Goal: Task Accomplishment & Management: Manage account settings

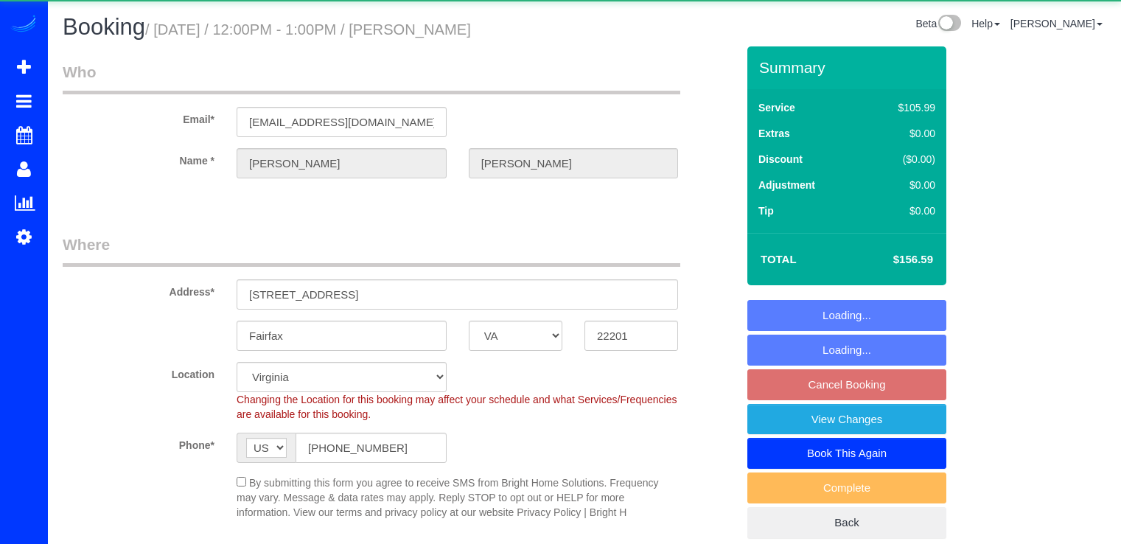
select select "VA"
select select "2"
select select "1"
select select "spot3"
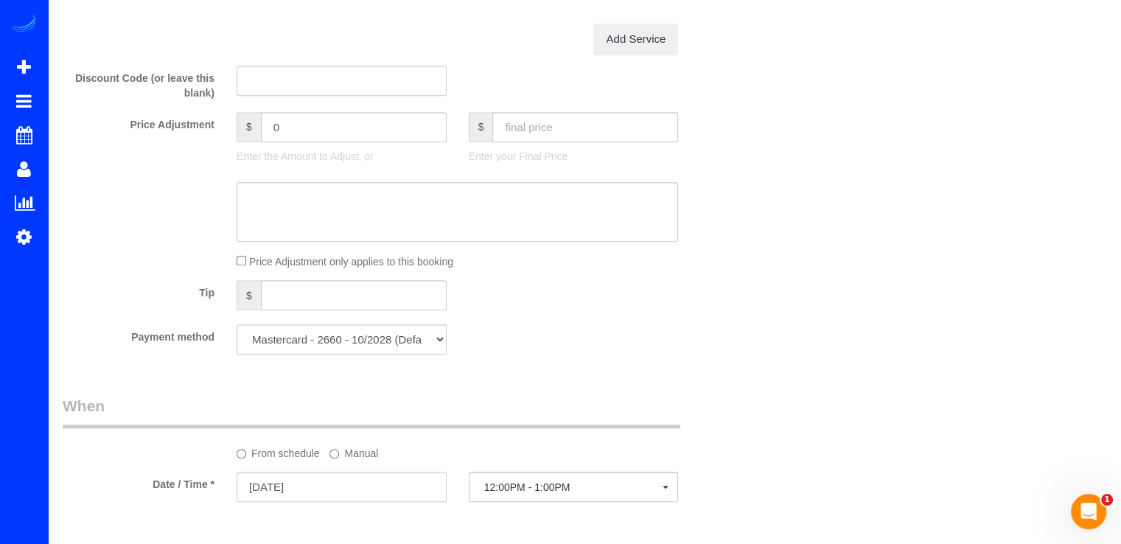
scroll to position [1179, 0]
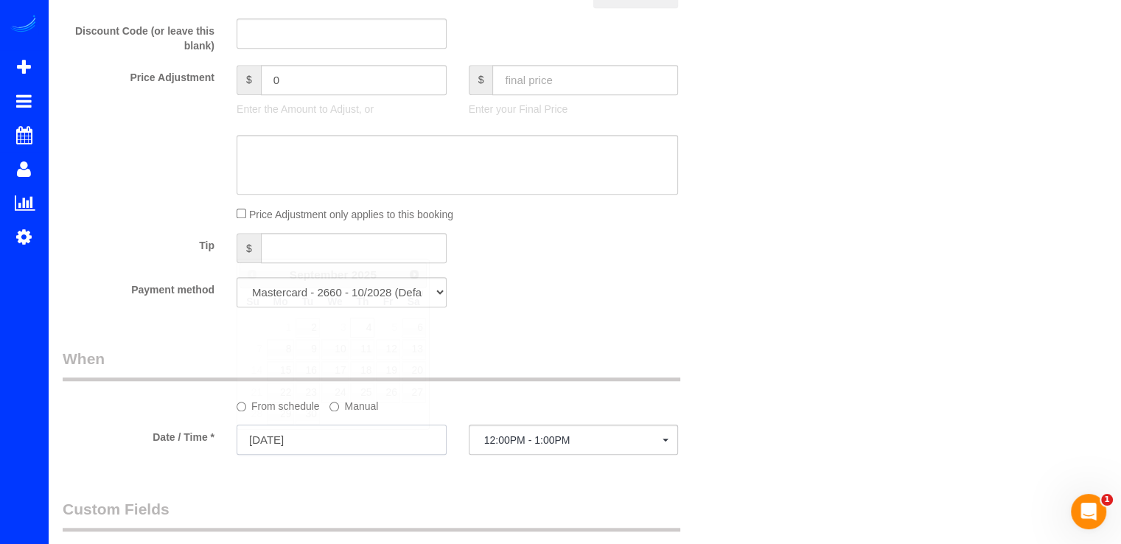
click at [339, 447] on input "09/04/2025" at bounding box center [342, 440] width 210 height 30
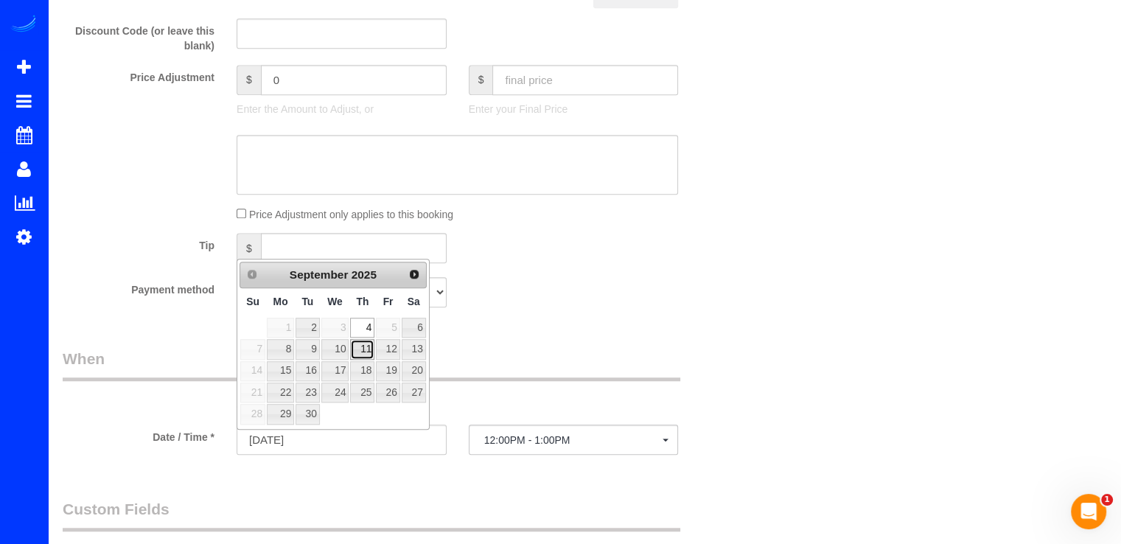
drag, startPoint x: 364, startPoint y: 341, endPoint x: 377, endPoint y: 355, distance: 19.3
click at [363, 341] on link "11" at bounding box center [362, 349] width 24 height 20
type input "09/11/2025"
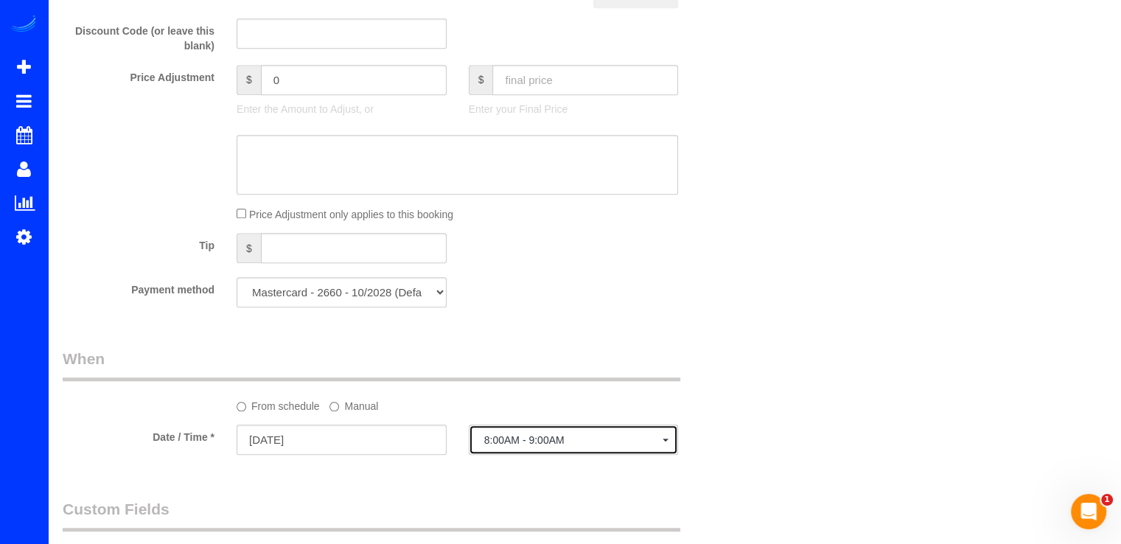
click at [540, 444] on span "8:00AM - 9:00AM" at bounding box center [573, 440] width 179 height 12
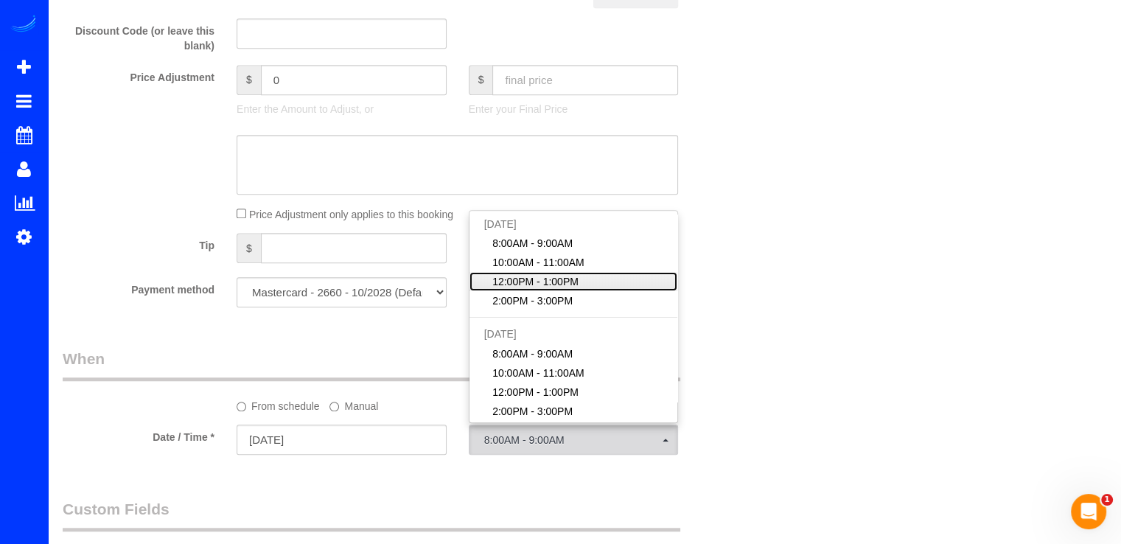
click at [555, 279] on span "12:00PM - 1:00PM" at bounding box center [535, 281] width 86 height 15
select select "spot17"
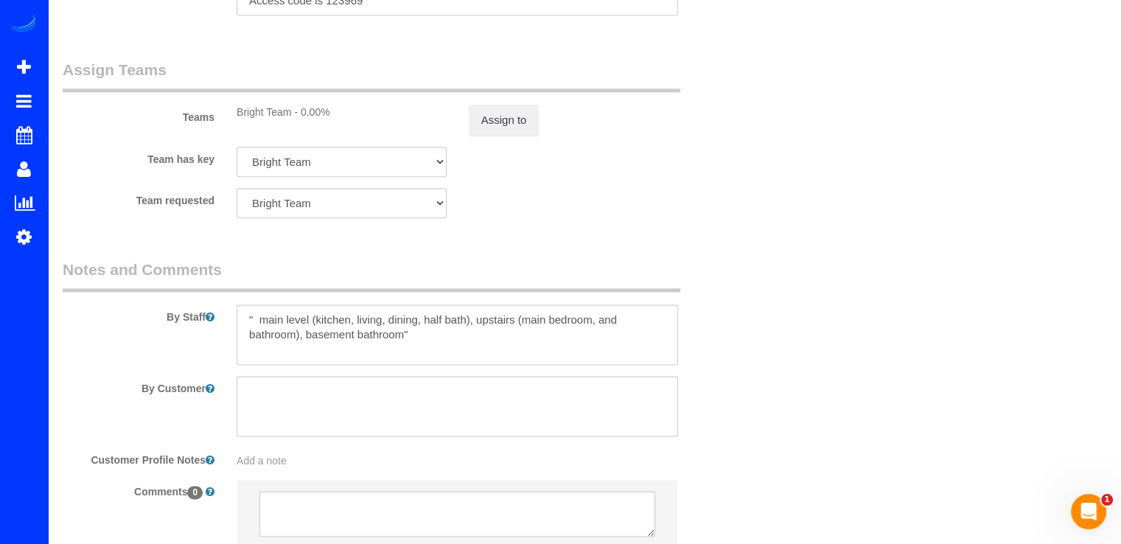
scroll to position [1978, 0]
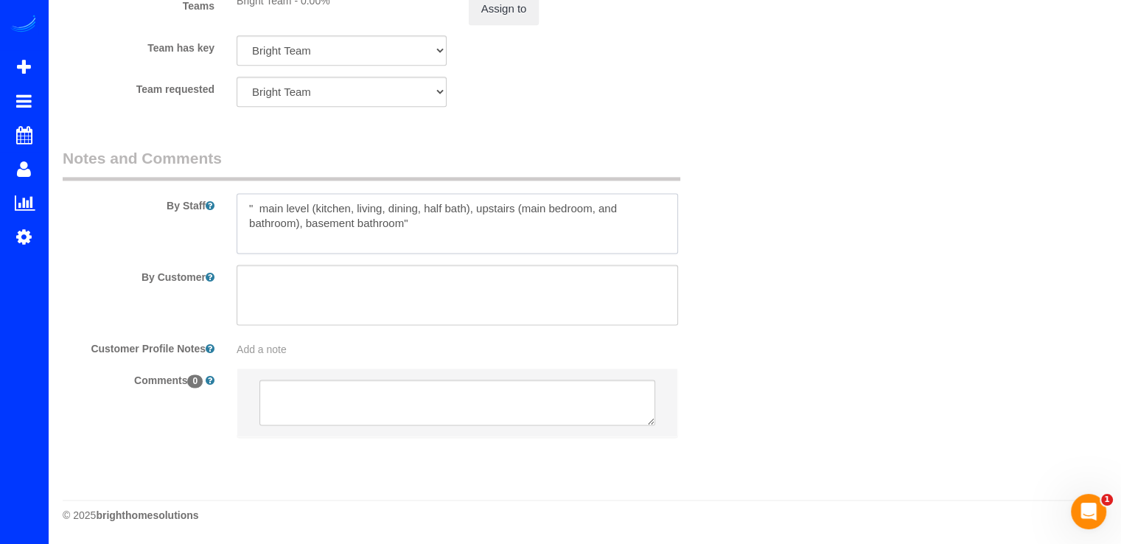
click at [242, 202] on textarea at bounding box center [458, 223] width 442 height 60
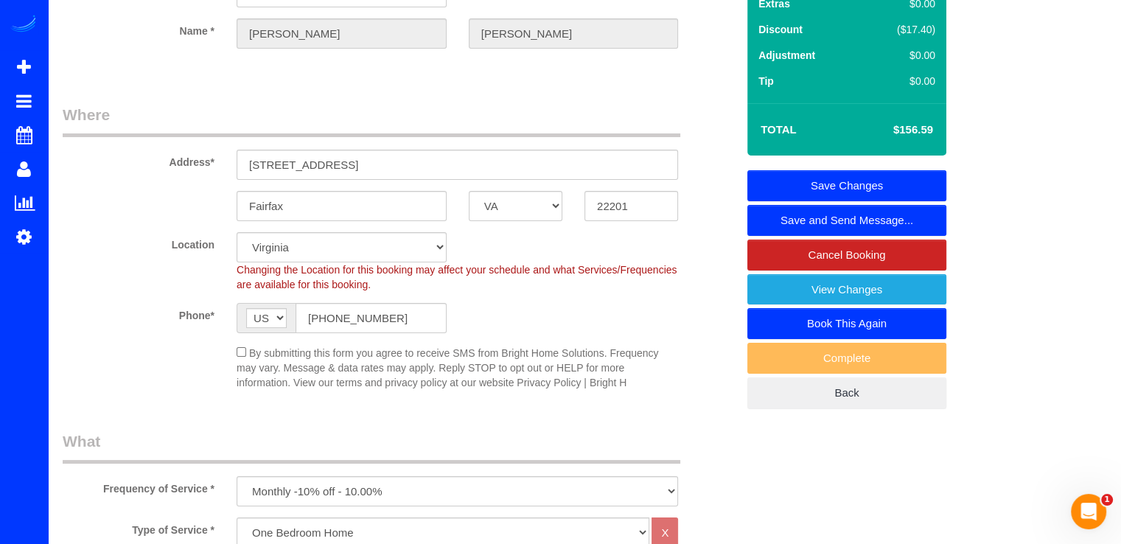
scroll to position [0, 0]
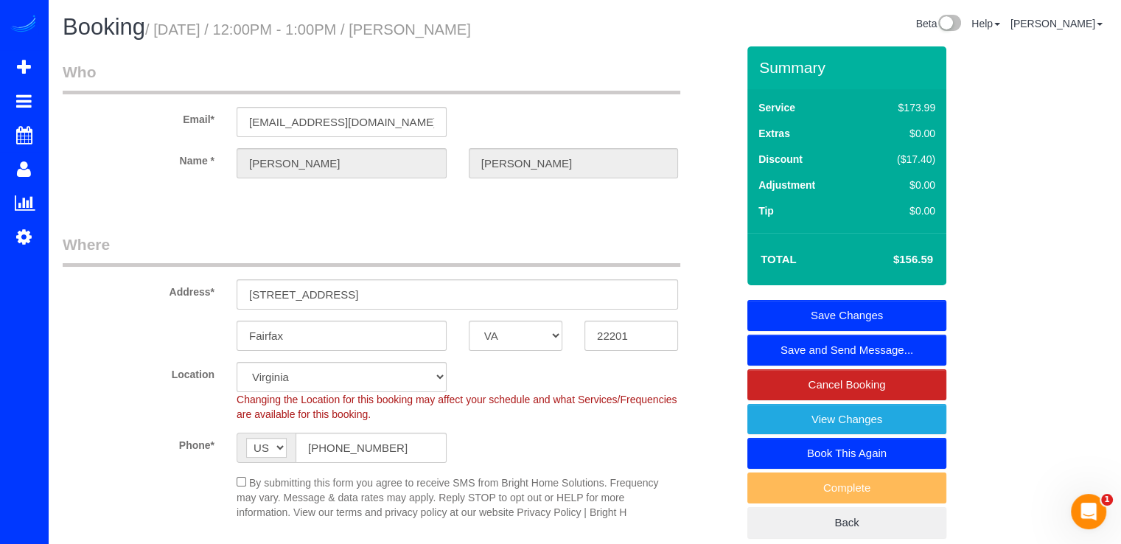
type textarea "Por favor limpiar las escaleras que van hacia los dormitorios. " main level (ki…"
click at [864, 304] on link "Save Changes" at bounding box center [846, 315] width 199 height 31
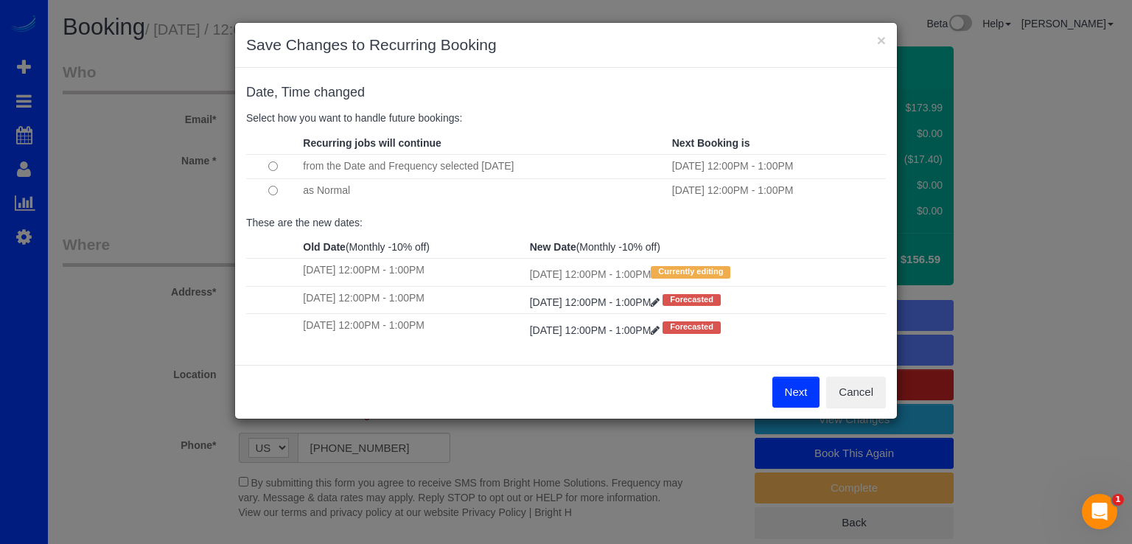
click at [274, 170] on td at bounding box center [272, 166] width 53 height 24
click at [802, 402] on button "Next" at bounding box center [796, 392] width 48 height 31
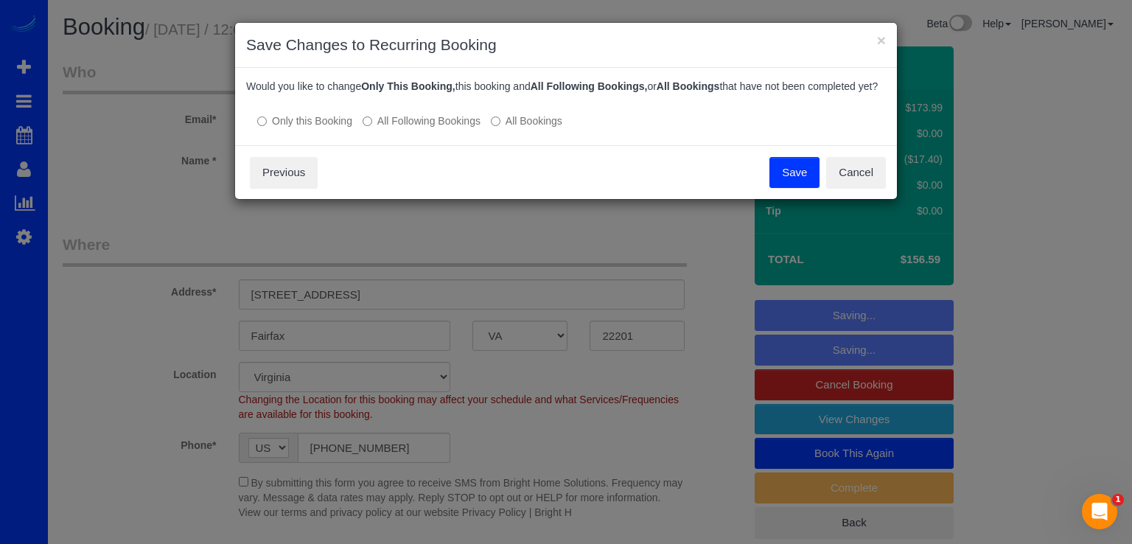
click at [784, 188] on button "Save" at bounding box center [794, 172] width 50 height 31
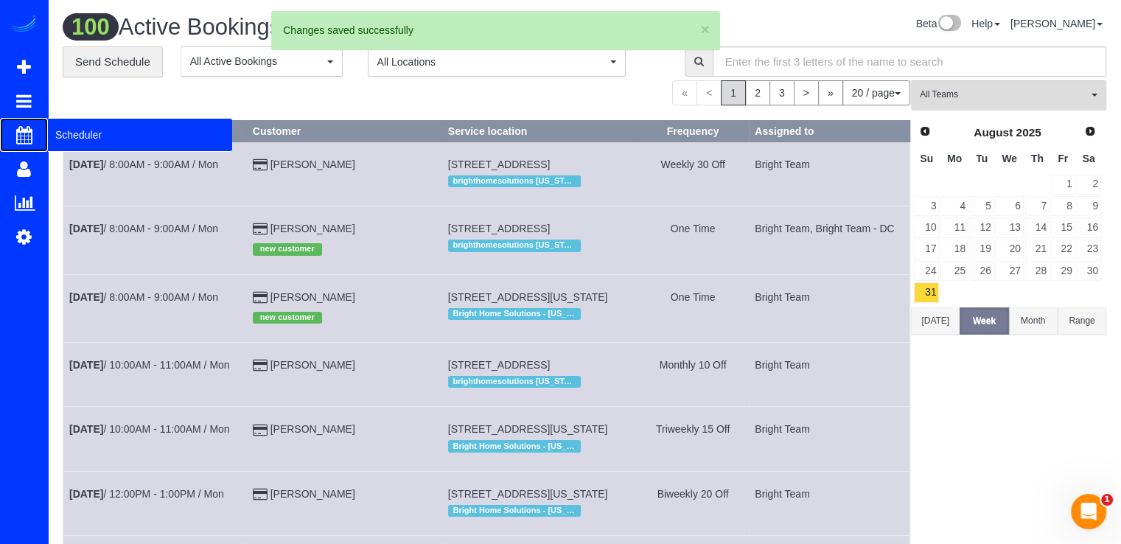
click at [59, 139] on span "Scheduler" at bounding box center [140, 135] width 184 height 34
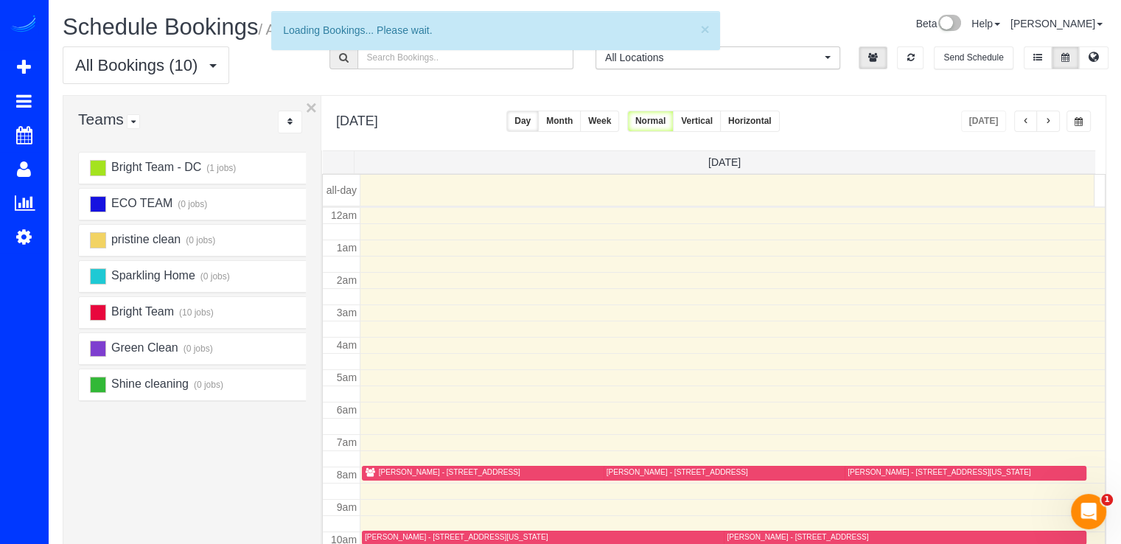
scroll to position [194, 0]
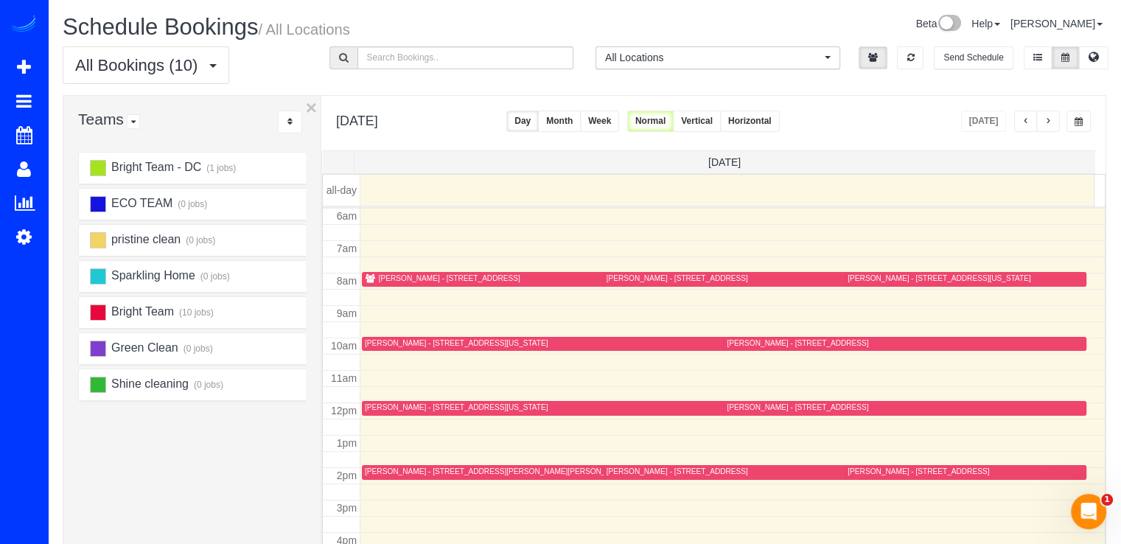
click at [1049, 114] on button "button" at bounding box center [1048, 121] width 24 height 21
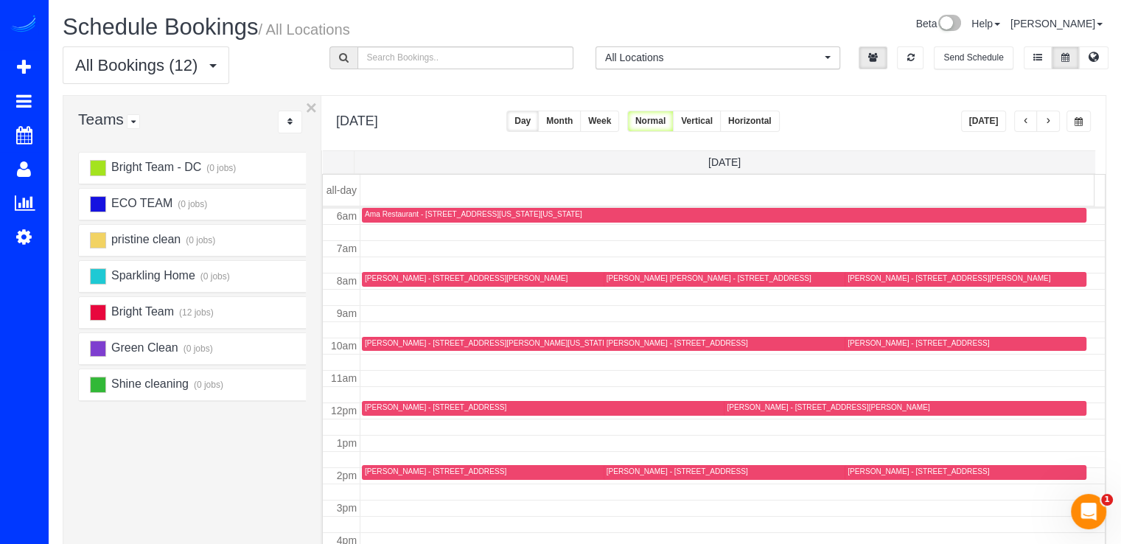
click at [1050, 114] on button "button" at bounding box center [1048, 121] width 24 height 21
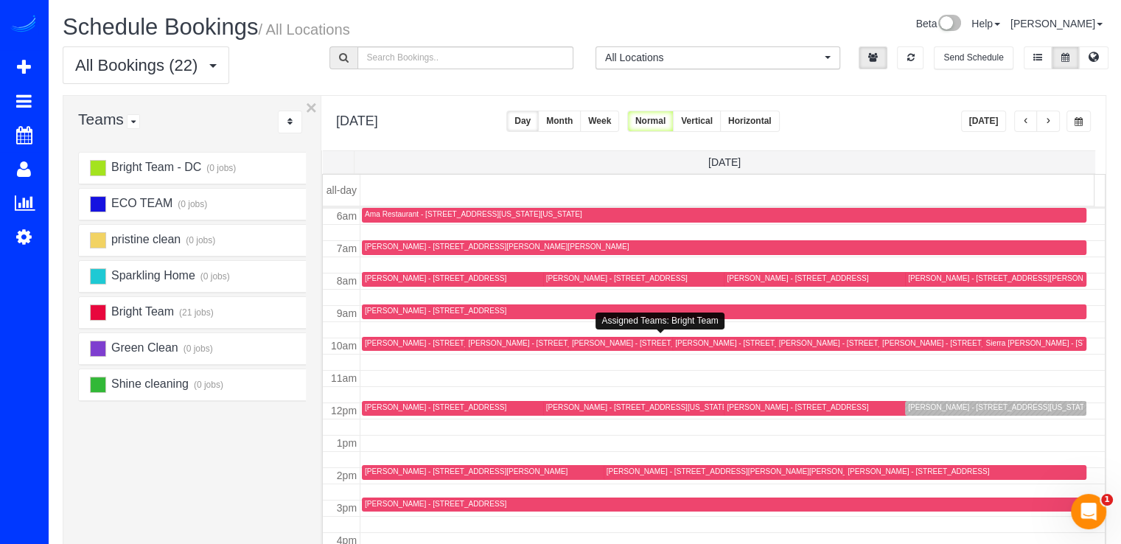
click at [495, 344] on div "[PERSON_NAME] - [STREET_ADDRESS][US_STATE]" at bounding box center [559, 343] width 183 height 10
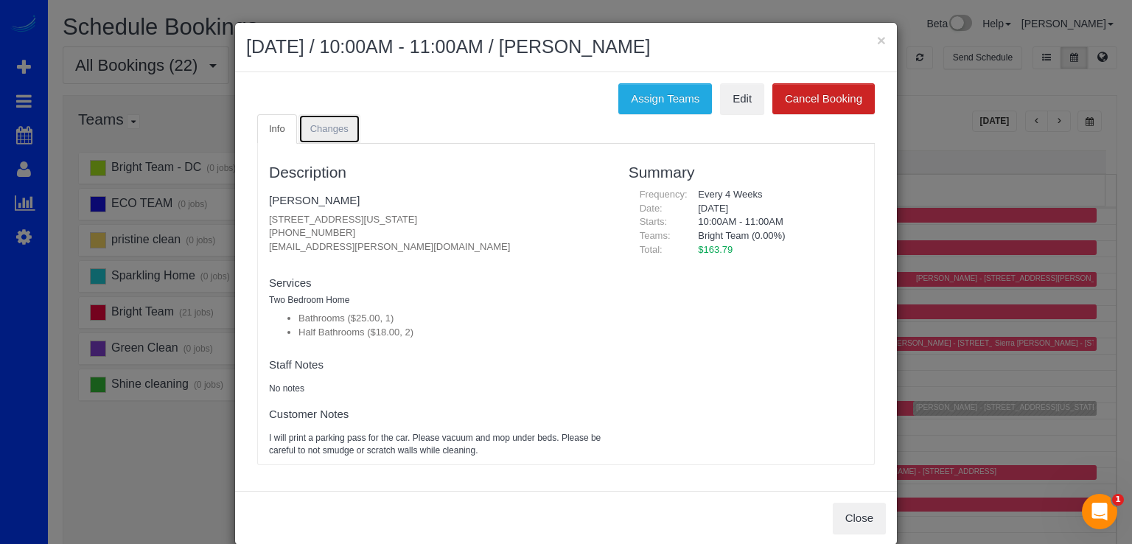
click at [318, 125] on span "Changes" at bounding box center [329, 128] width 38 height 11
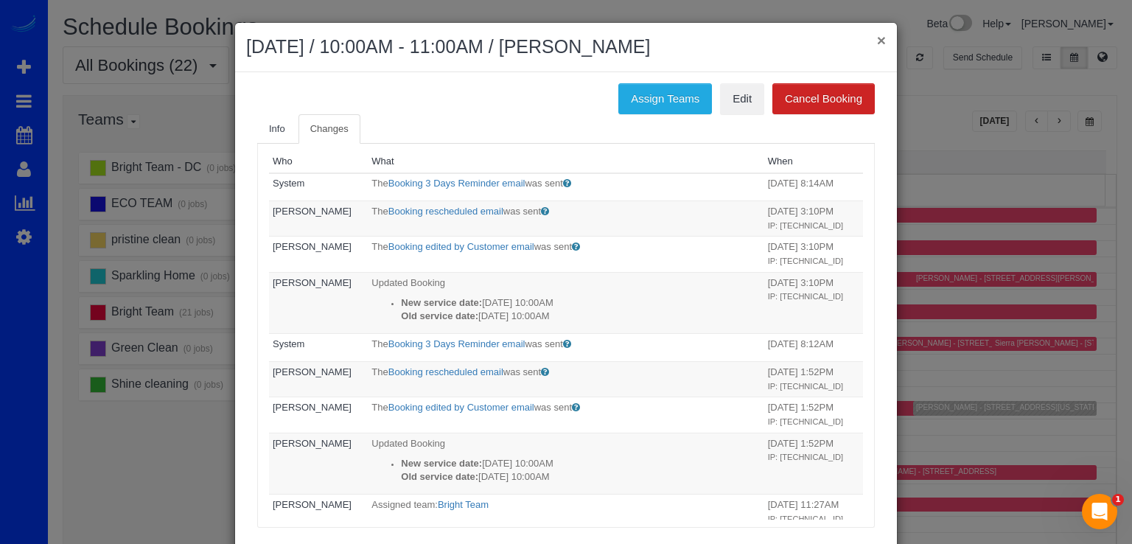
click at [877, 38] on button "×" at bounding box center [881, 39] width 9 height 15
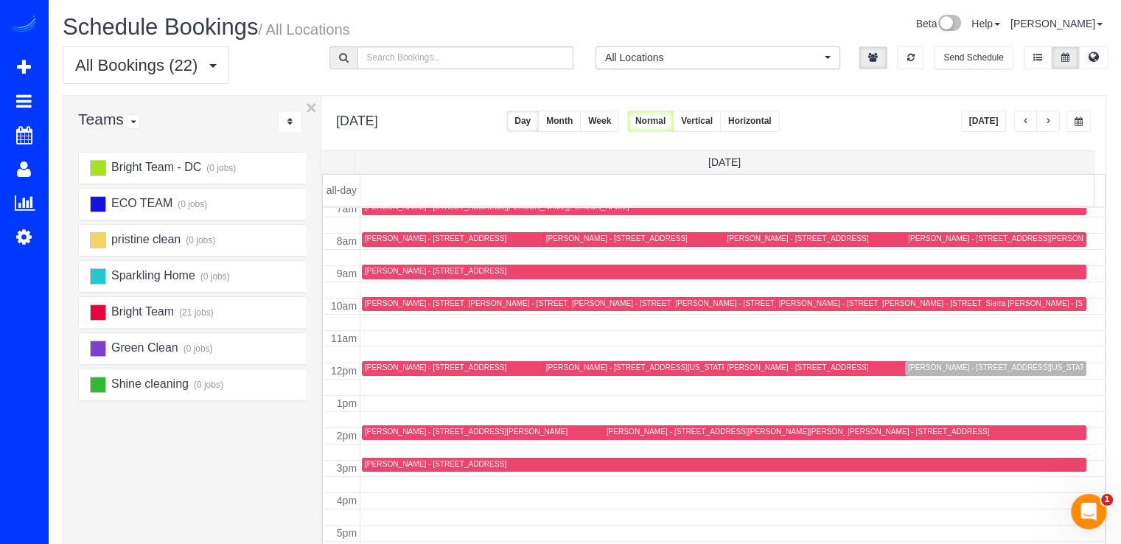
scroll to position [268, 0]
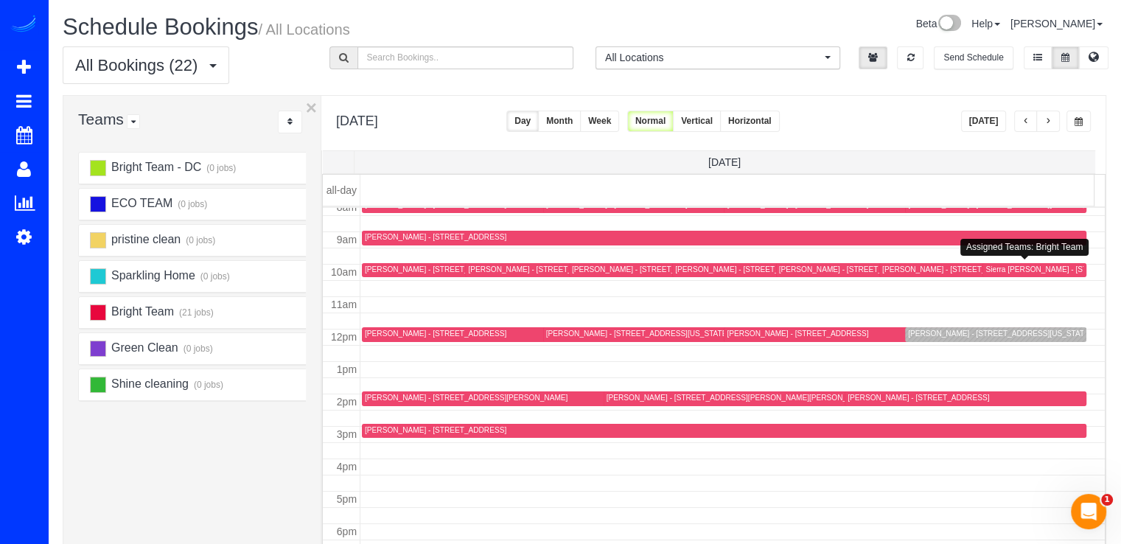
click at [993, 269] on div "Sierra [PERSON_NAME] - [STREET_ADDRESS]" at bounding box center [1067, 270] width 164 height 10
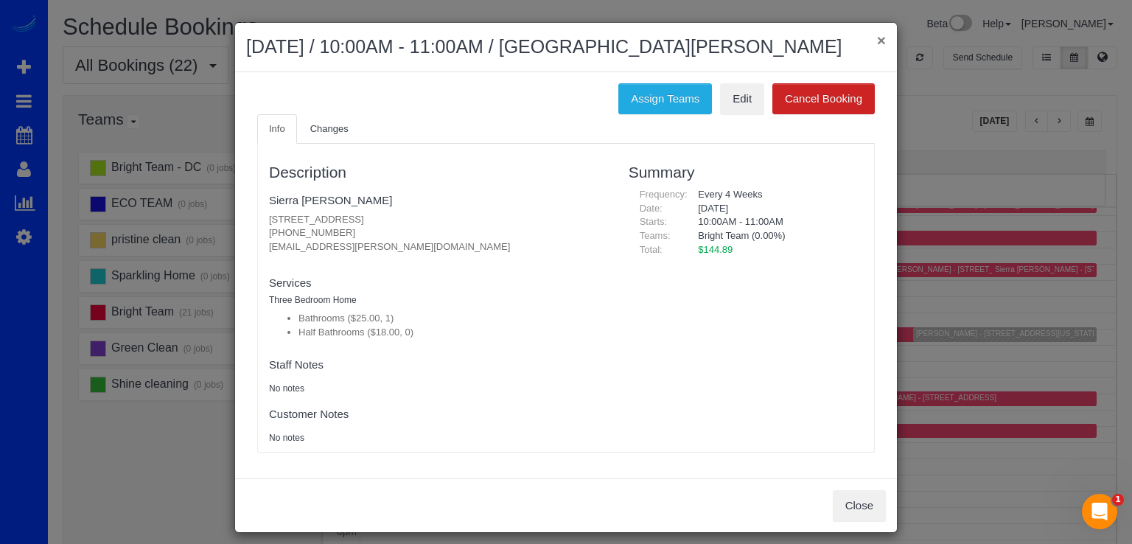
click at [879, 36] on button "×" at bounding box center [881, 39] width 9 height 15
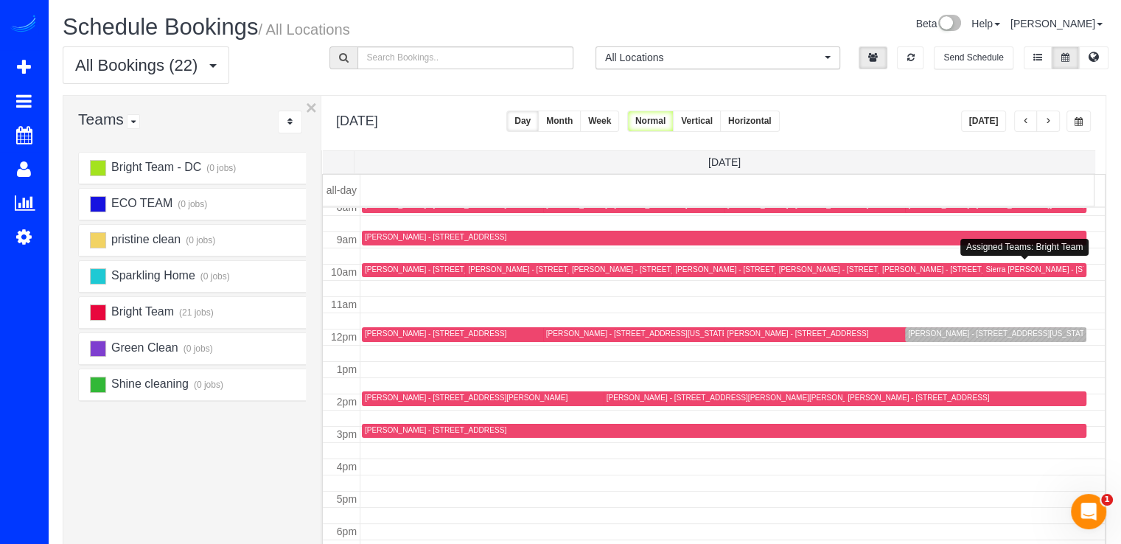
click at [999, 263] on div at bounding box center [1034, 270] width 103 height 15
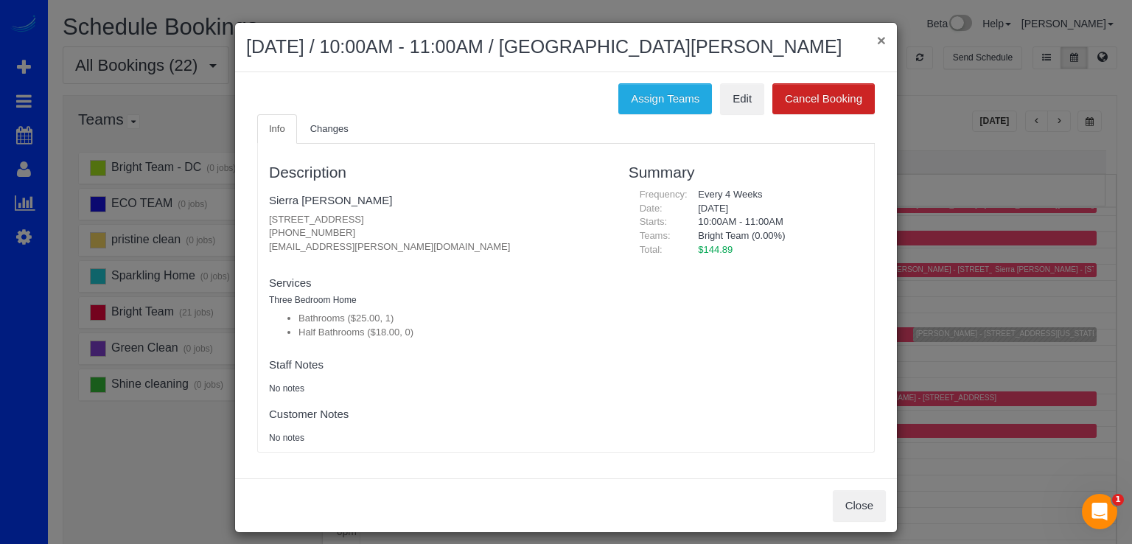
click at [877, 39] on button "×" at bounding box center [881, 39] width 9 height 15
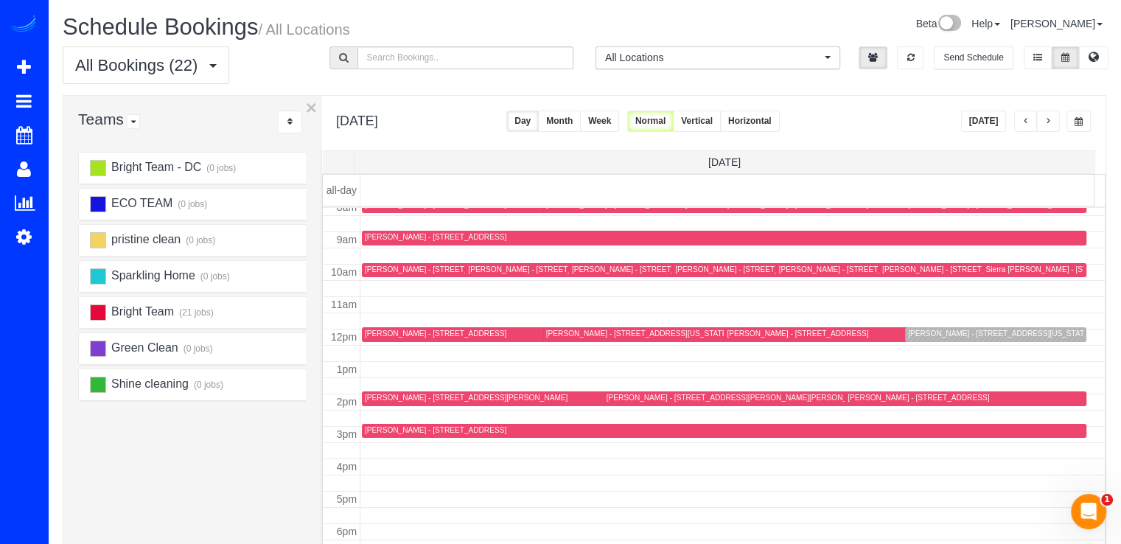
click at [1055, 125] on button "button" at bounding box center [1048, 121] width 24 height 21
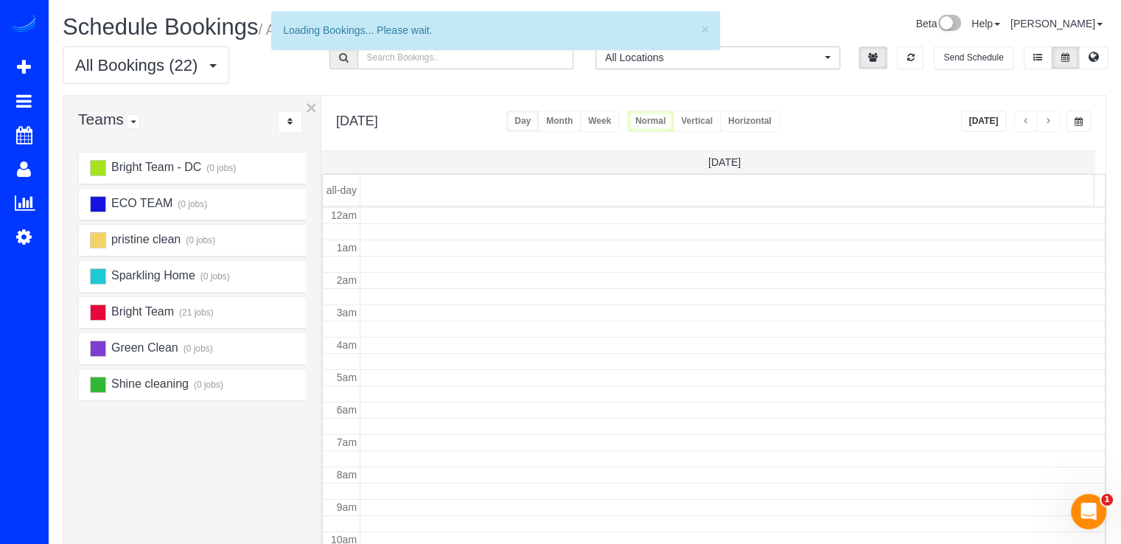
scroll to position [194, 0]
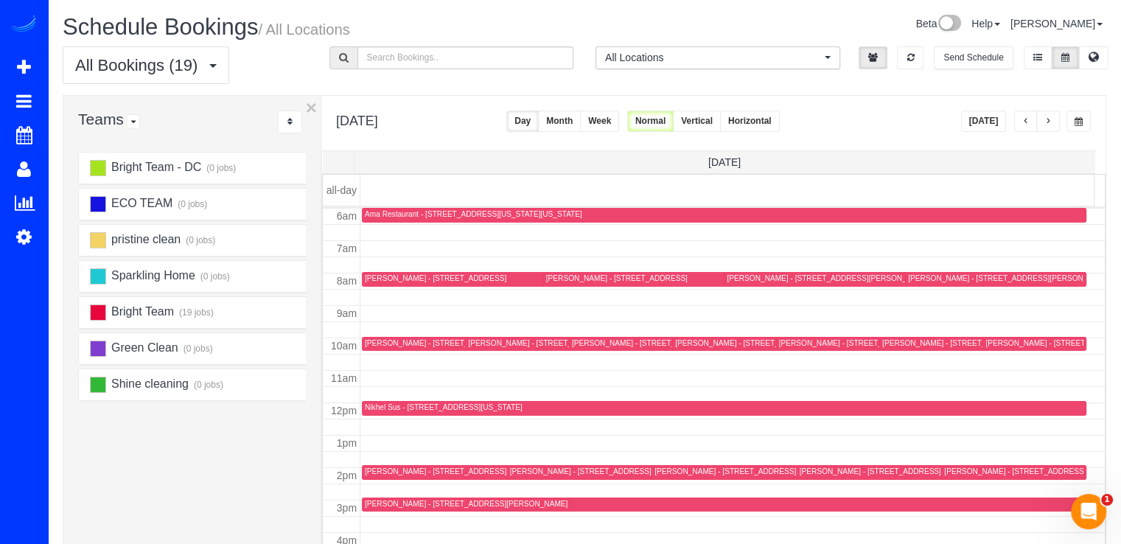
click at [1024, 124] on span "button" at bounding box center [1025, 121] width 7 height 9
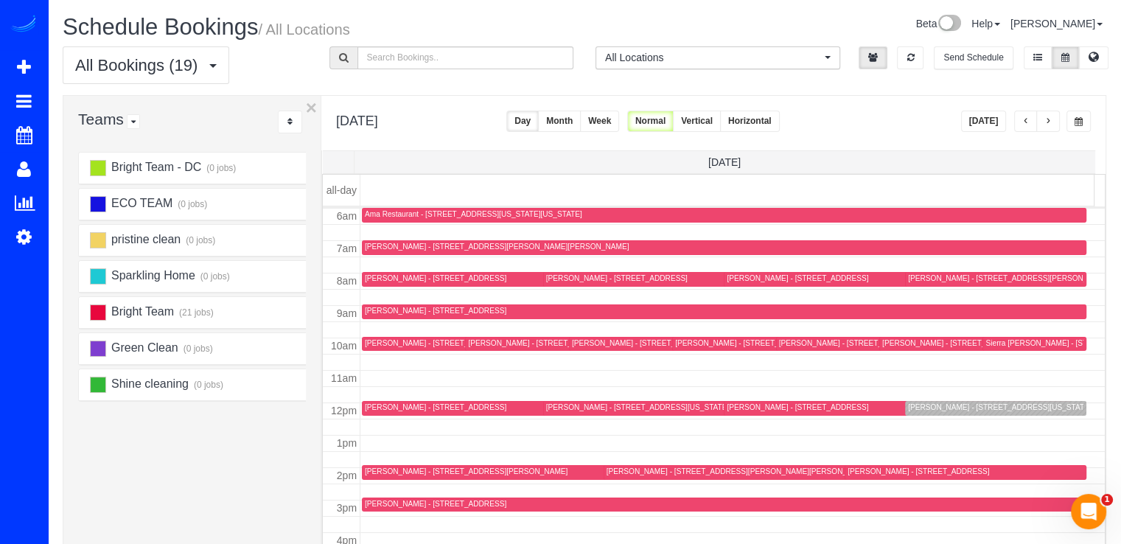
click at [1024, 124] on span "button" at bounding box center [1025, 121] width 7 height 9
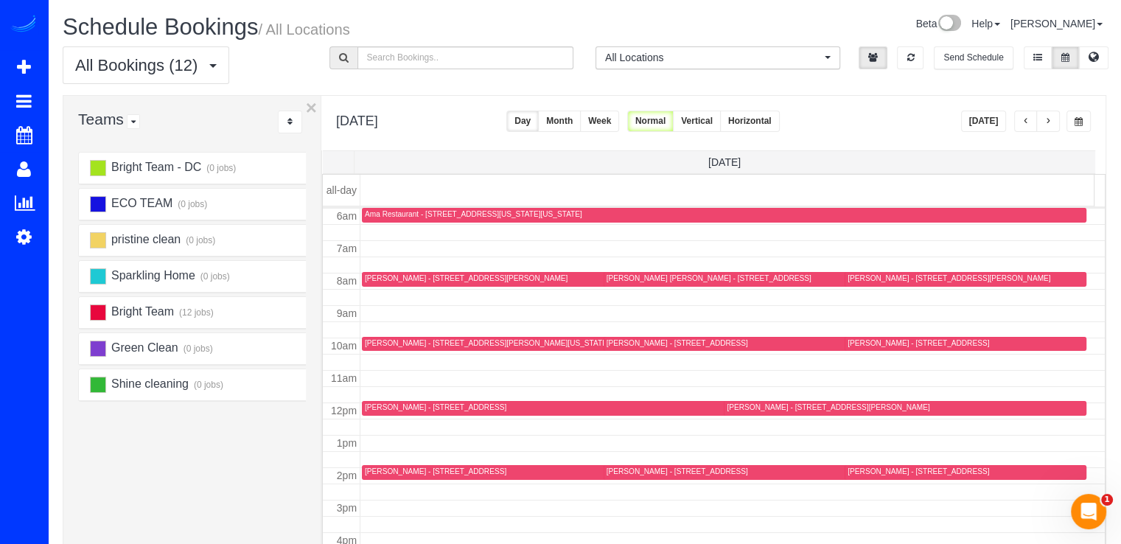
click at [1053, 118] on button "button" at bounding box center [1048, 121] width 24 height 21
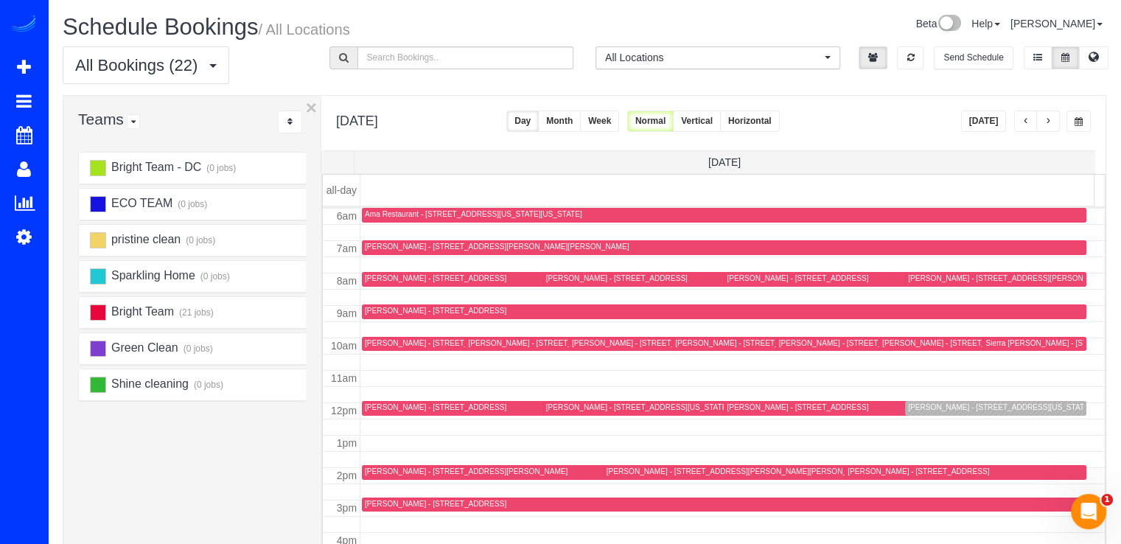
click at [991, 340] on div "Sierra [PERSON_NAME] - [STREET_ADDRESS]" at bounding box center [1067, 343] width 164 height 10
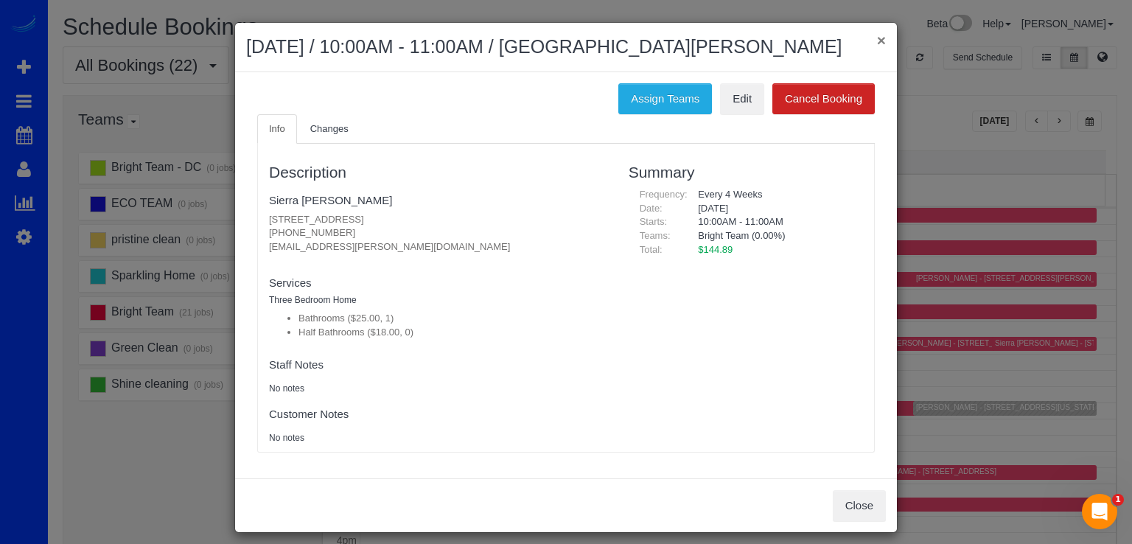
click at [879, 38] on button "×" at bounding box center [881, 39] width 9 height 15
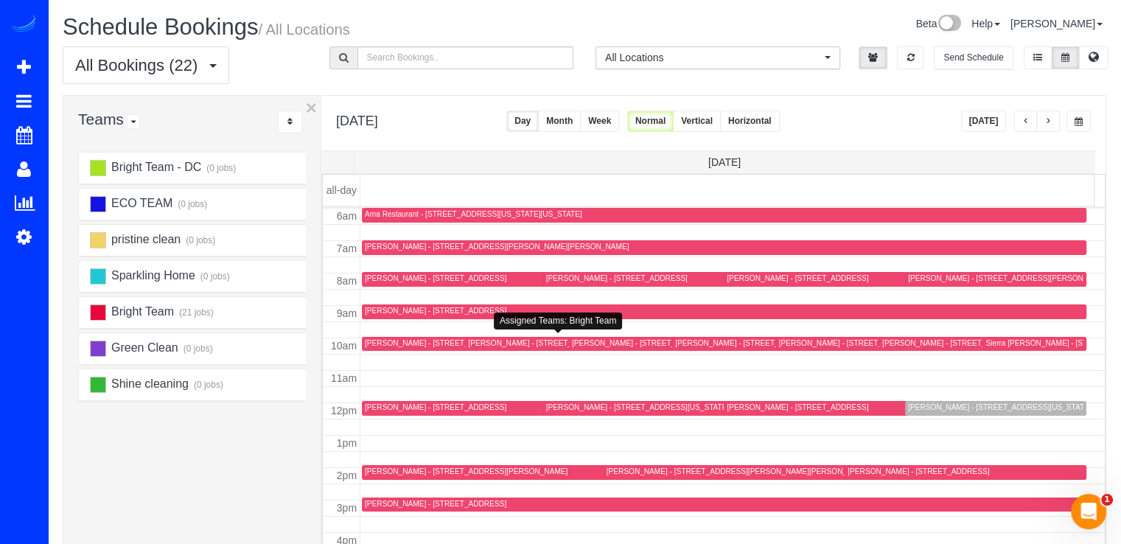
click at [481, 342] on div "[PERSON_NAME] - [STREET_ADDRESS][US_STATE]" at bounding box center [559, 343] width 183 height 10
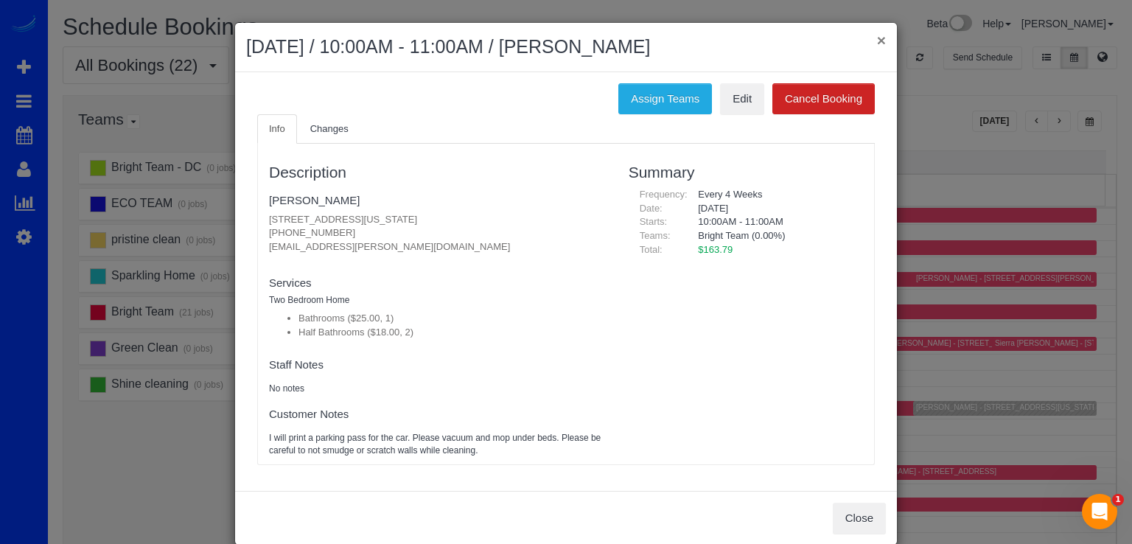
click at [877, 34] on button "×" at bounding box center [881, 39] width 9 height 15
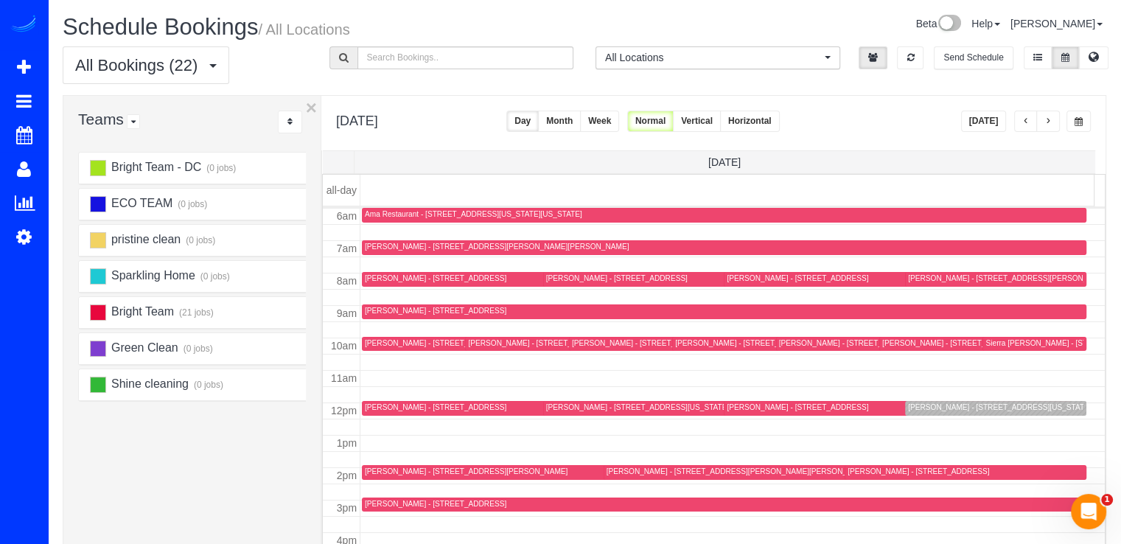
click at [1053, 115] on button "button" at bounding box center [1048, 121] width 24 height 21
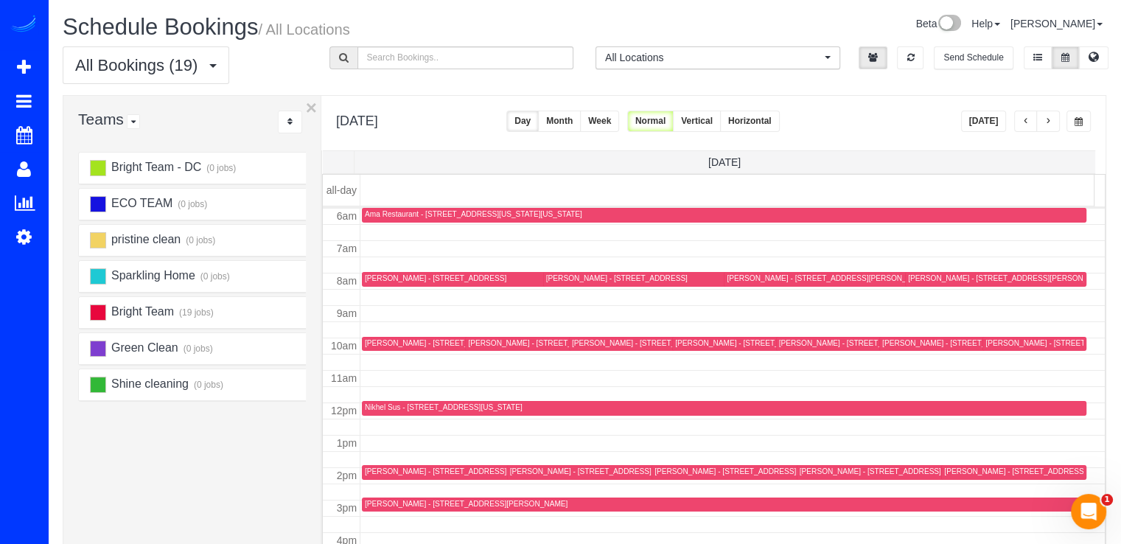
click at [1036, 117] on button "button" at bounding box center [1026, 121] width 24 height 21
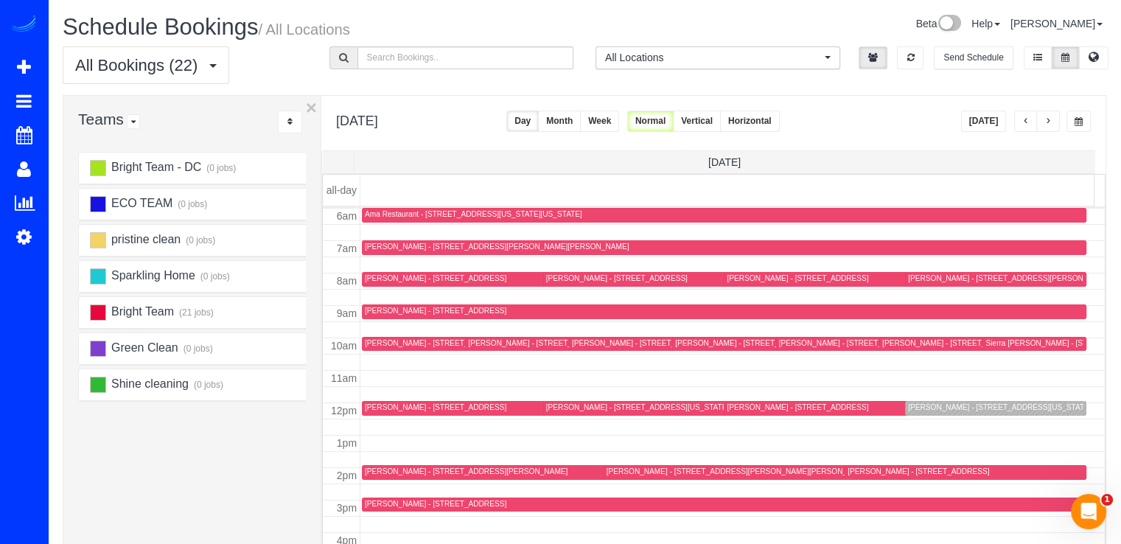
click at [484, 346] on div "[PERSON_NAME] - [STREET_ADDRESS][US_STATE]" at bounding box center [559, 343] width 183 height 10
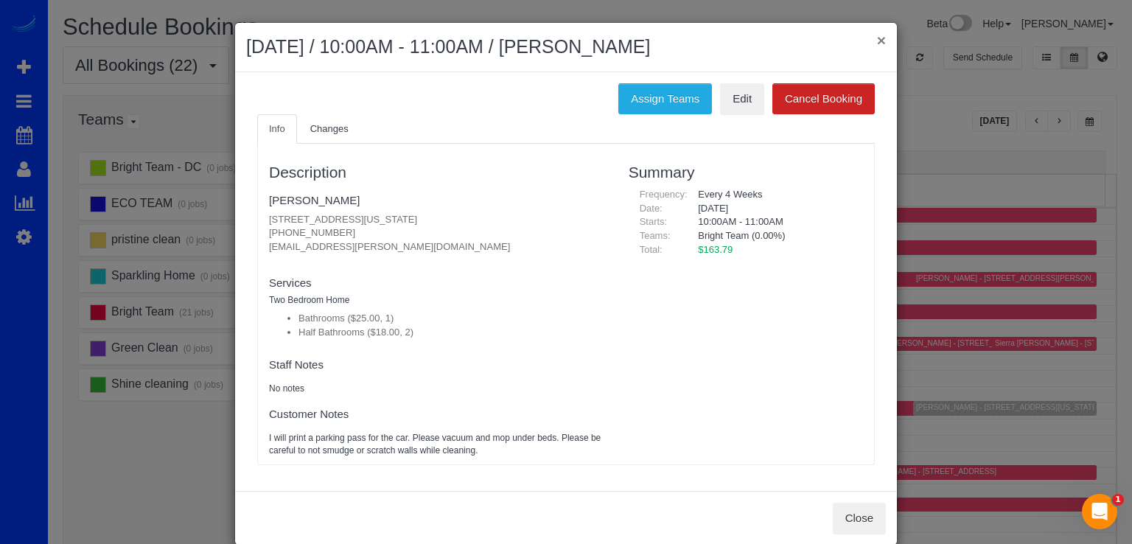
click at [877, 39] on button "×" at bounding box center [881, 39] width 9 height 15
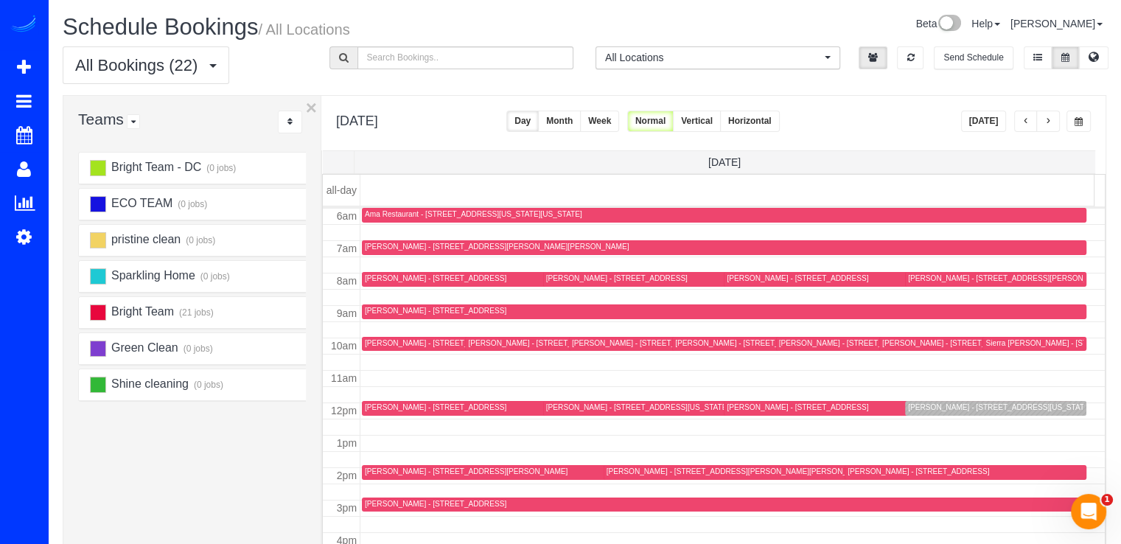
click at [374, 472] on div "[PERSON_NAME] - [STREET_ADDRESS][PERSON_NAME]" at bounding box center [466, 472] width 203 height 10
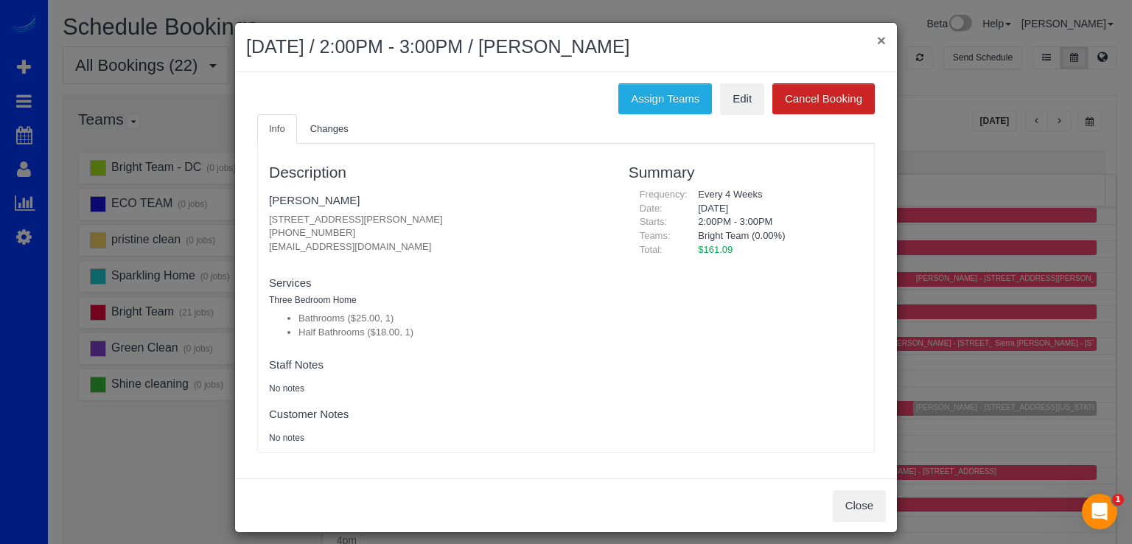
click at [877, 46] on button "×" at bounding box center [881, 39] width 9 height 15
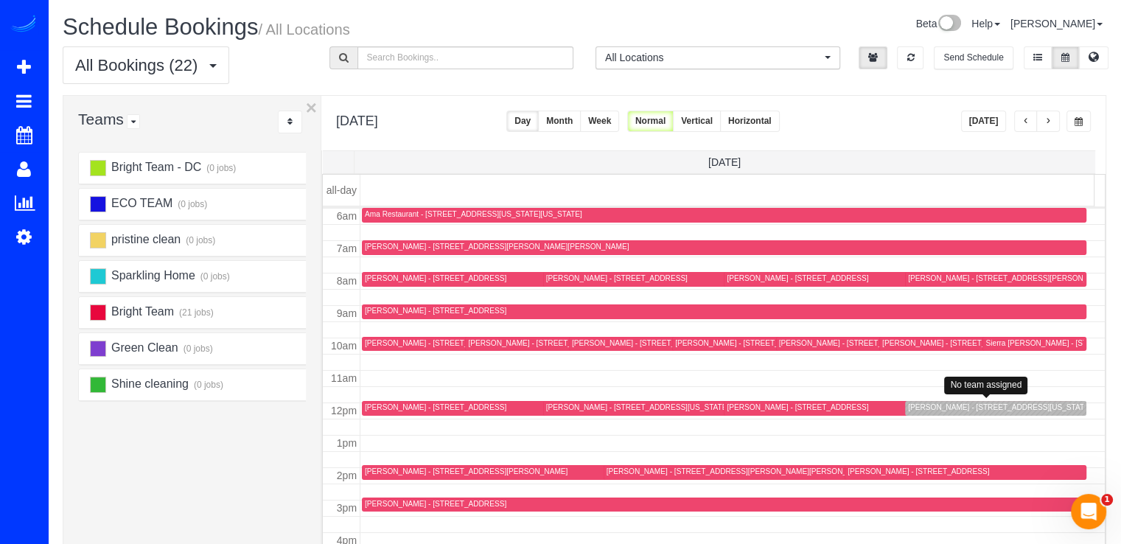
click at [908, 409] on div "[PERSON_NAME] - [STREET_ADDRESS][US_STATE]" at bounding box center [999, 407] width 183 height 10
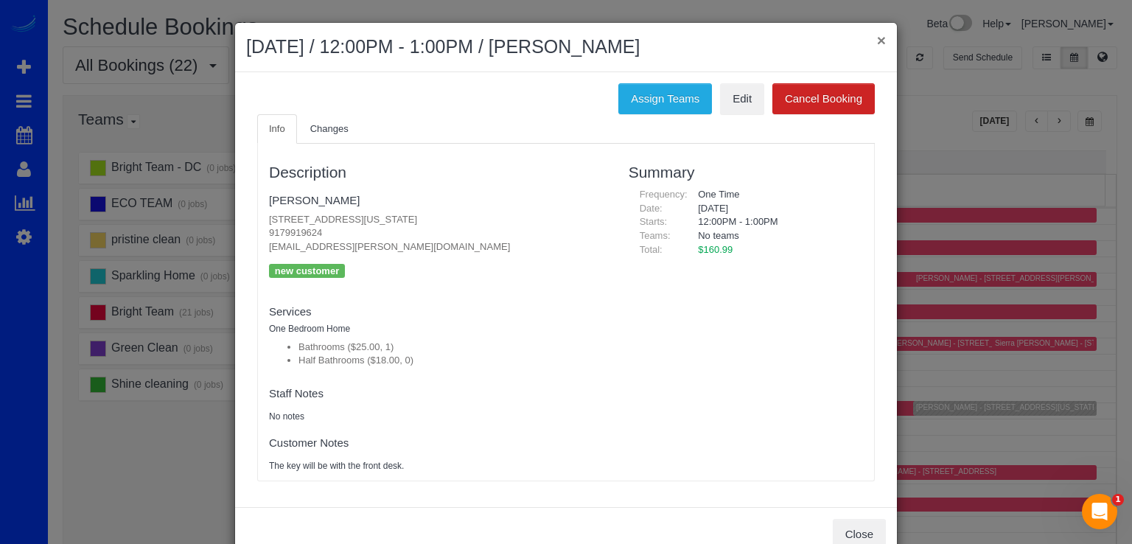
click at [877, 41] on button "×" at bounding box center [881, 39] width 9 height 15
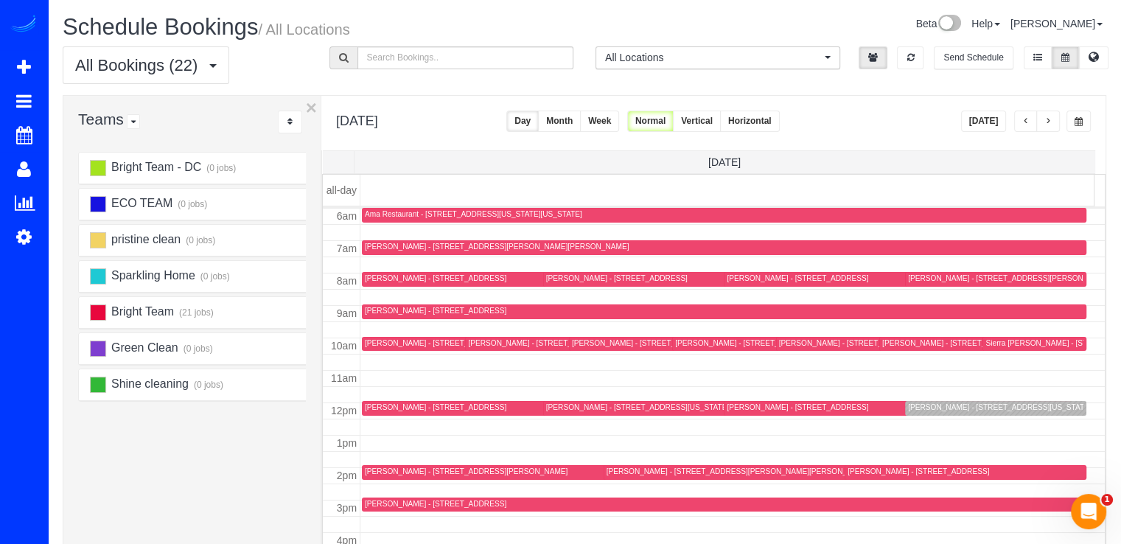
click at [1027, 126] on button "button" at bounding box center [1026, 121] width 24 height 21
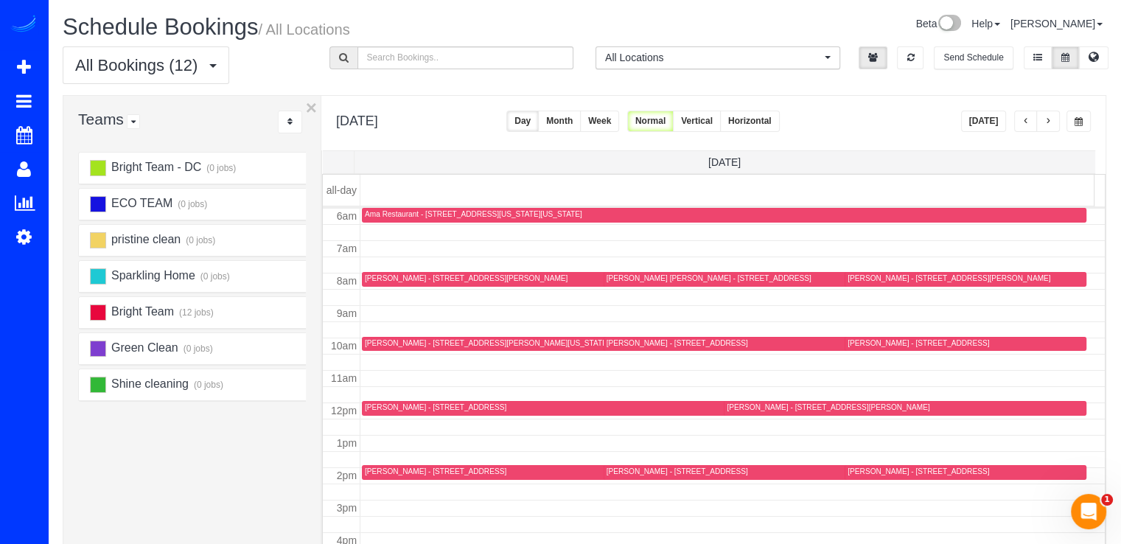
click at [1044, 121] on button "button" at bounding box center [1048, 121] width 24 height 21
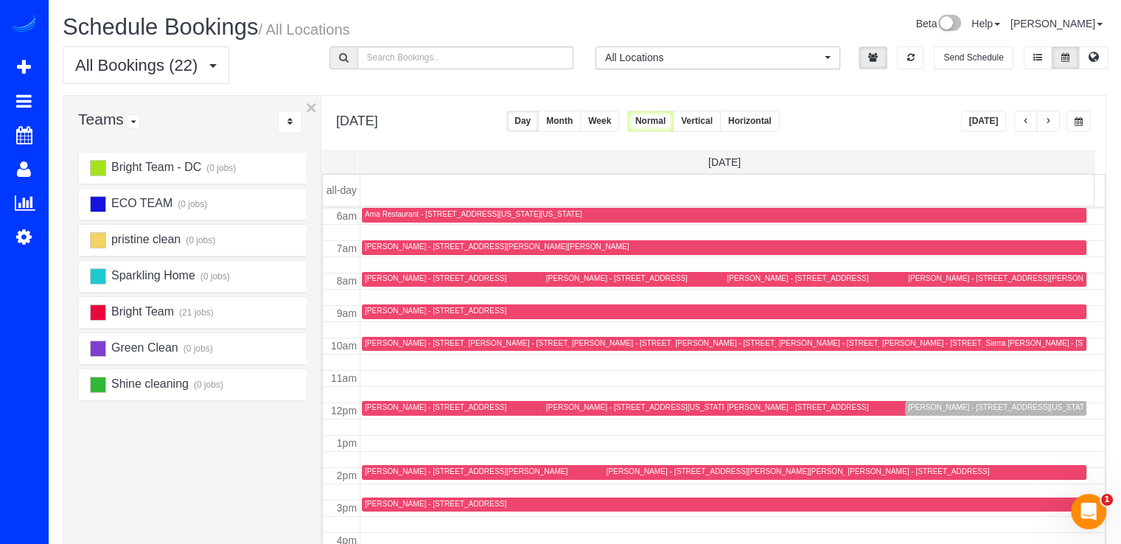
click at [908, 411] on div "[PERSON_NAME] - [STREET_ADDRESS][US_STATE]" at bounding box center [999, 407] width 183 height 10
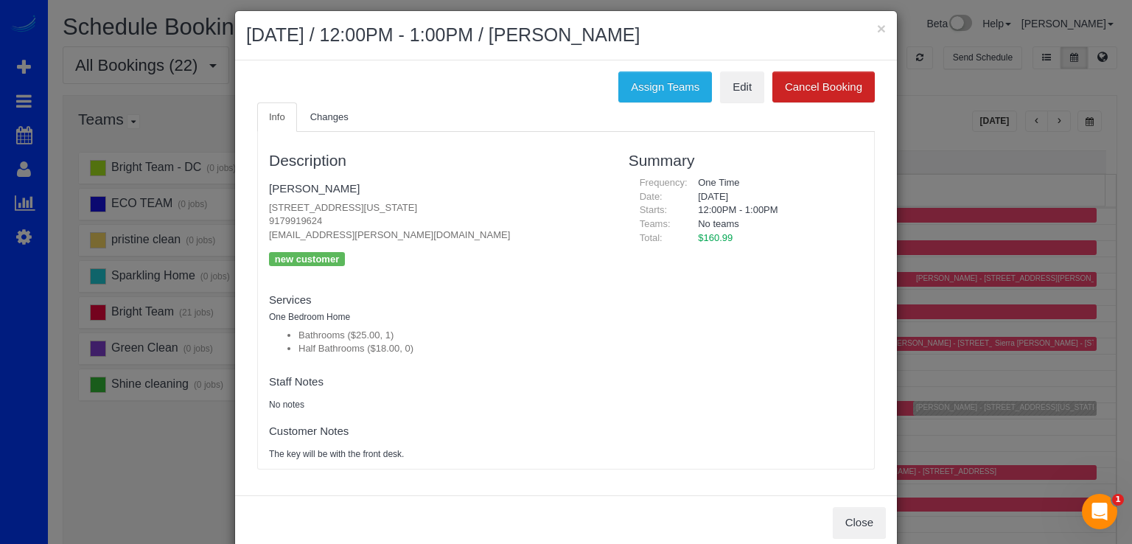
scroll to position [0, 0]
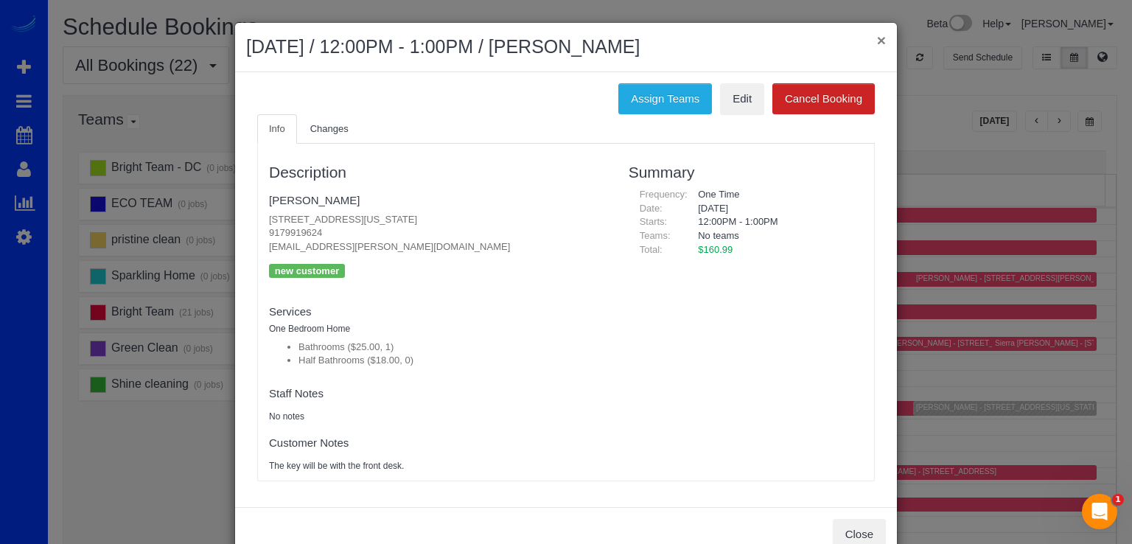
click at [879, 46] on button "×" at bounding box center [881, 39] width 9 height 15
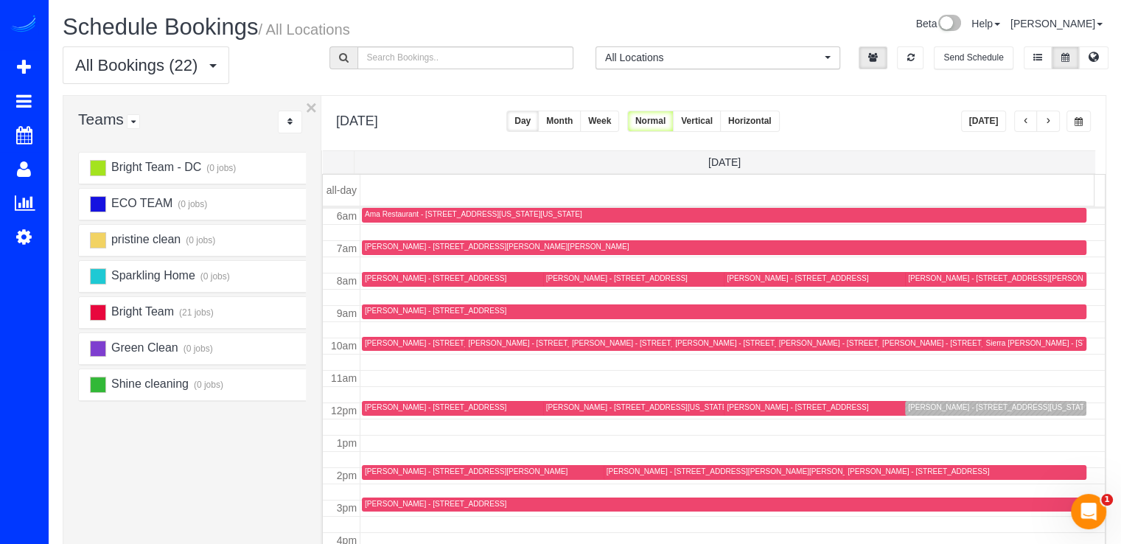
click at [910, 412] on div "[PERSON_NAME] - [STREET_ADDRESS][US_STATE]" at bounding box center [995, 407] width 175 height 11
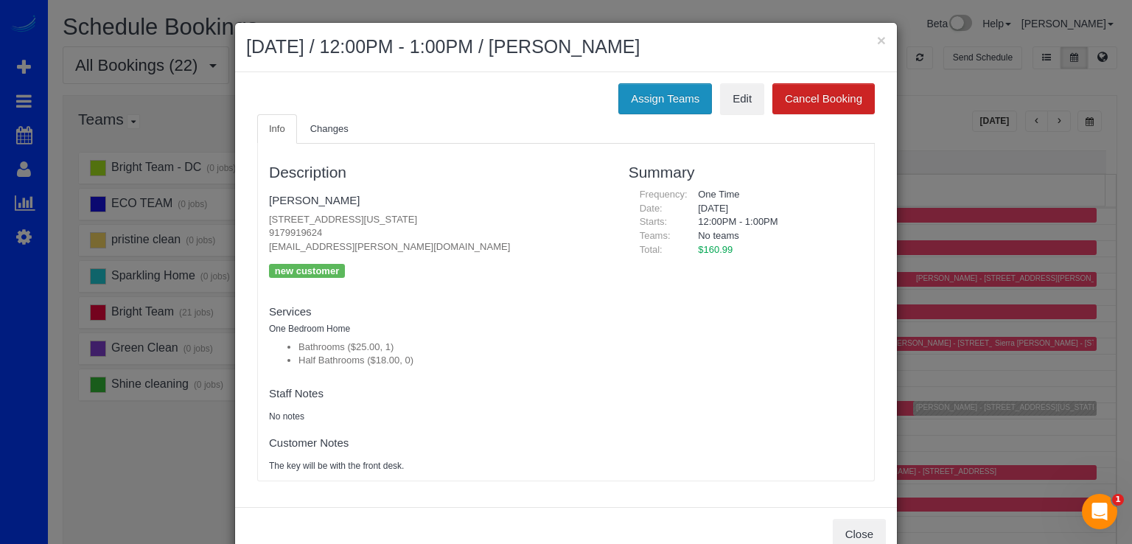
click at [623, 92] on button "Assign Teams" at bounding box center [665, 98] width 94 height 31
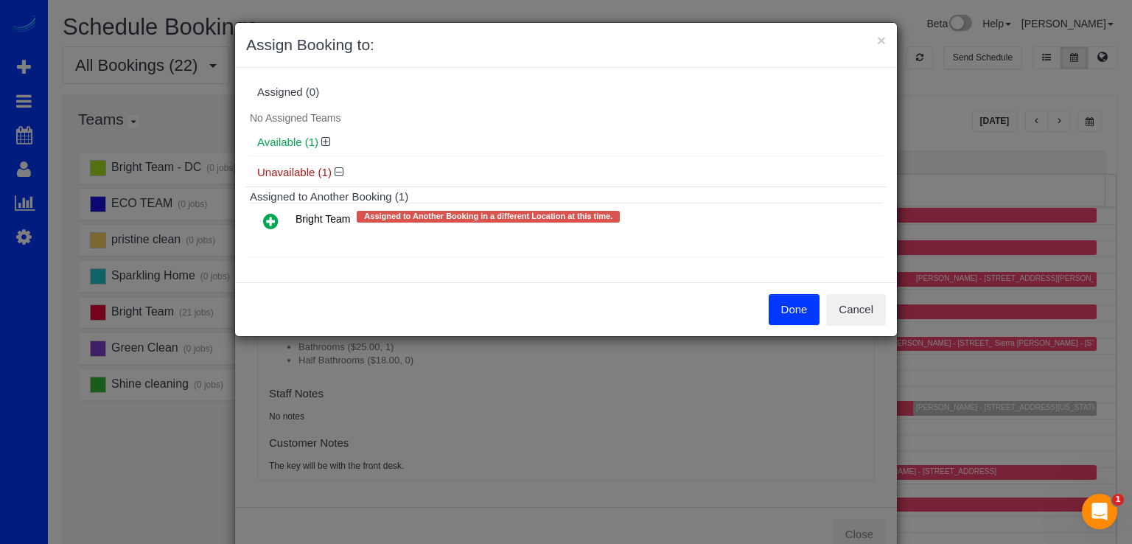
click at [263, 221] on icon at bounding box center [270, 221] width 15 height 18
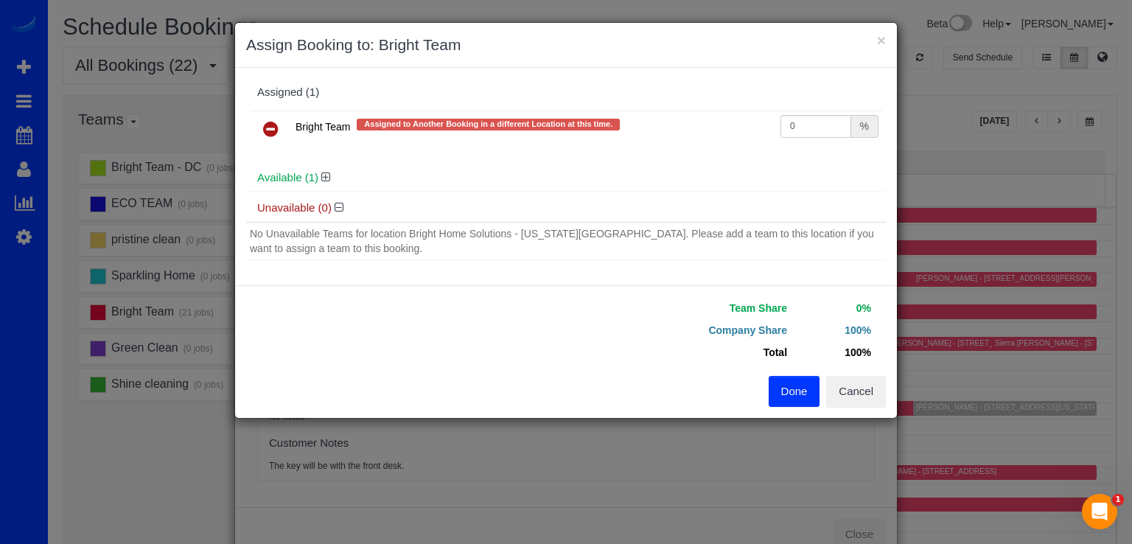
click at [788, 391] on button "Done" at bounding box center [795, 391] width 52 height 31
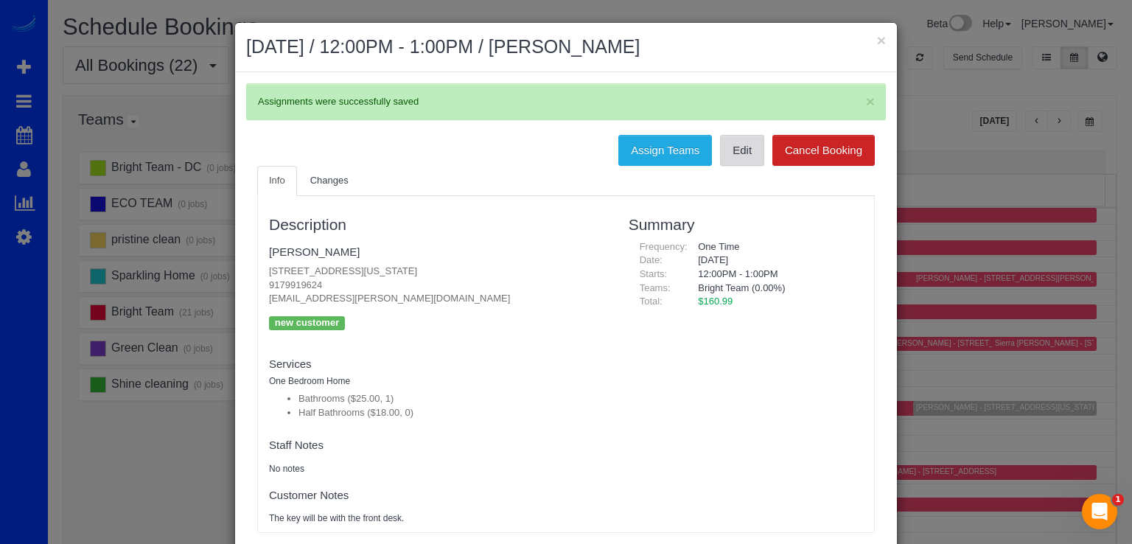
click at [736, 156] on link "Edit" at bounding box center [742, 150] width 44 height 31
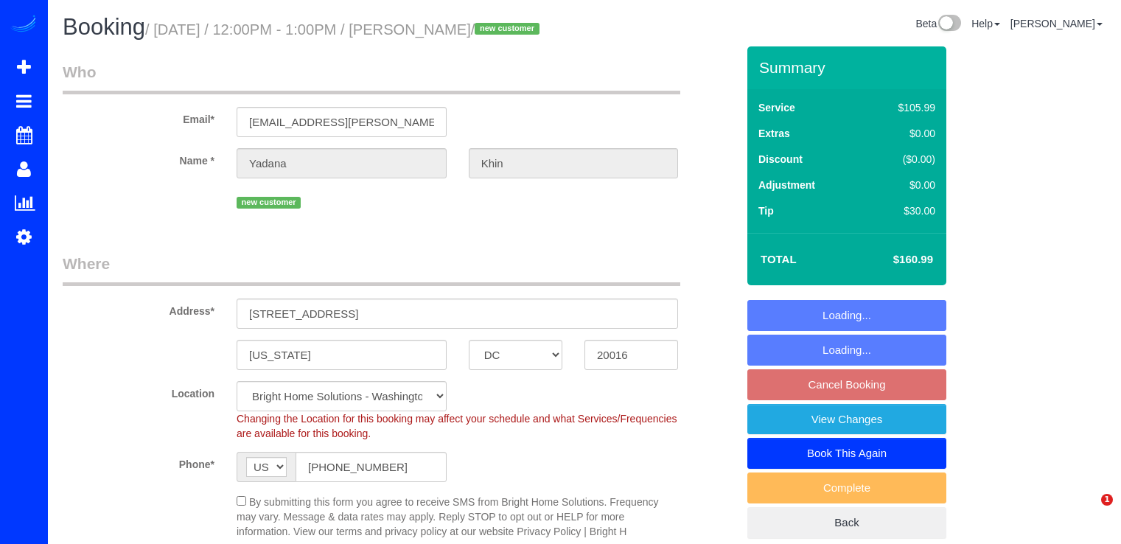
select select "DC"
select select "spot1"
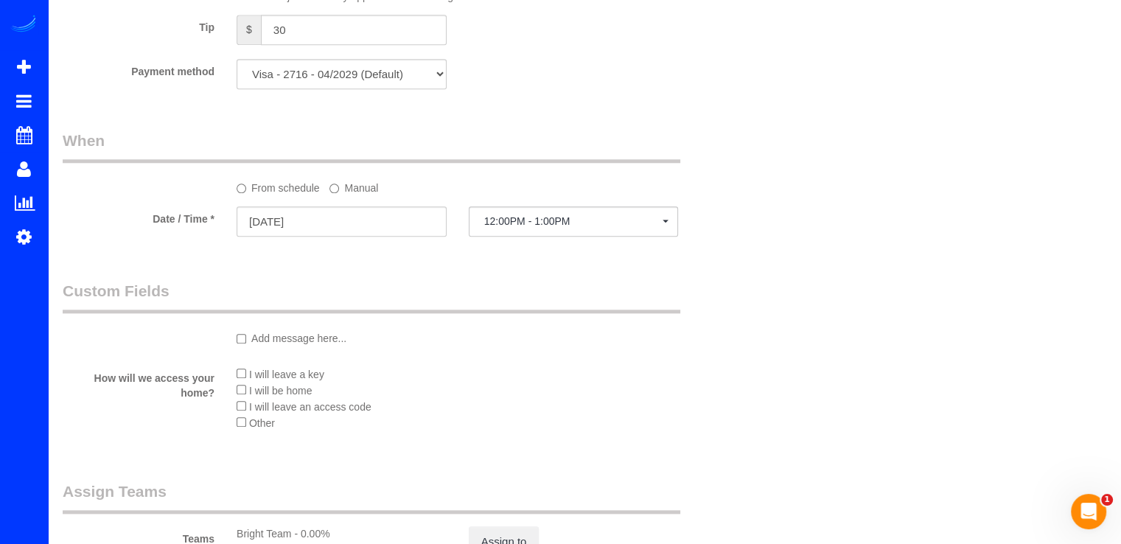
scroll to position [1474, 0]
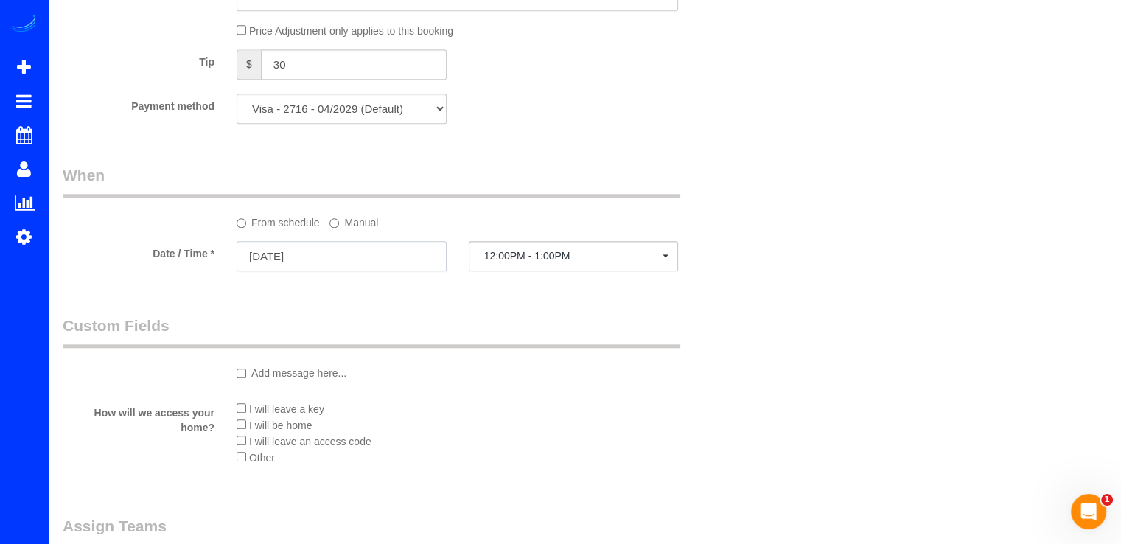
click at [405, 271] on input "[DATE]" at bounding box center [342, 256] width 210 height 30
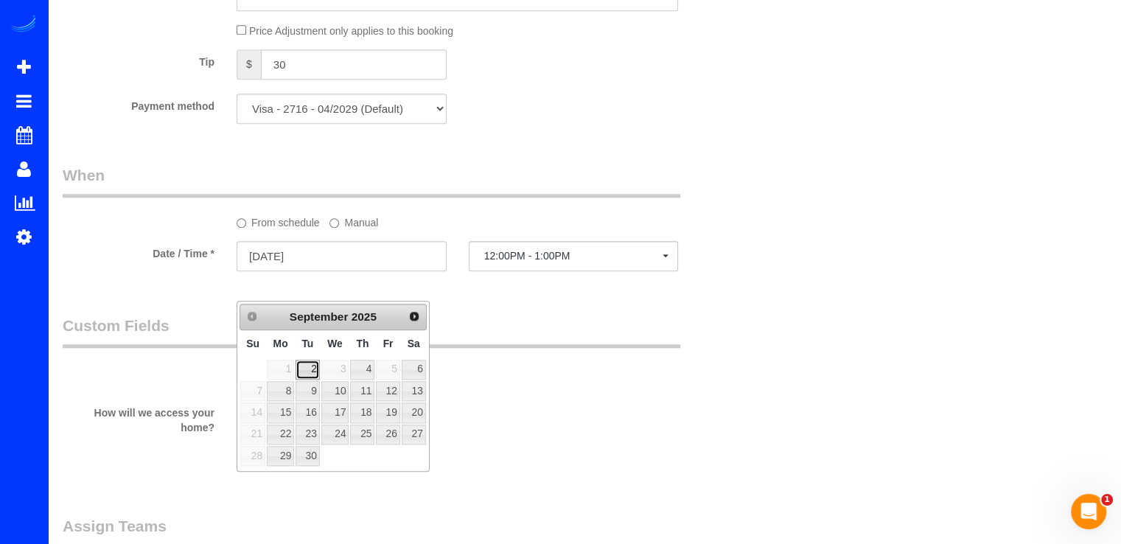
click at [313, 374] on link "2" at bounding box center [308, 370] width 24 height 20
type input "[DATE]"
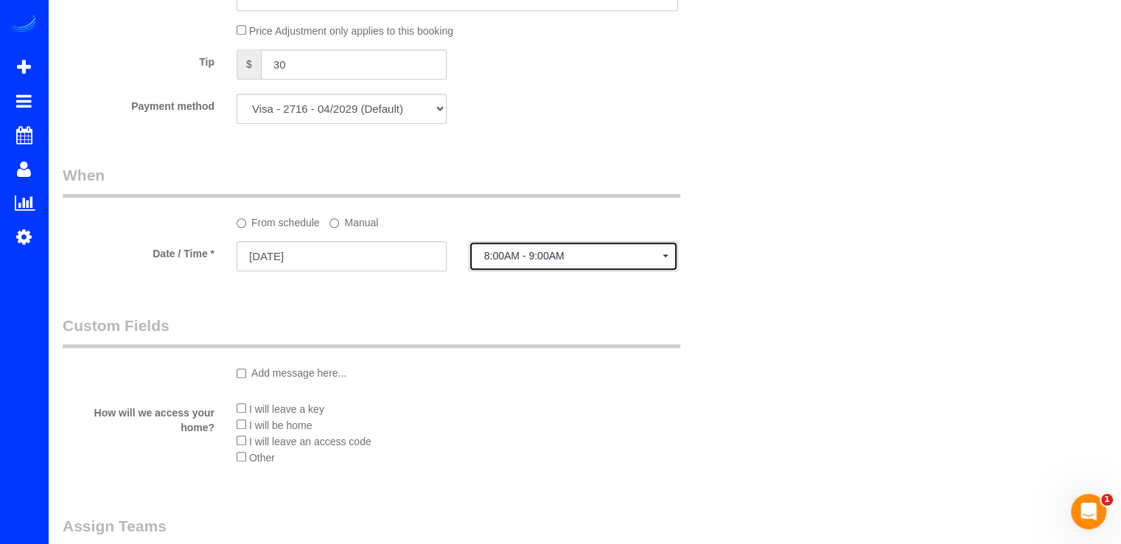
click at [657, 271] on button "8:00AM - 9:00AM" at bounding box center [574, 256] width 210 height 30
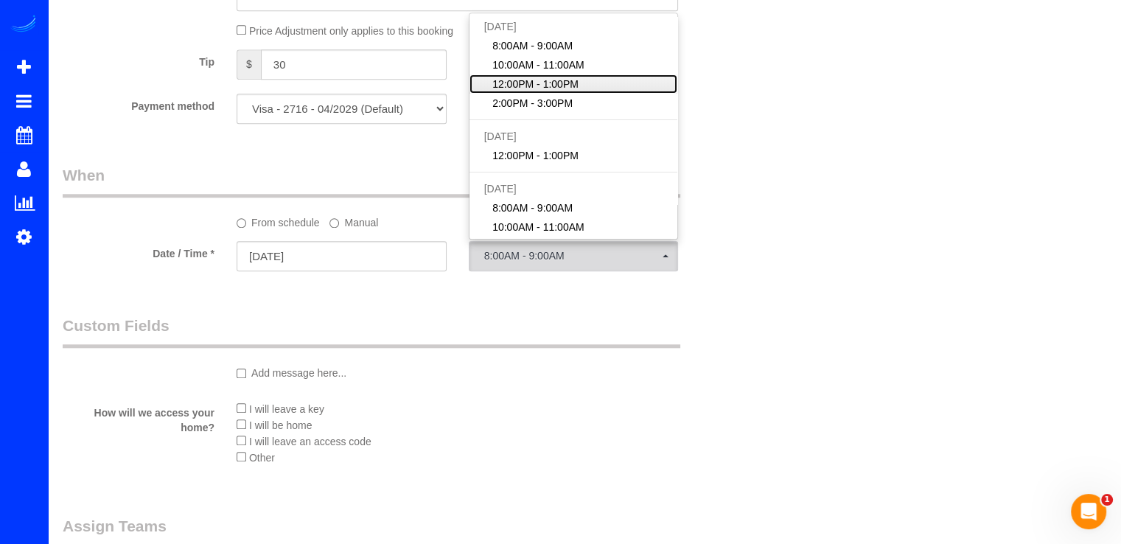
click at [575, 91] on span "12:00PM - 1:00PM" at bounding box center [535, 84] width 86 height 15
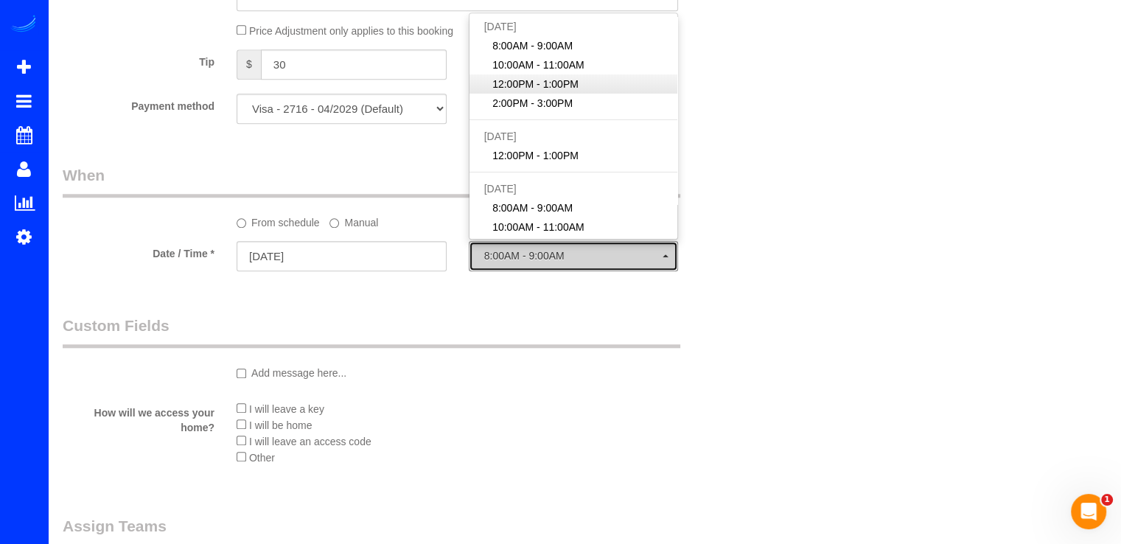
select select "spot14"
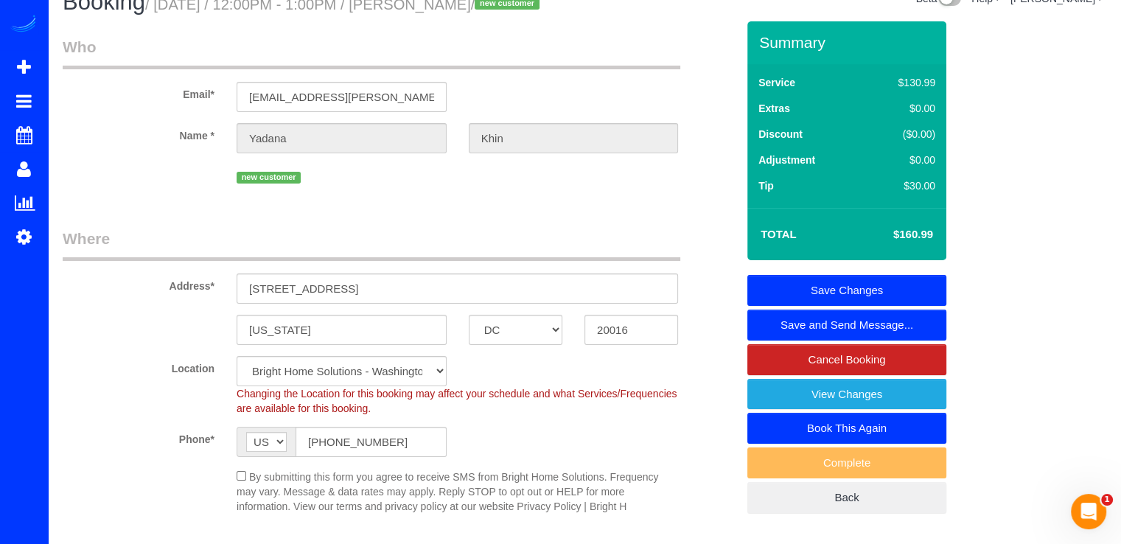
scroll to position [0, 0]
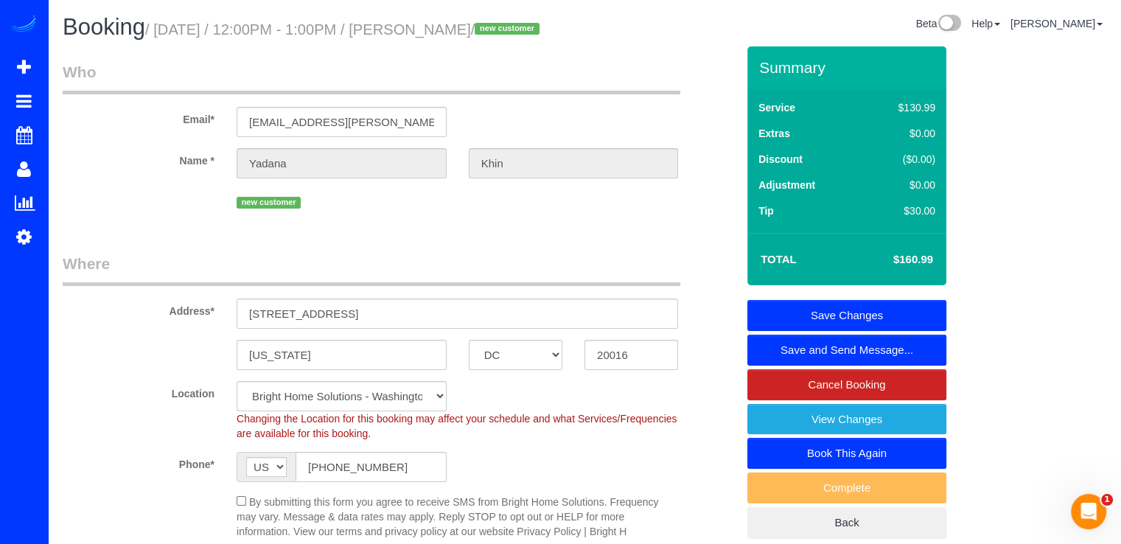
click at [894, 331] on link "Save Changes" at bounding box center [846, 315] width 199 height 31
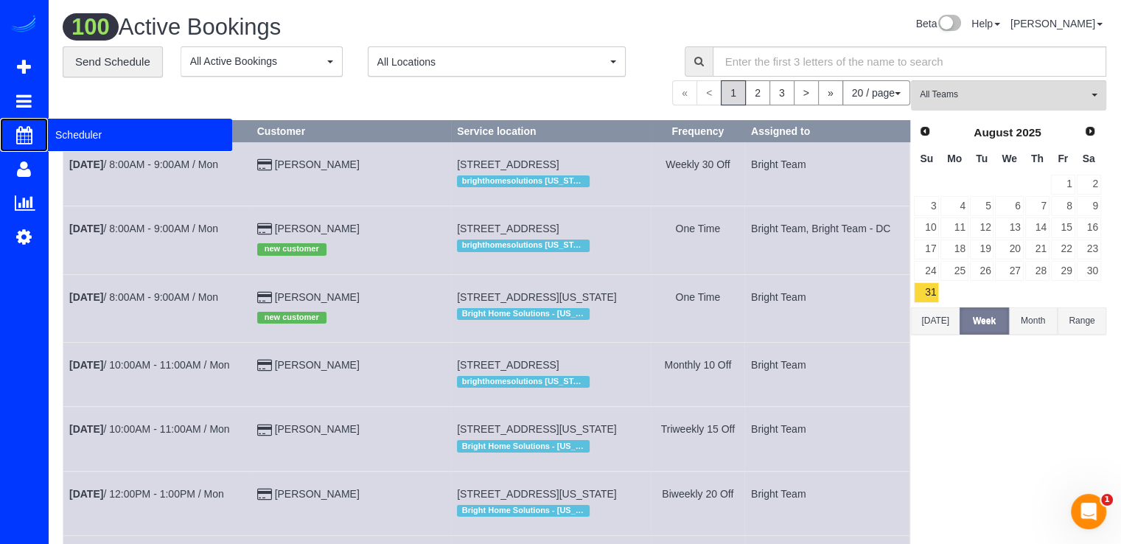
click at [46, 132] on link "Scheduler" at bounding box center [24, 135] width 48 height 34
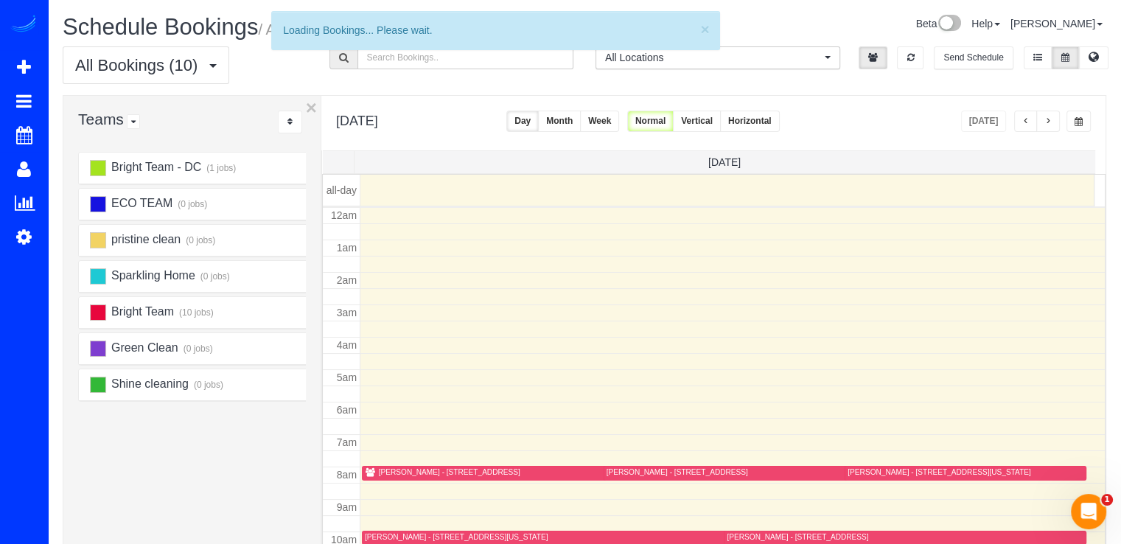
scroll to position [194, 0]
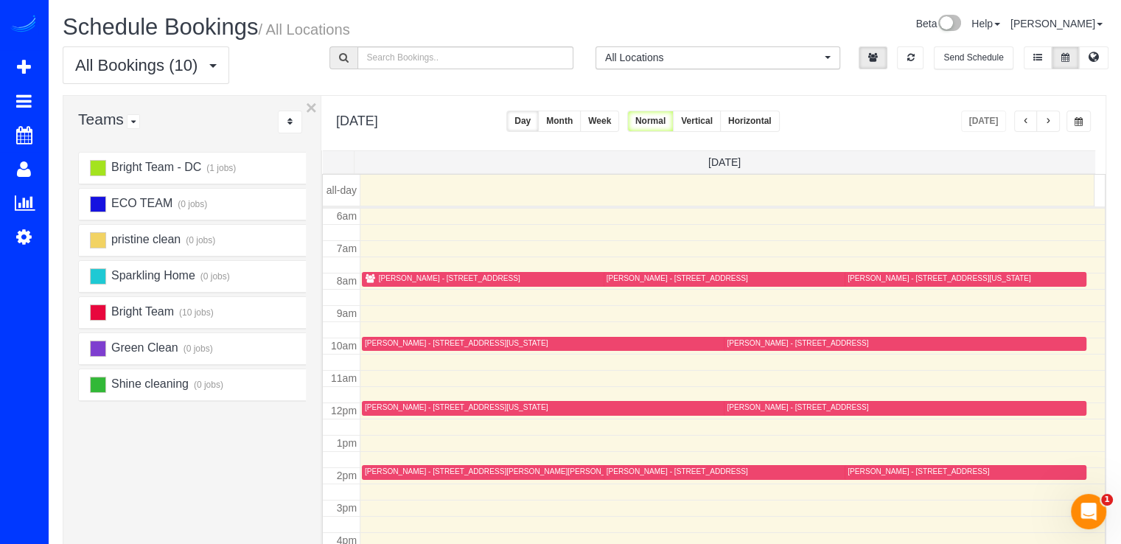
click at [1050, 120] on span "button" at bounding box center [1047, 121] width 7 height 9
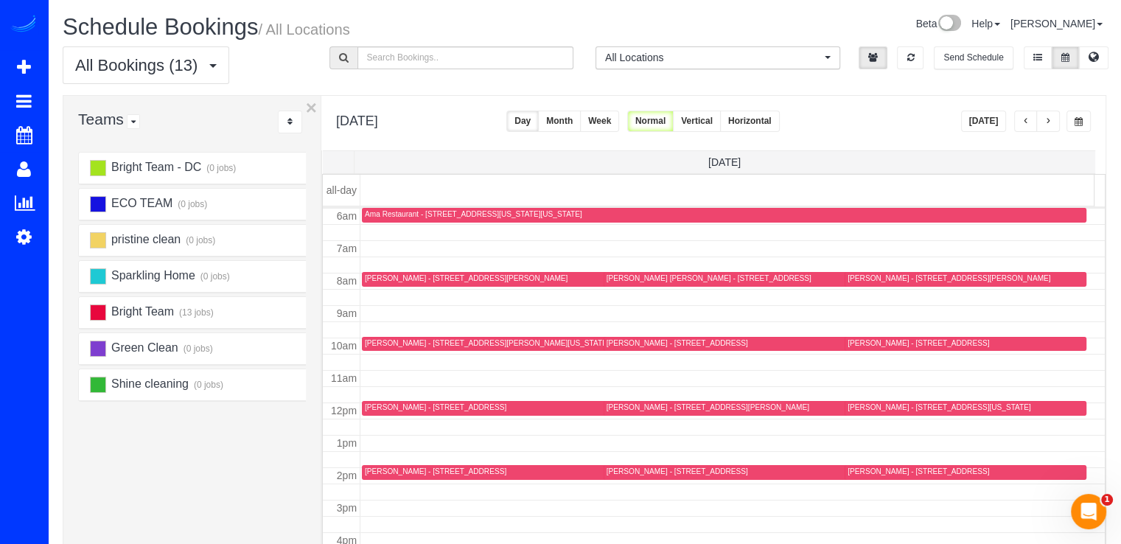
click at [1051, 122] on span "button" at bounding box center [1047, 121] width 7 height 9
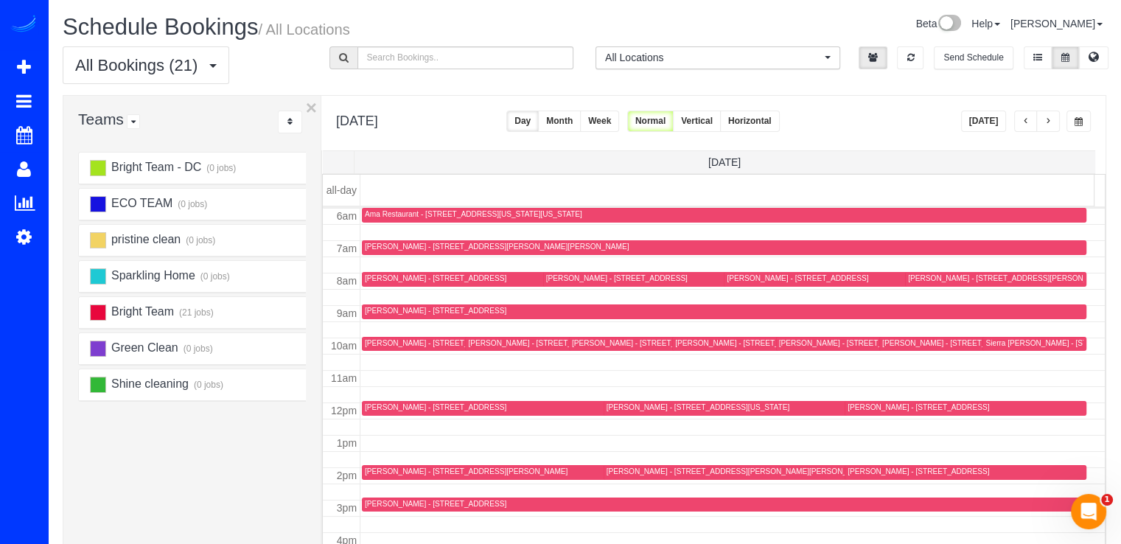
click at [505, 343] on div "[PERSON_NAME] - [STREET_ADDRESS][US_STATE]" at bounding box center [559, 343] width 183 height 10
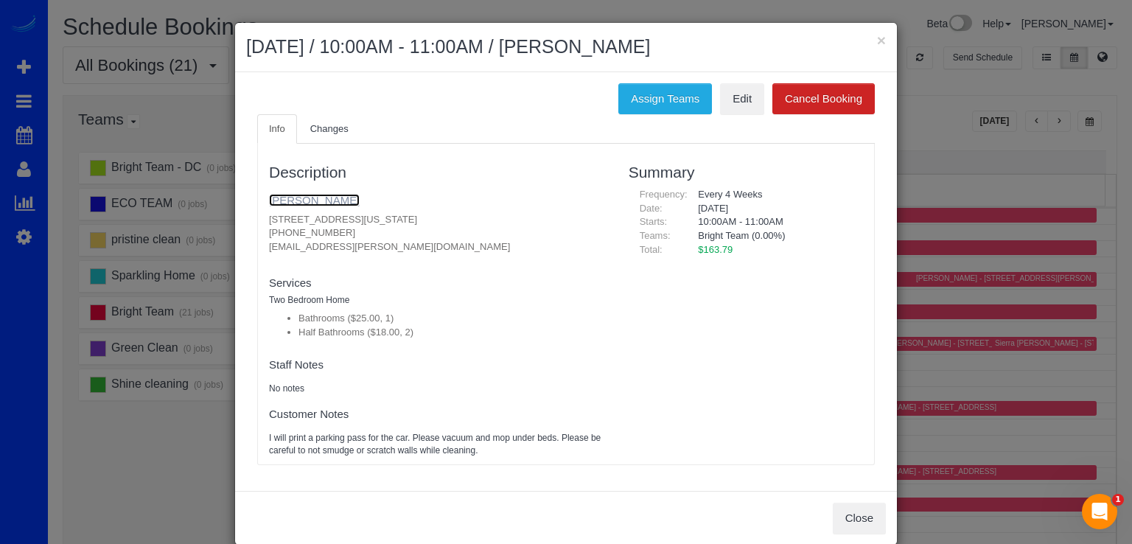
click at [277, 205] on link "[PERSON_NAME]" at bounding box center [314, 200] width 91 height 13
click at [878, 36] on button "×" at bounding box center [881, 39] width 9 height 15
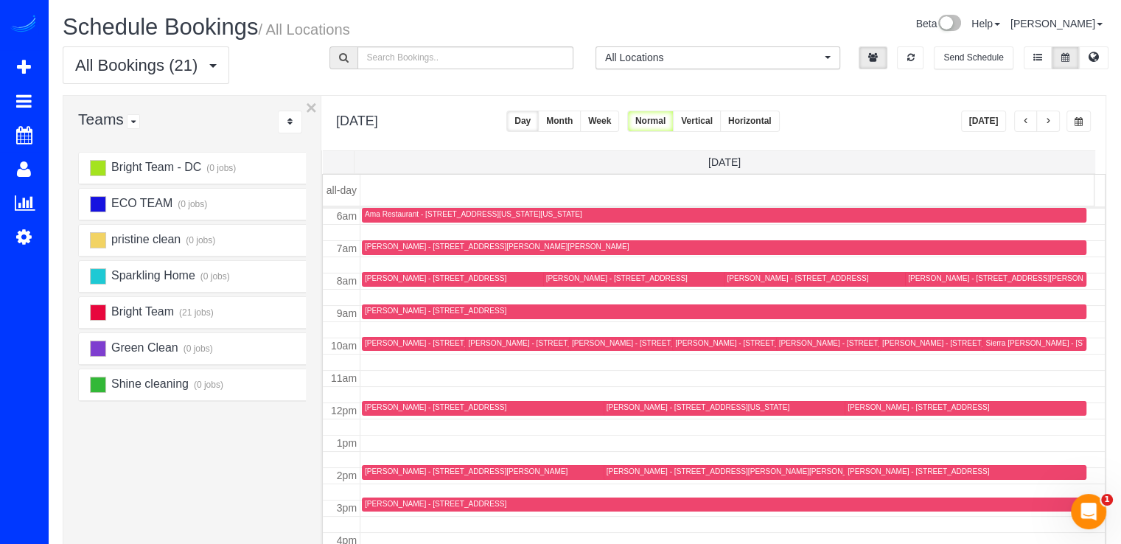
click at [988, 133] on div "[DATE] [DATE] Day Month Week Normal Vertical Horizontal" at bounding box center [713, 123] width 784 height 55
click at [984, 128] on button "[DATE]" at bounding box center [984, 121] width 46 height 21
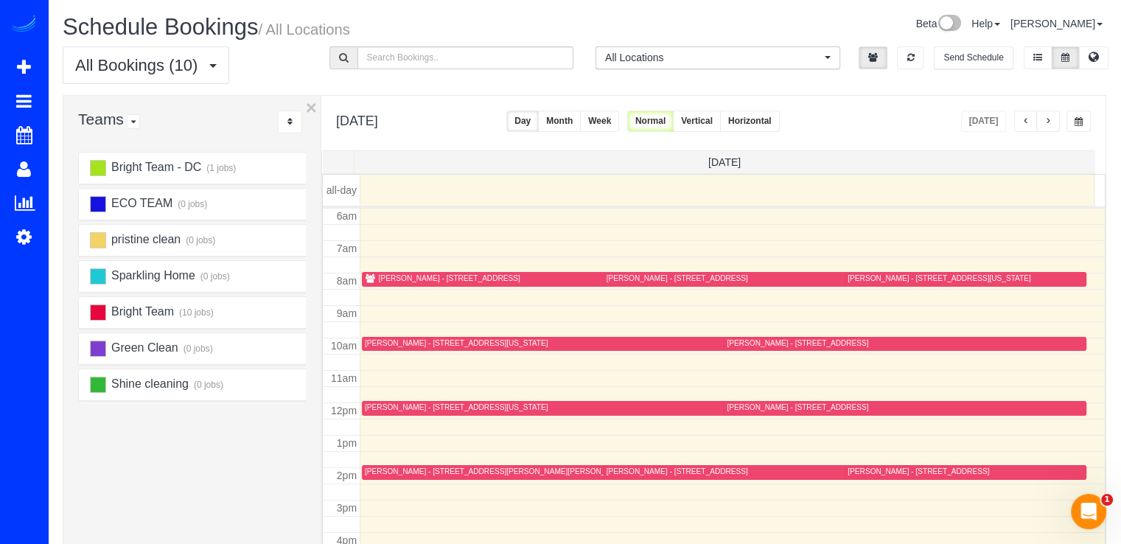
click at [1053, 116] on button "button" at bounding box center [1048, 121] width 24 height 21
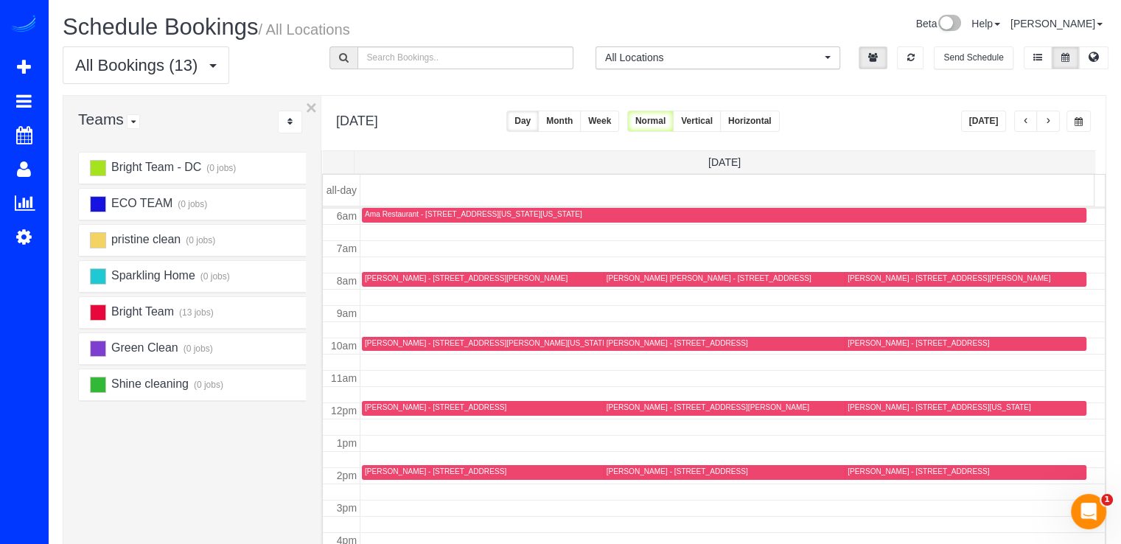
click at [852, 401] on div at bounding box center [966, 408] width 242 height 15
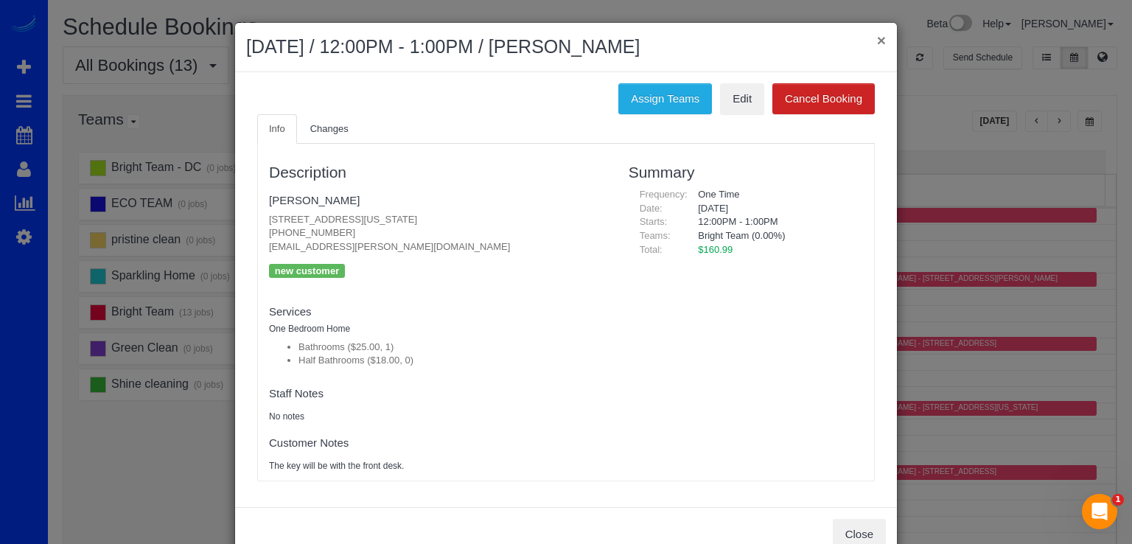
click at [877, 41] on button "×" at bounding box center [881, 39] width 9 height 15
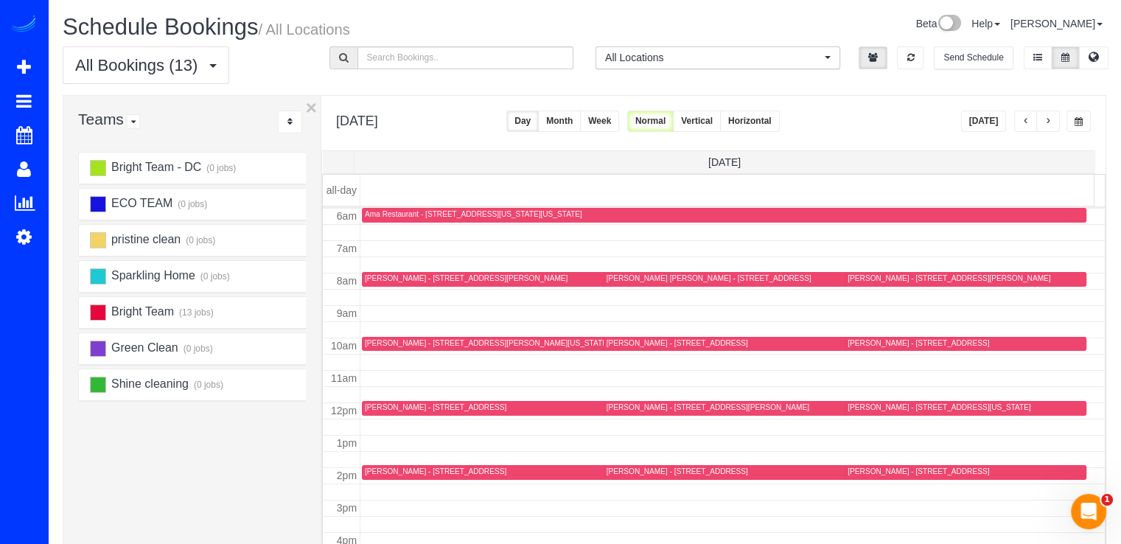
click at [981, 126] on button "[DATE]" at bounding box center [984, 121] width 46 height 21
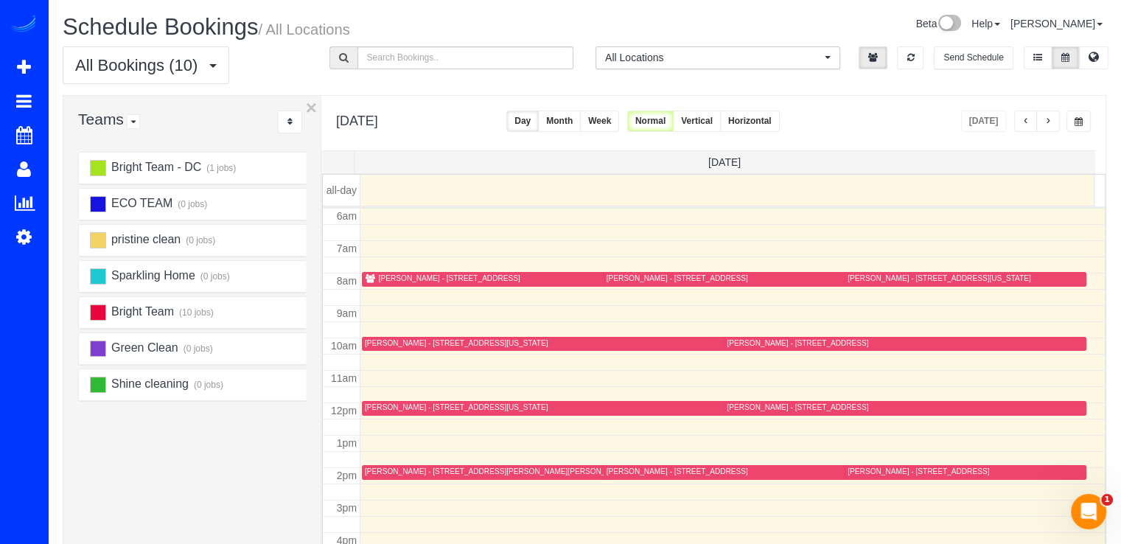
click at [741, 411] on div "[PERSON_NAME] - [STREET_ADDRESS]" at bounding box center [905, 407] width 356 height 11
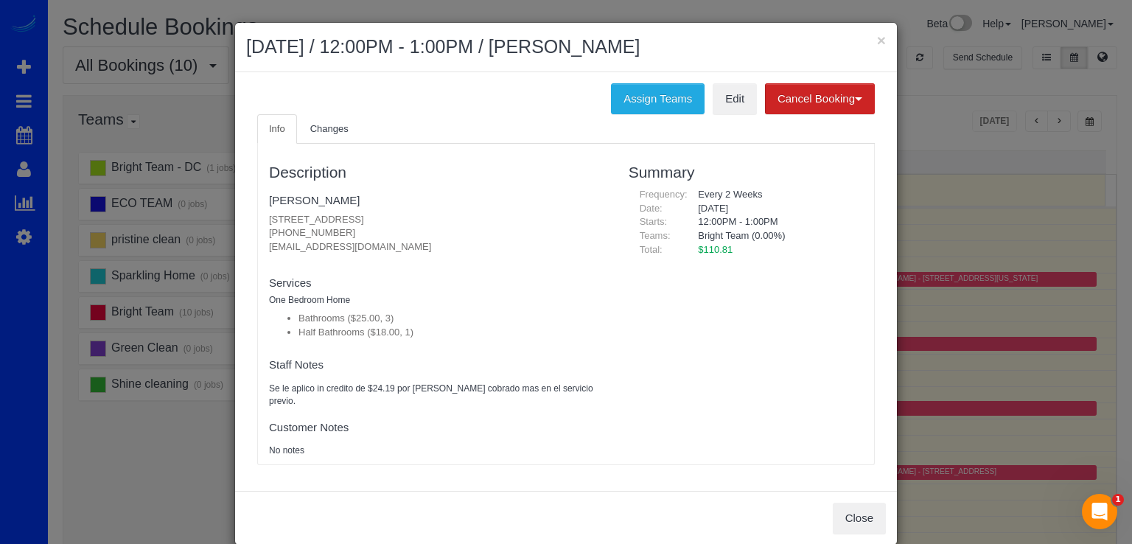
drag, startPoint x: 262, startPoint y: 247, endPoint x: 411, endPoint y: 248, distance: 148.9
click at [411, 248] on div "Description [PERSON_NAME] [STREET_ADDRESS] [PHONE_NUMBER] [EMAIL_ADDRESS][DOMAI…" at bounding box center [438, 304] width 360 height 306
copy p "[EMAIL_ADDRESS][DOMAIN_NAME]"
drag, startPoint x: 262, startPoint y: 219, endPoint x: 451, endPoint y: 214, distance: 188.7
click at [451, 214] on p "[STREET_ADDRESS] [PHONE_NUMBER] [EMAIL_ADDRESS][DOMAIN_NAME]" at bounding box center [438, 233] width 338 height 41
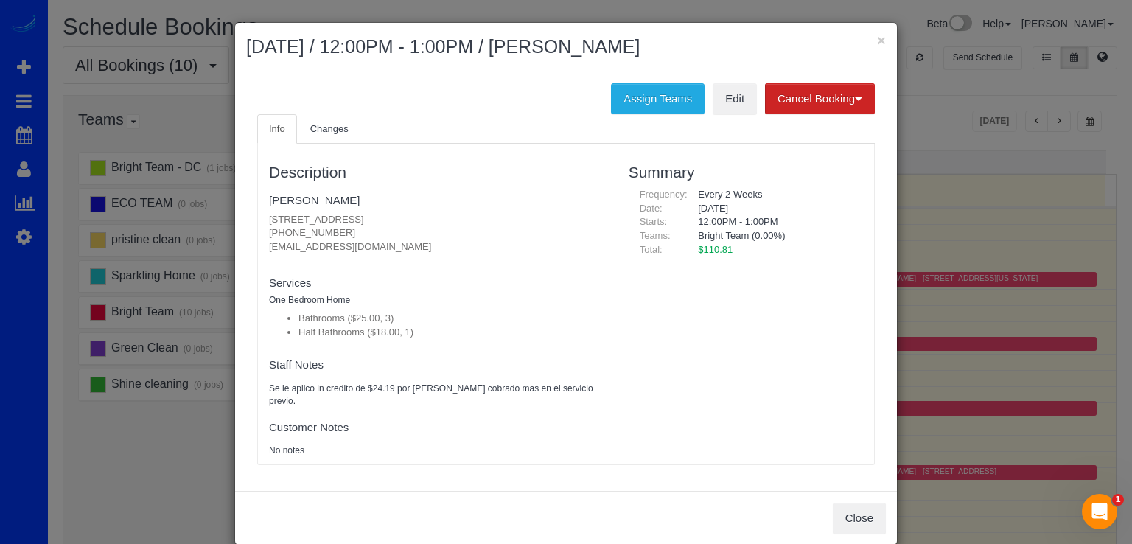
copy p "[STREET_ADDRESS]"
click at [877, 38] on button "×" at bounding box center [881, 39] width 9 height 15
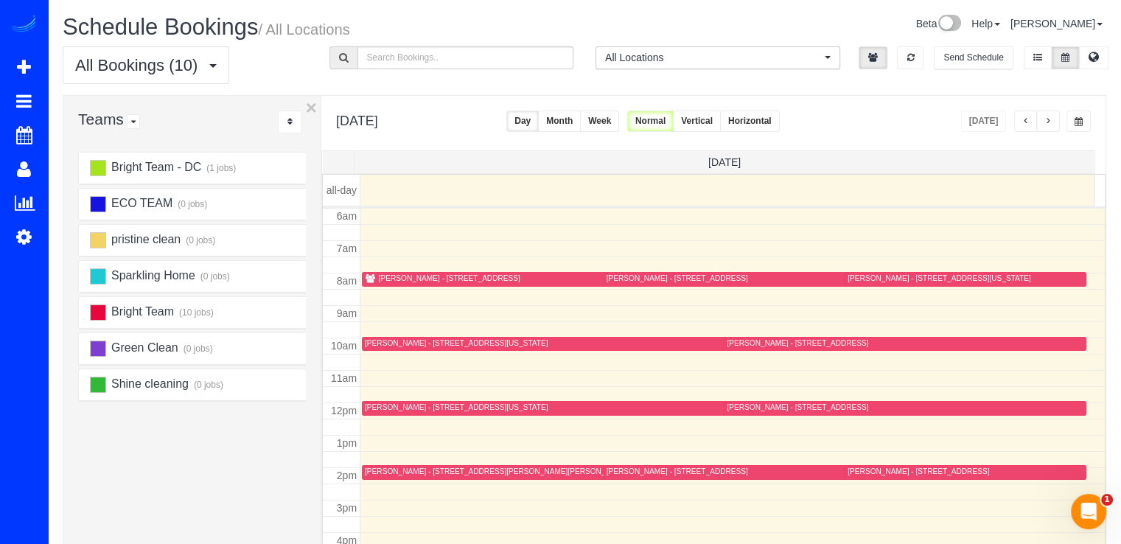
click at [1050, 121] on span "button" at bounding box center [1047, 121] width 7 height 9
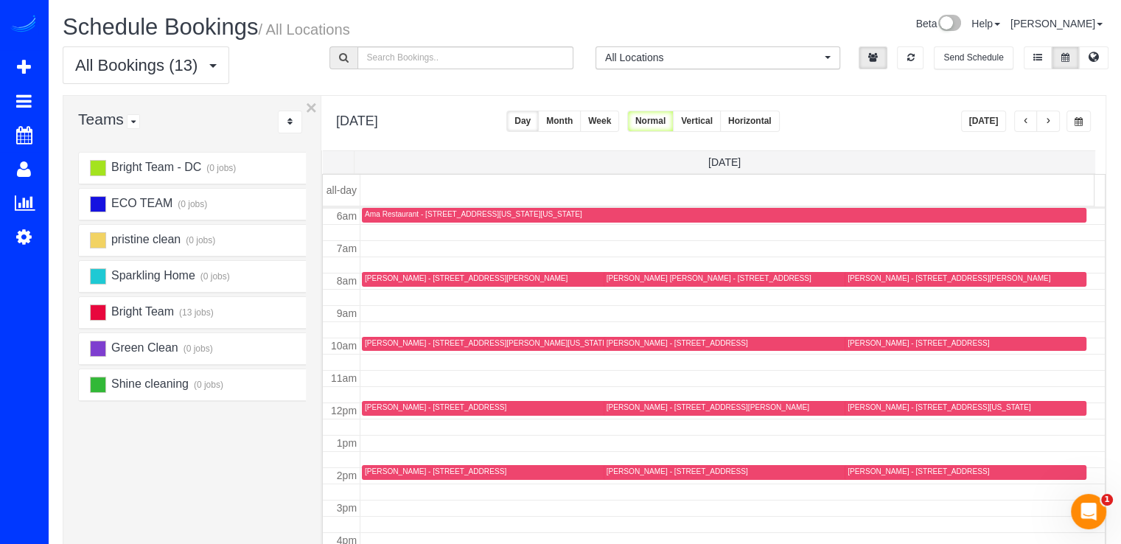
click at [1050, 125] on span "button" at bounding box center [1047, 121] width 7 height 9
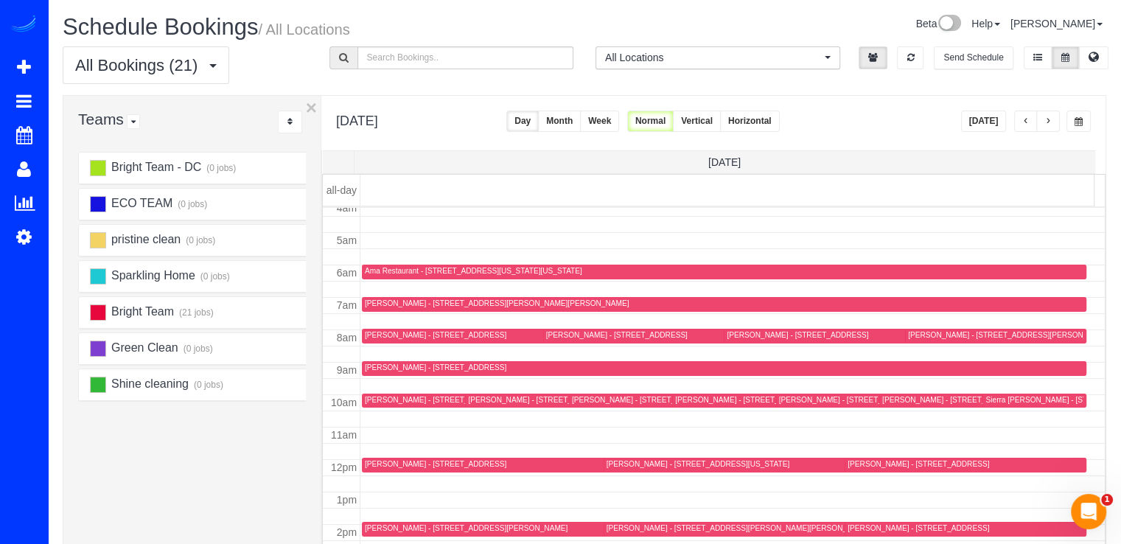
scroll to position [120, 0]
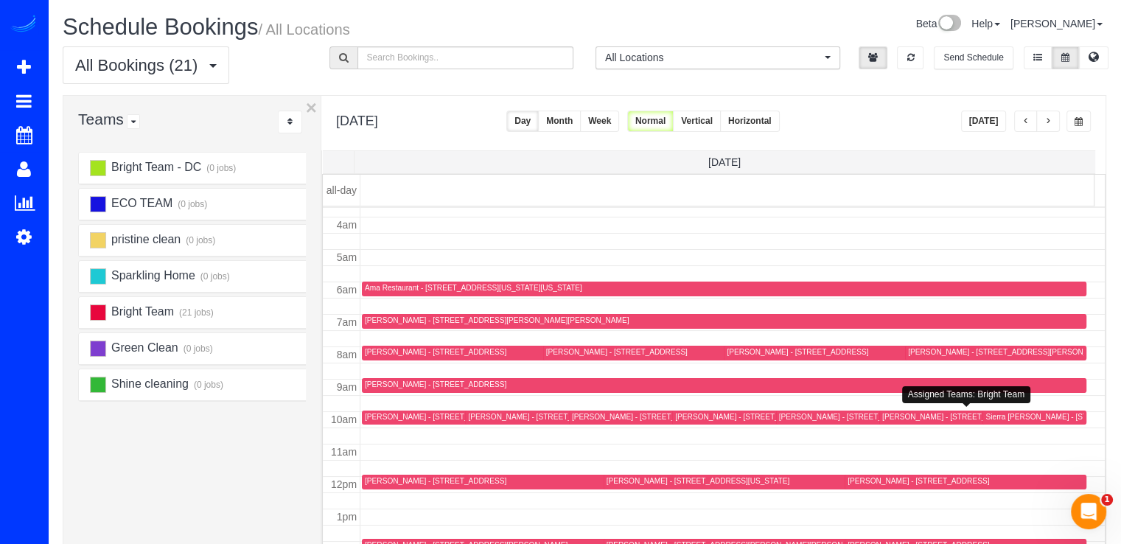
click at [997, 417] on div "Sierra [PERSON_NAME] - [STREET_ADDRESS]" at bounding box center [1067, 417] width 164 height 10
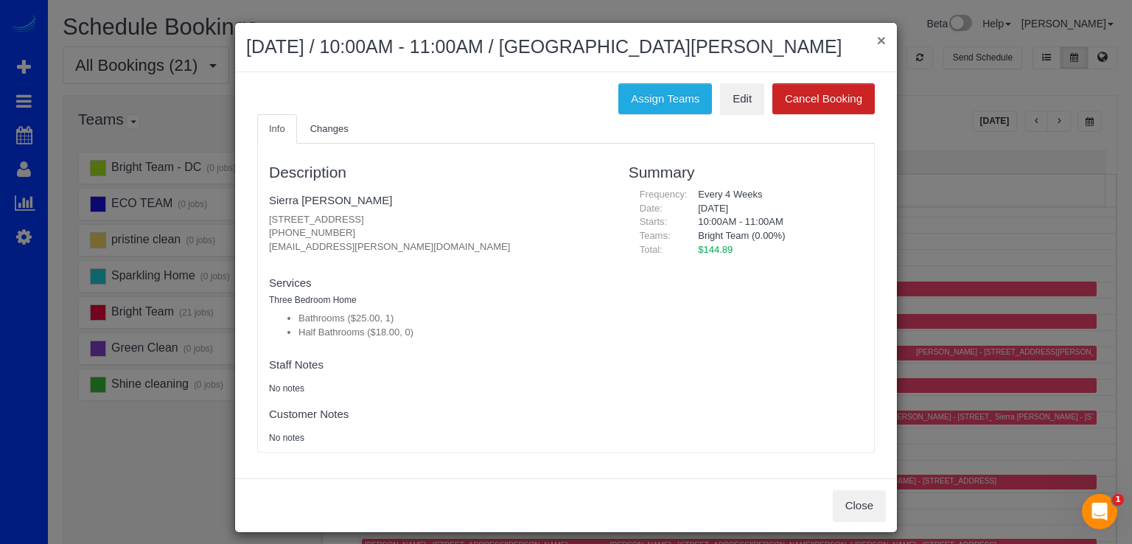
click at [877, 36] on button "×" at bounding box center [881, 39] width 9 height 15
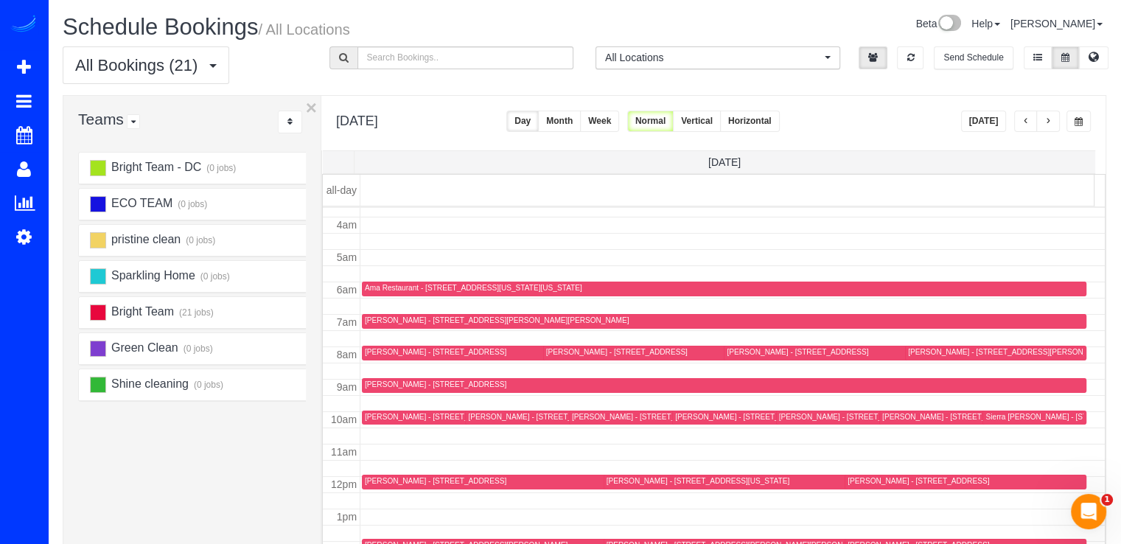
scroll to position [194, 0]
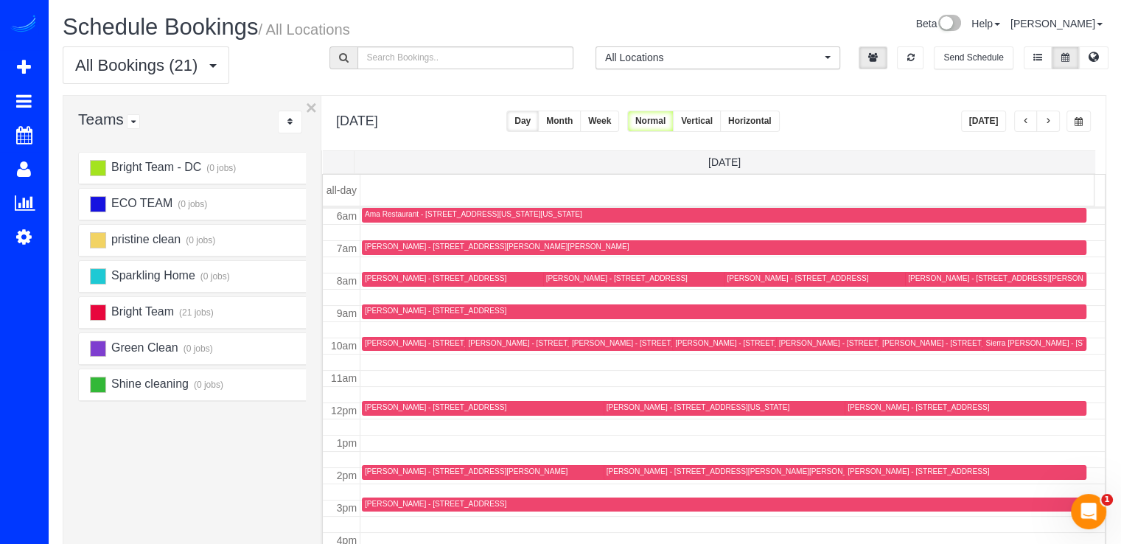
click at [985, 343] on div "Sierra [PERSON_NAME] - [STREET_ADDRESS]" at bounding box center [1067, 343] width 164 height 10
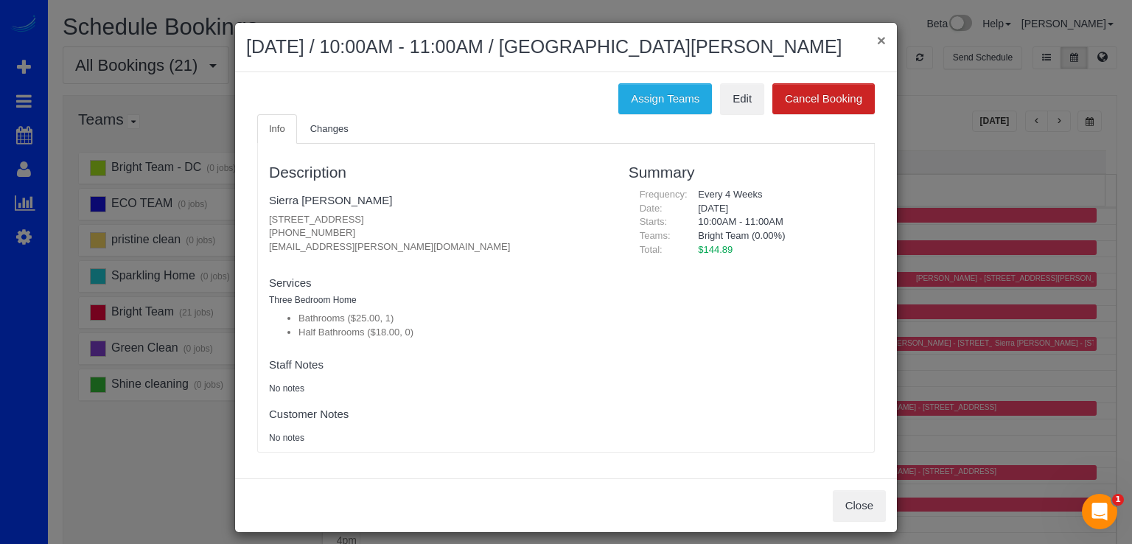
click at [879, 44] on button "×" at bounding box center [881, 39] width 9 height 15
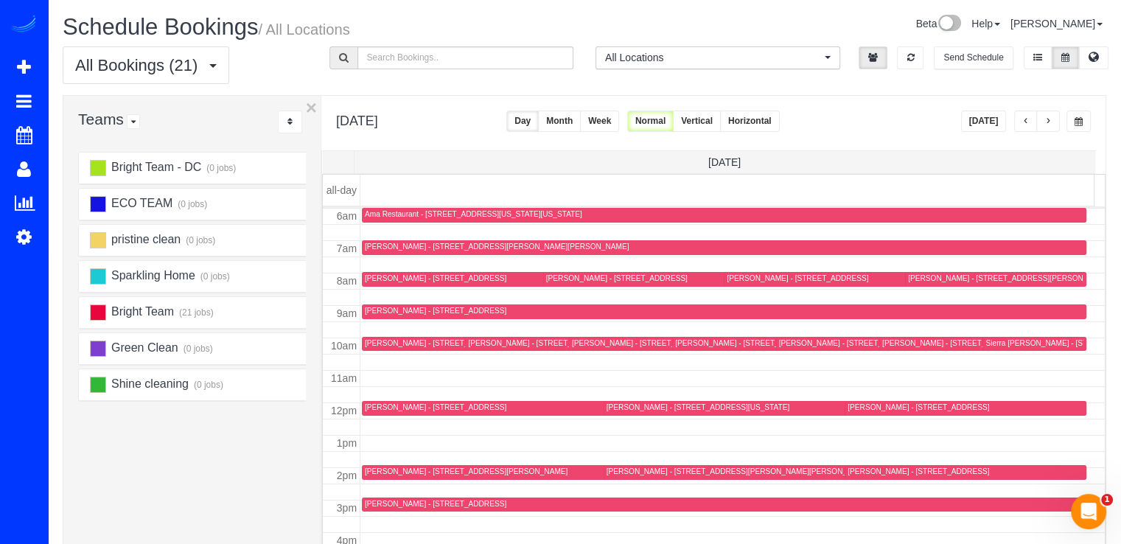
click at [1020, 118] on button "button" at bounding box center [1026, 121] width 24 height 21
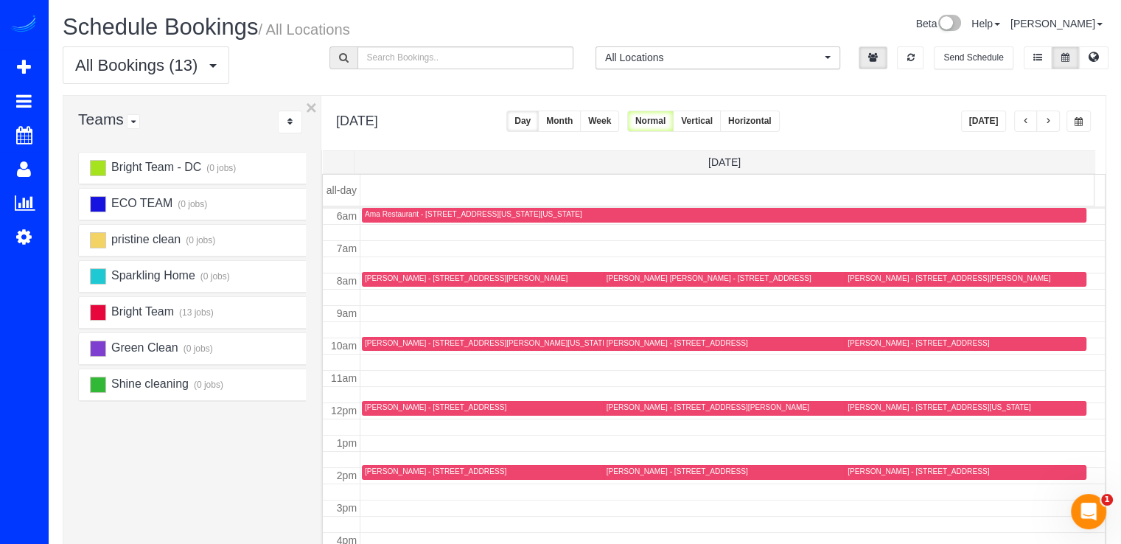
click at [997, 119] on button "[DATE]" at bounding box center [984, 121] width 46 height 21
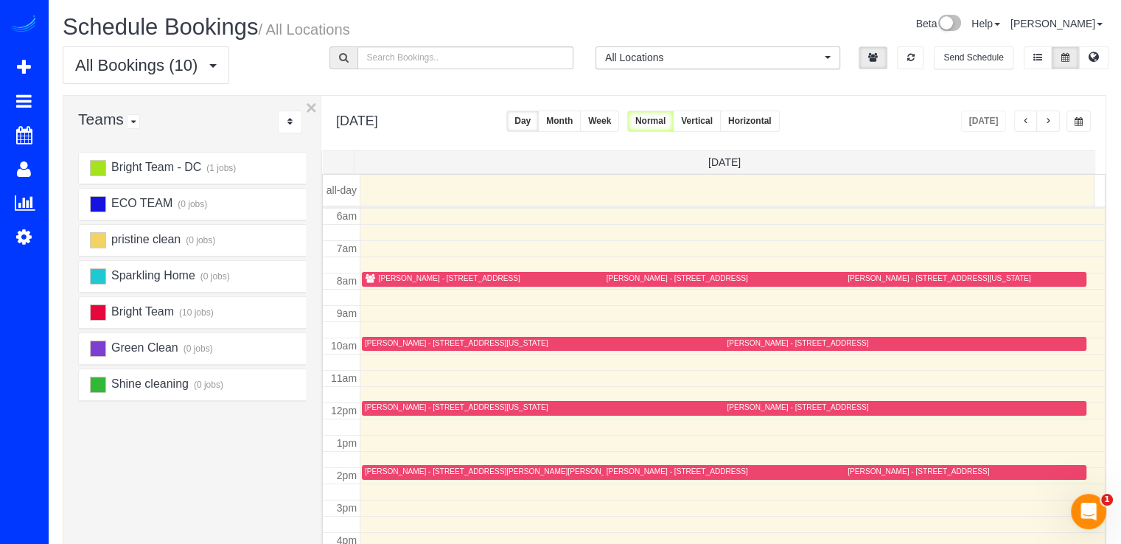
click at [861, 472] on div "[PERSON_NAME] - [STREET_ADDRESS]" at bounding box center [919, 472] width 142 height 10
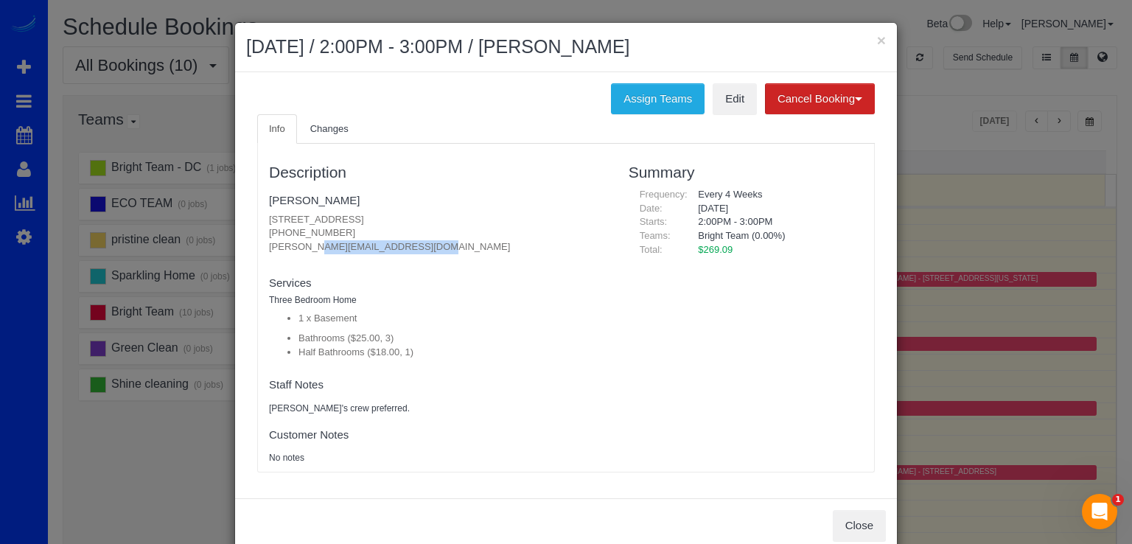
drag, startPoint x: 262, startPoint y: 250, endPoint x: 403, endPoint y: 245, distance: 140.8
click at [403, 245] on div "Description [PERSON_NAME] [STREET_ADDRESS] [PHONE_NUMBER] [PERSON_NAME][EMAIL_A…" at bounding box center [438, 307] width 360 height 313
copy p "[PERSON_NAME][EMAIL_ADDRESS][DOMAIN_NAME]"
click at [879, 38] on button "×" at bounding box center [881, 39] width 9 height 15
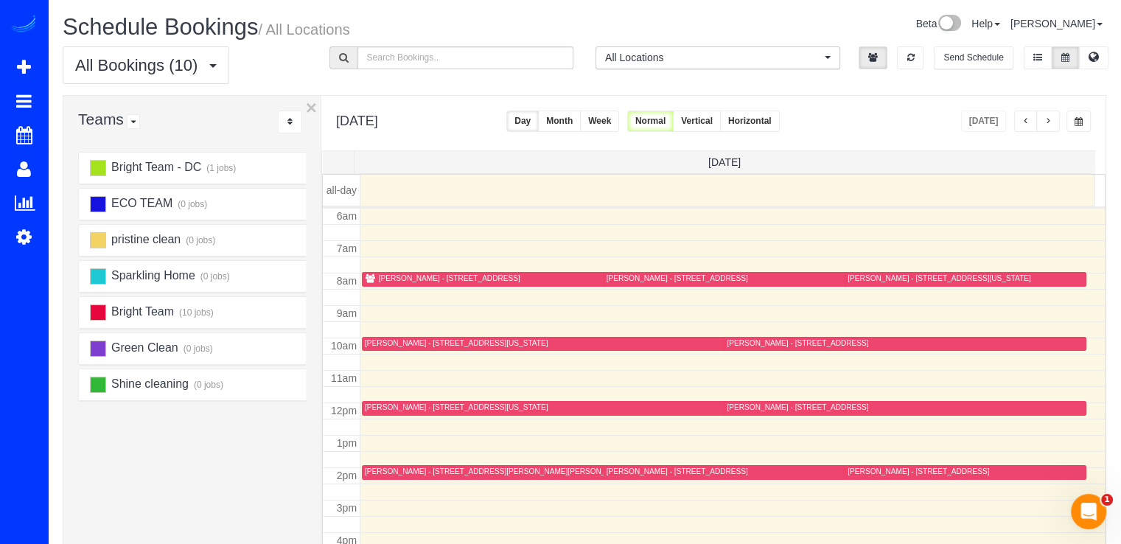
click at [862, 470] on div "[PERSON_NAME] - [STREET_ADDRESS]" at bounding box center [919, 472] width 142 height 10
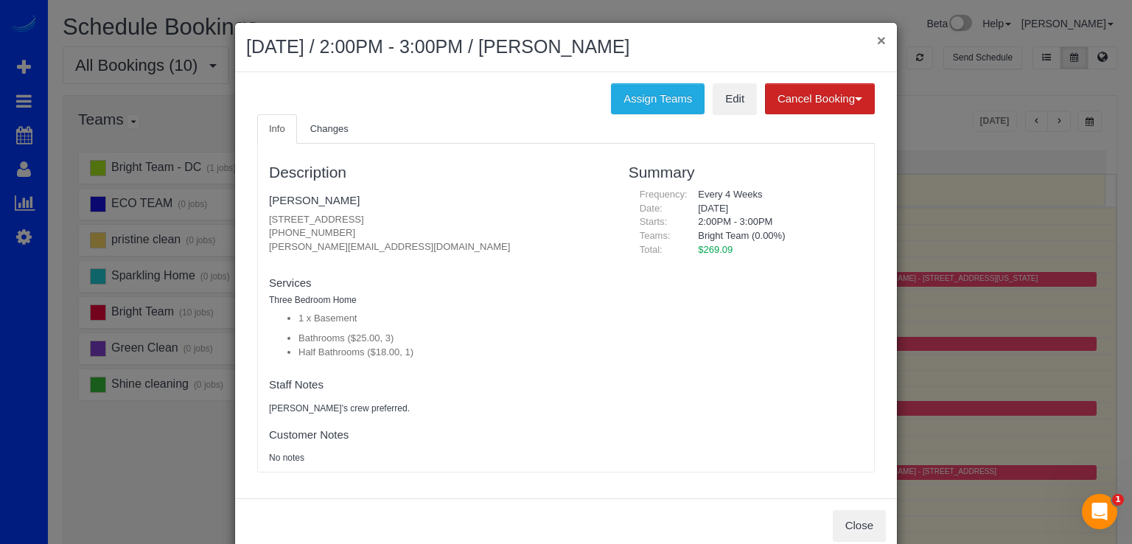
click at [877, 38] on button "×" at bounding box center [881, 39] width 9 height 15
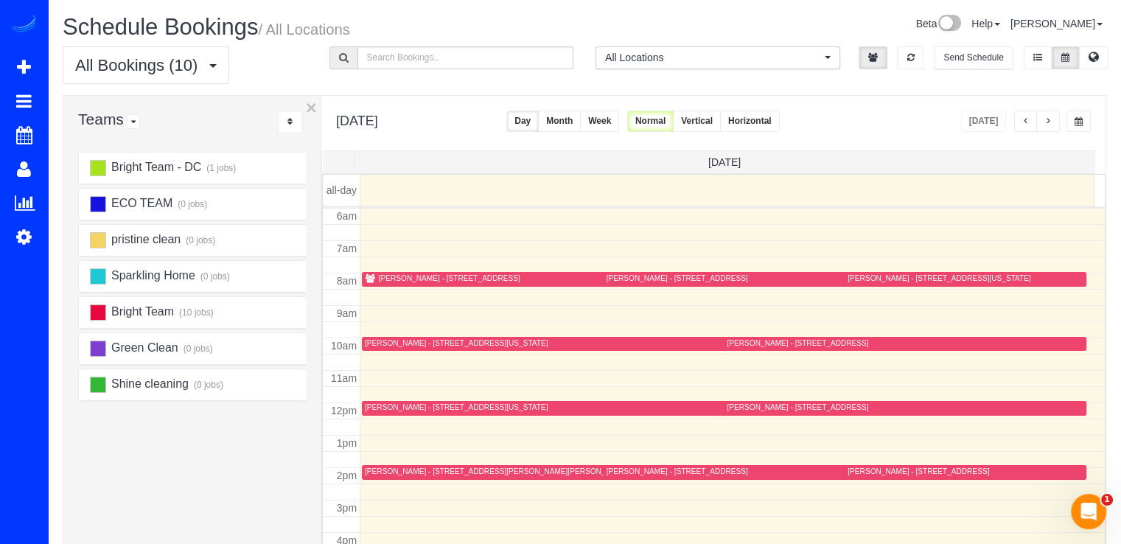
click at [1052, 119] on span "button" at bounding box center [1047, 121] width 7 height 9
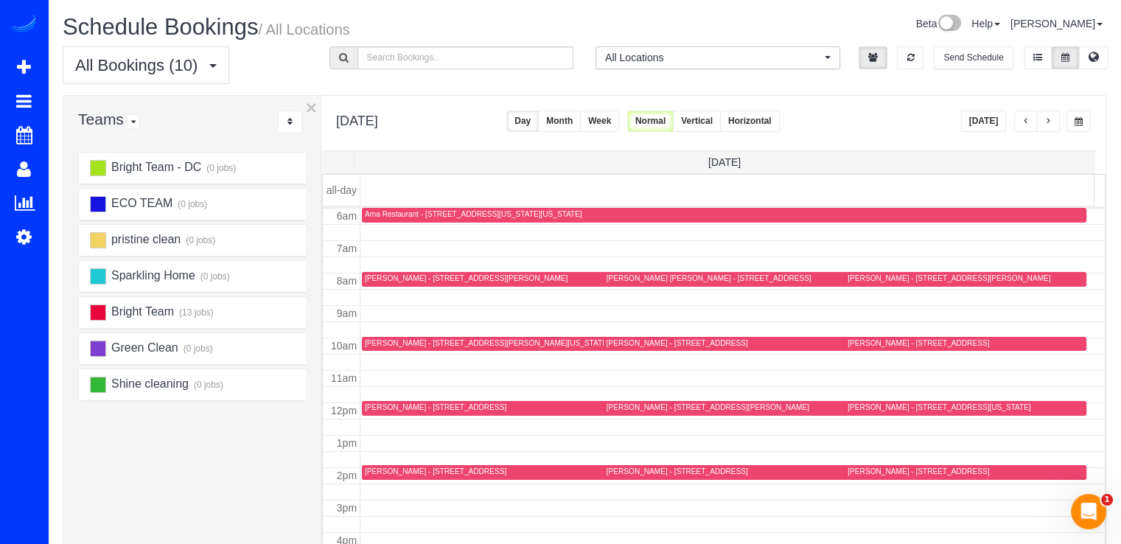
click at [1053, 118] on button "button" at bounding box center [1048, 121] width 24 height 21
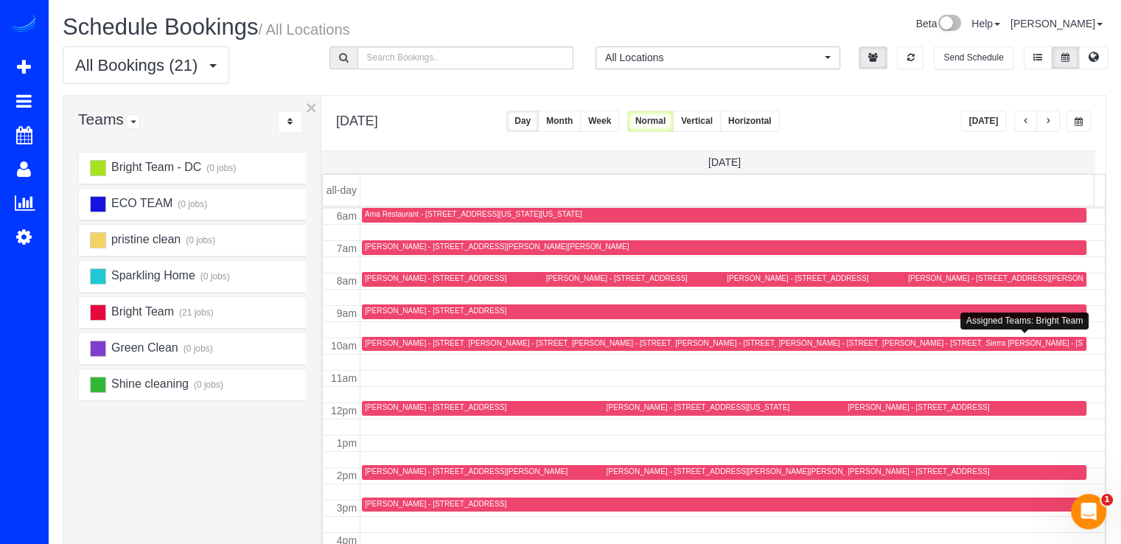
click at [988, 346] on div "Sierra [PERSON_NAME] - [STREET_ADDRESS]" at bounding box center [1067, 343] width 164 height 10
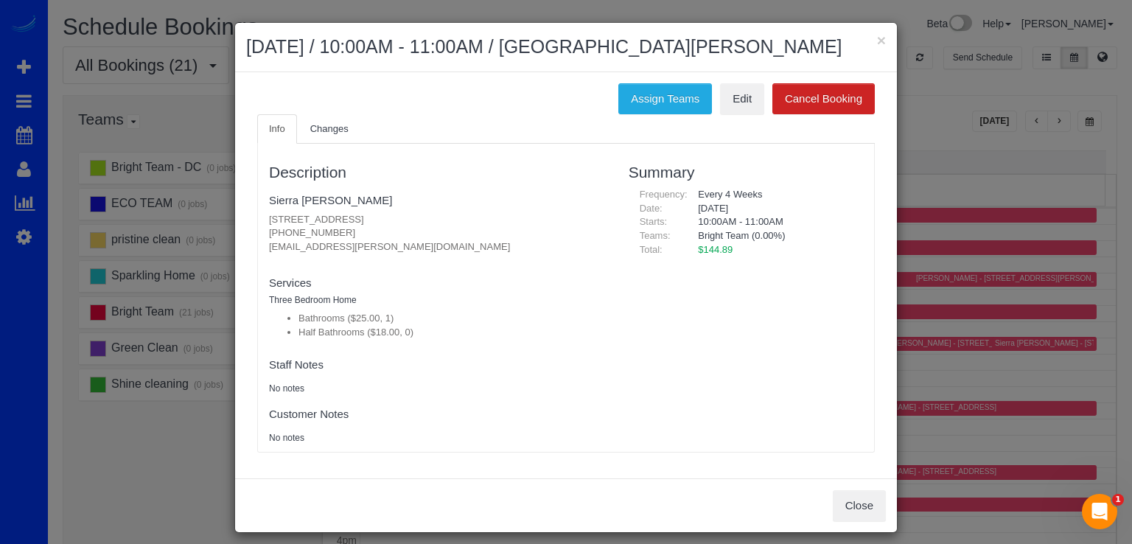
click at [884, 39] on div "× [DATE] / 10:00AM - 11:00AM / [GEOGRAPHIC_DATA][PERSON_NAME]" at bounding box center [566, 47] width 662 height 49
click at [877, 40] on button "×" at bounding box center [881, 39] width 9 height 15
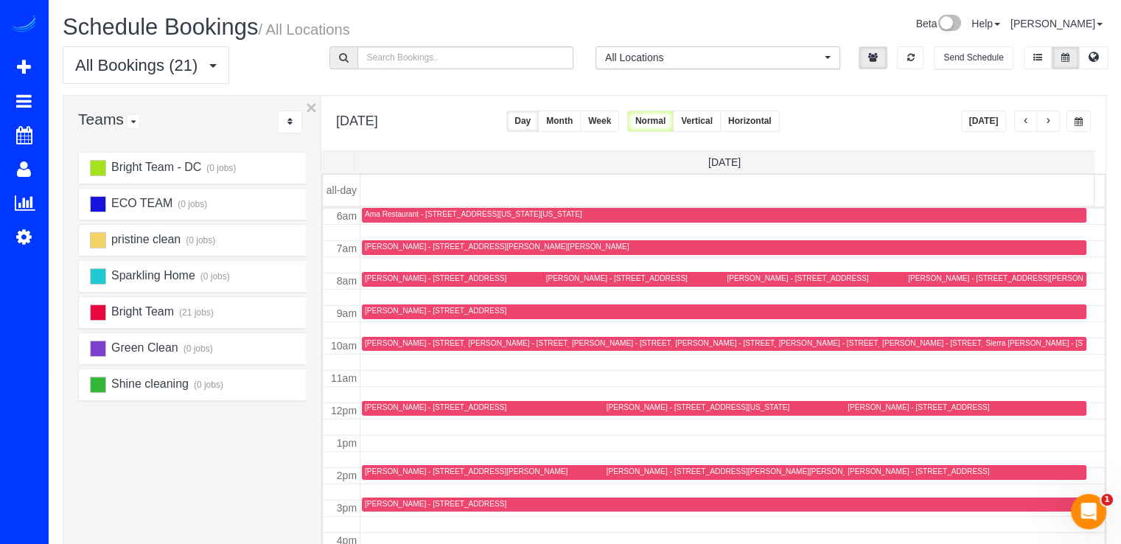
click at [1002, 341] on div "Sierra [PERSON_NAME] - [STREET_ADDRESS]" at bounding box center [1067, 343] width 164 height 10
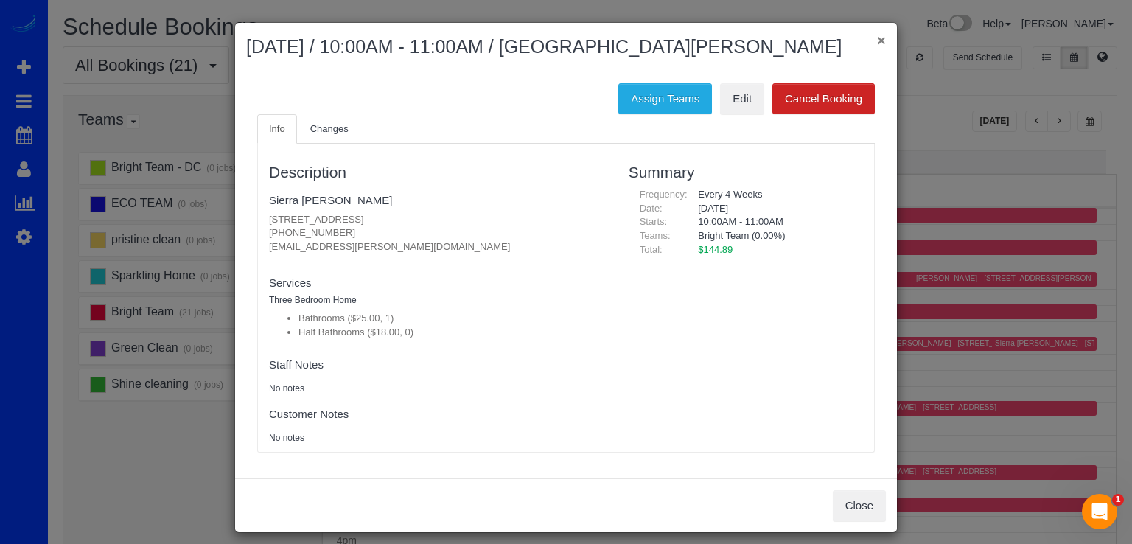
click at [877, 39] on button "×" at bounding box center [881, 39] width 9 height 15
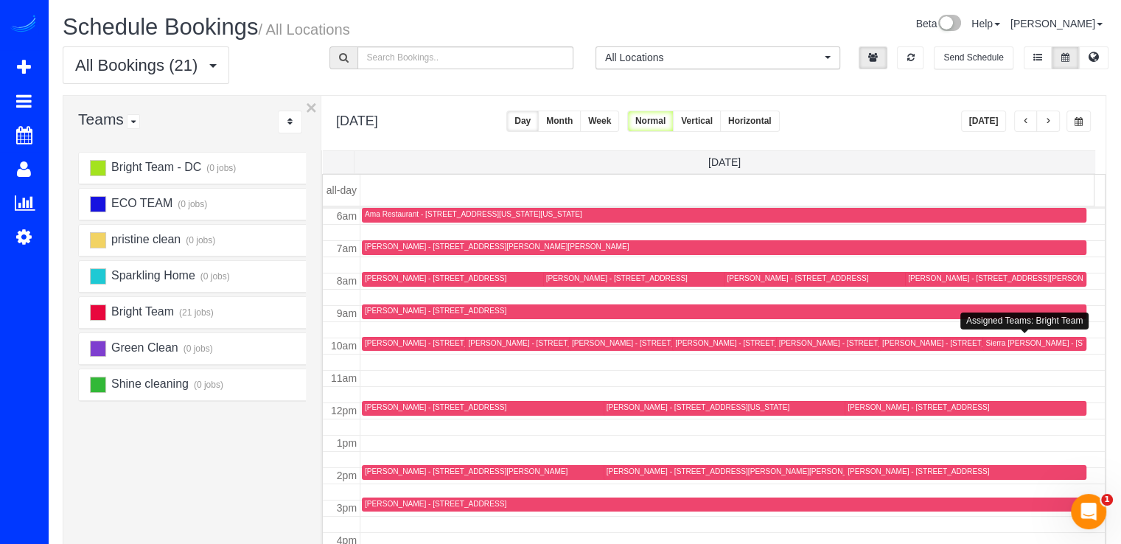
click at [995, 340] on div "Sierra [PERSON_NAME] - [STREET_ADDRESS]" at bounding box center [1067, 343] width 164 height 10
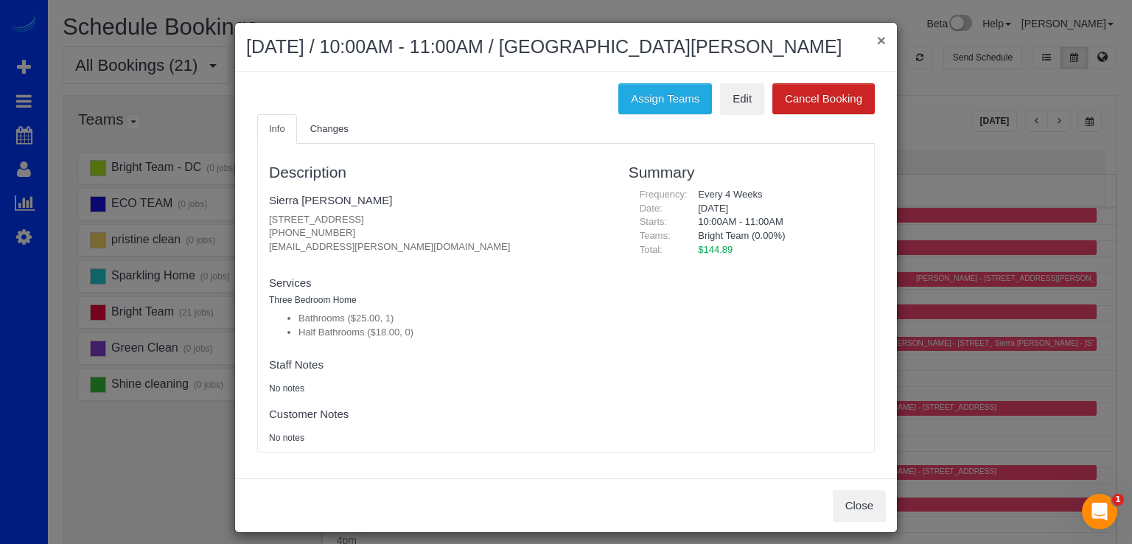
click at [877, 35] on button "×" at bounding box center [881, 39] width 9 height 15
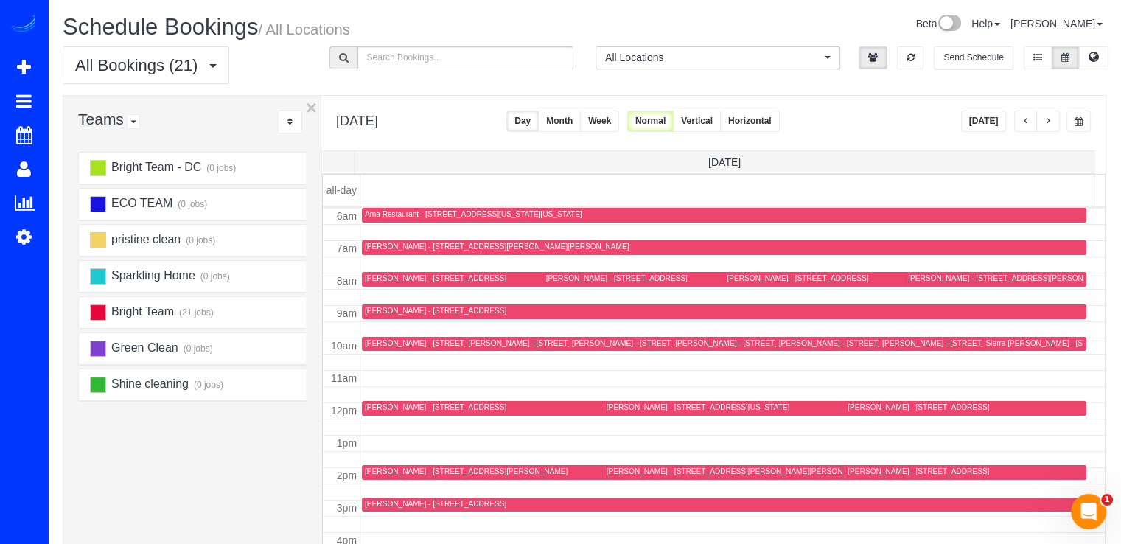
click at [929, 281] on div "[PERSON_NAME] - [STREET_ADDRESS][PERSON_NAME]" at bounding box center [1009, 278] width 203 height 10
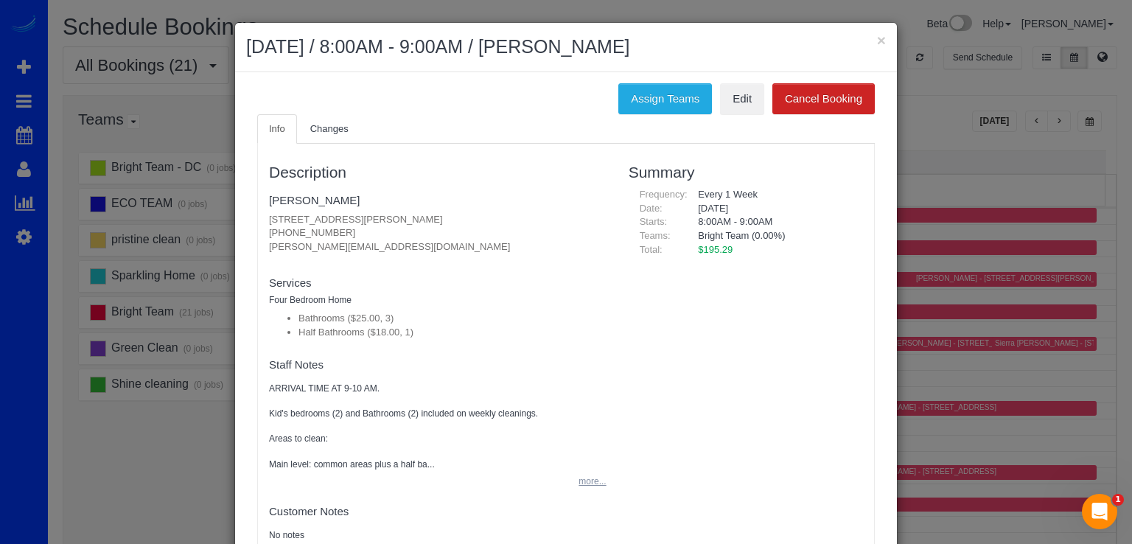
click at [590, 486] on button "more..." at bounding box center [588, 481] width 36 height 21
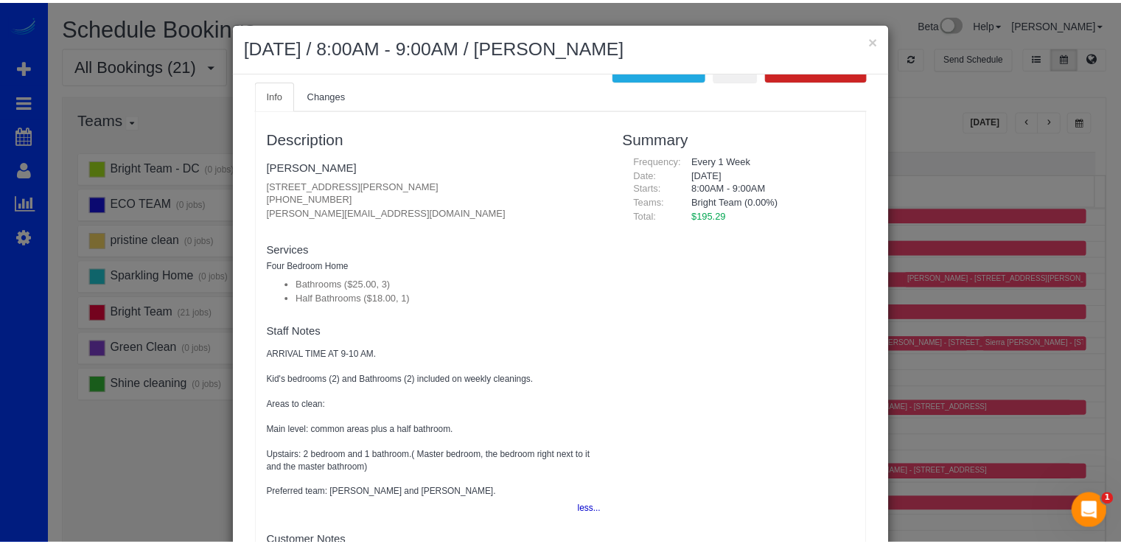
scroll to position [49, 0]
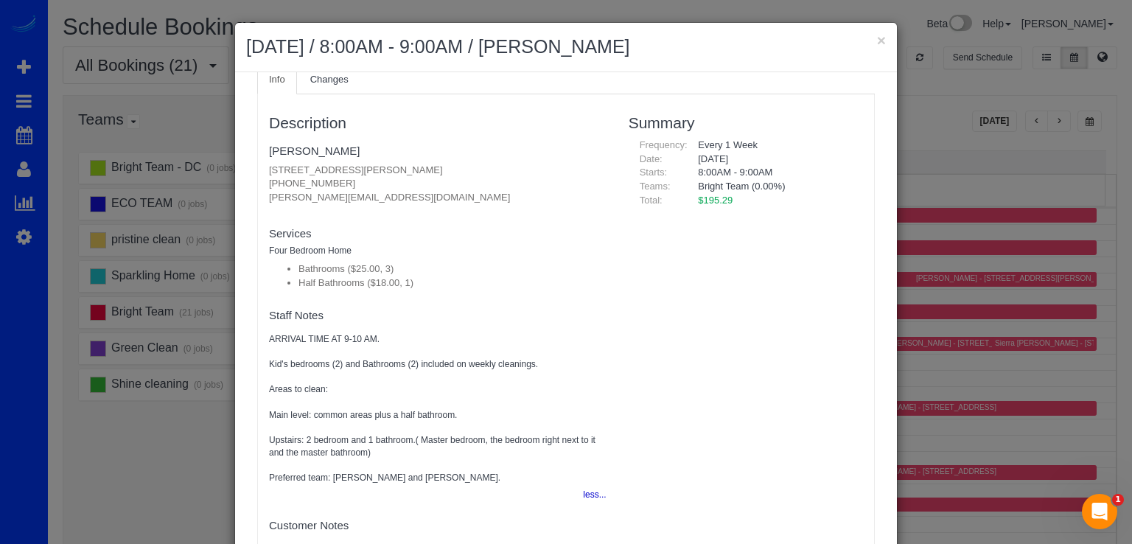
click at [869, 36] on h2 "[DATE] / 8:00AM - 9:00AM / [PERSON_NAME]" at bounding box center [566, 47] width 640 height 27
click at [881, 42] on div "× [DATE] / 8:00AM - 9:00AM / [PERSON_NAME]" at bounding box center [566, 47] width 662 height 49
click at [870, 36] on h2 "[DATE] / 8:00AM - 9:00AM / [PERSON_NAME]" at bounding box center [566, 47] width 640 height 27
click at [877, 40] on button "×" at bounding box center [881, 39] width 9 height 15
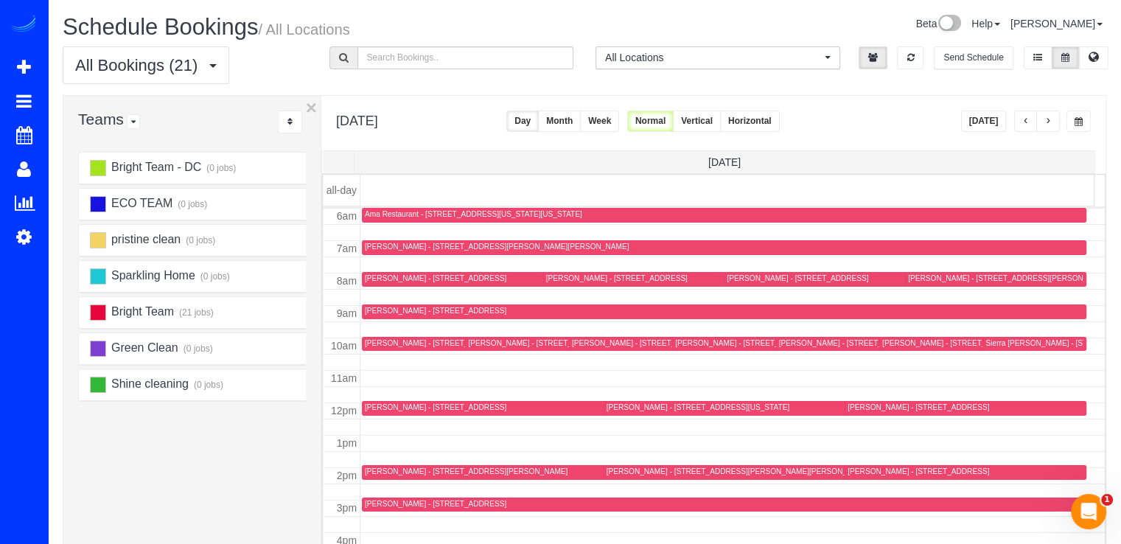
click at [1022, 122] on span "button" at bounding box center [1025, 121] width 7 height 9
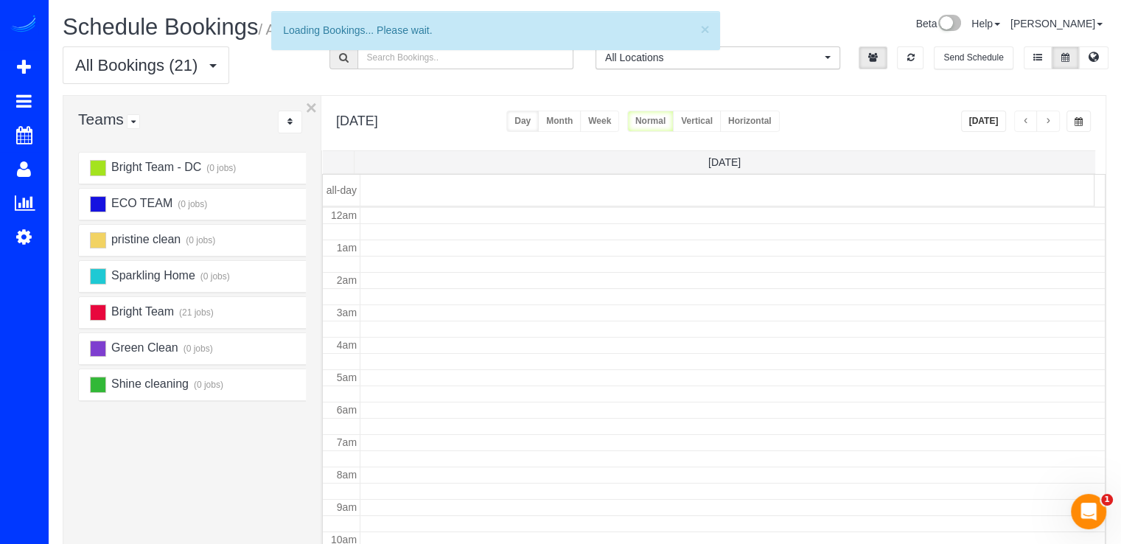
scroll to position [194, 0]
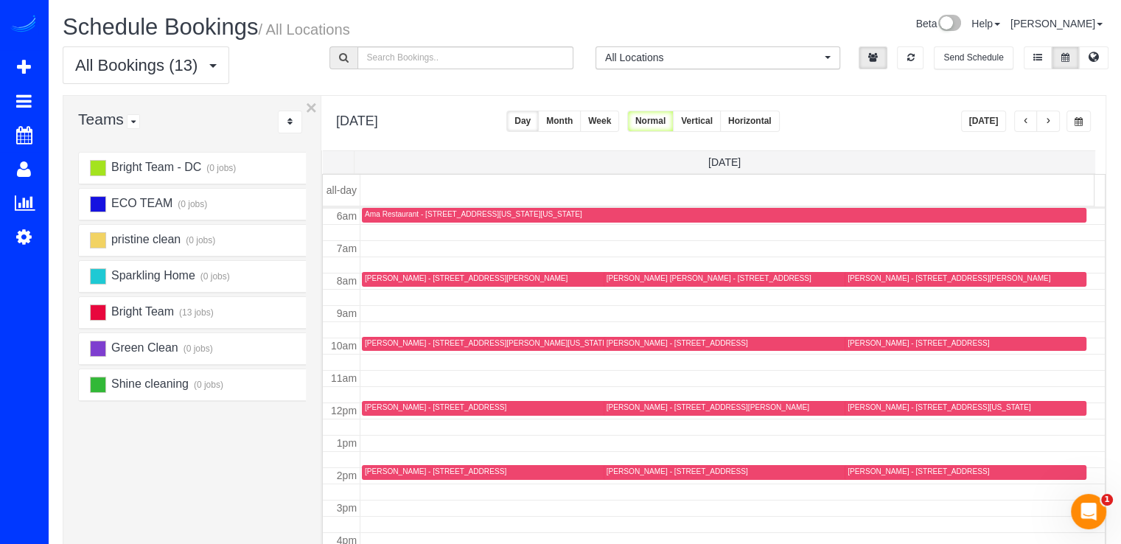
click at [1053, 122] on button "button" at bounding box center [1048, 121] width 24 height 21
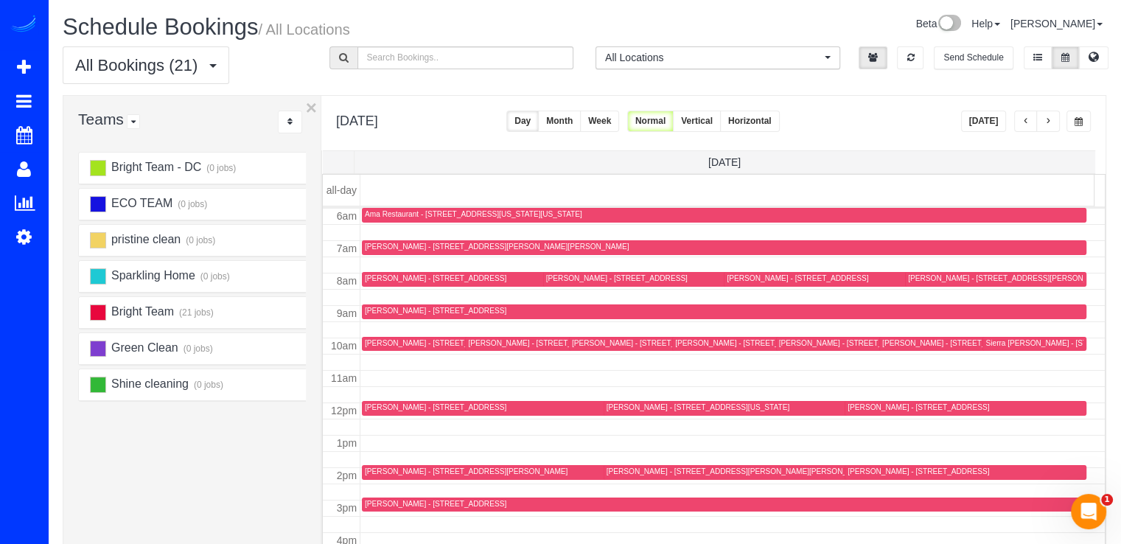
click at [1052, 121] on span "button" at bounding box center [1047, 121] width 7 height 9
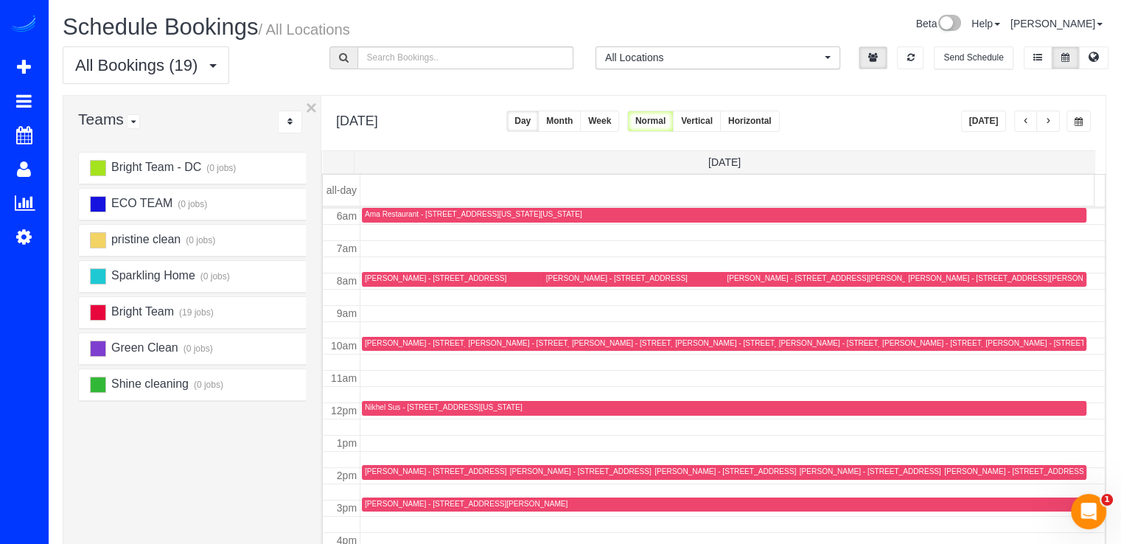
click at [1050, 116] on button "button" at bounding box center [1048, 121] width 24 height 21
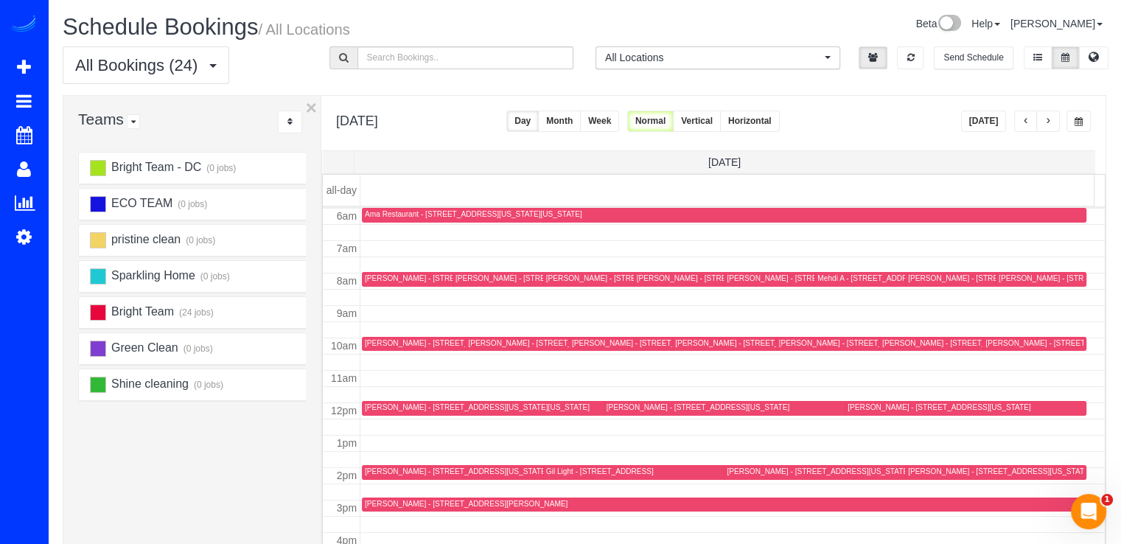
click at [1045, 127] on button "button" at bounding box center [1048, 121] width 24 height 21
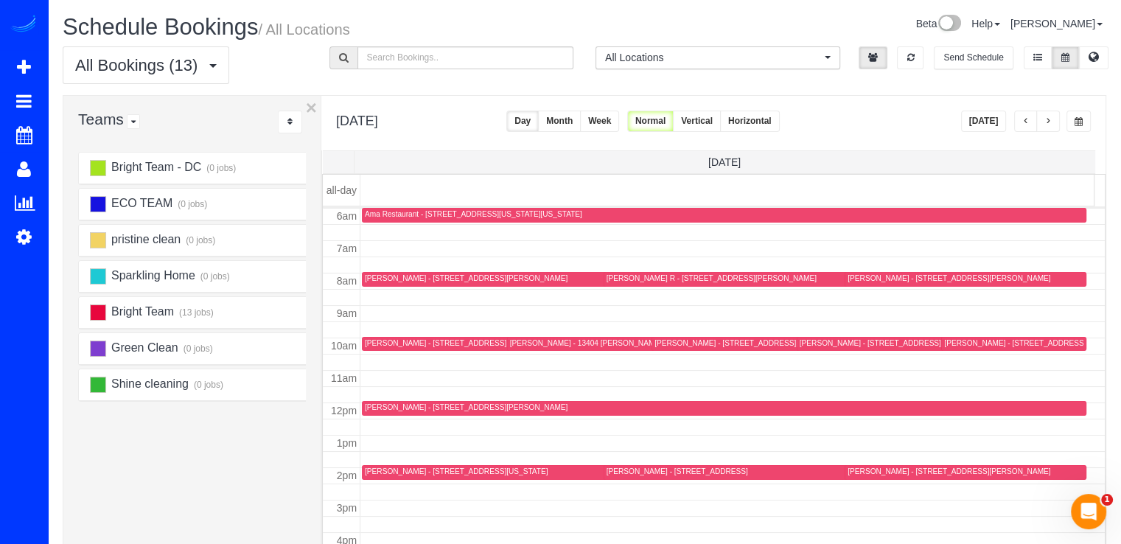
click at [991, 124] on button "[DATE]" at bounding box center [984, 121] width 46 height 21
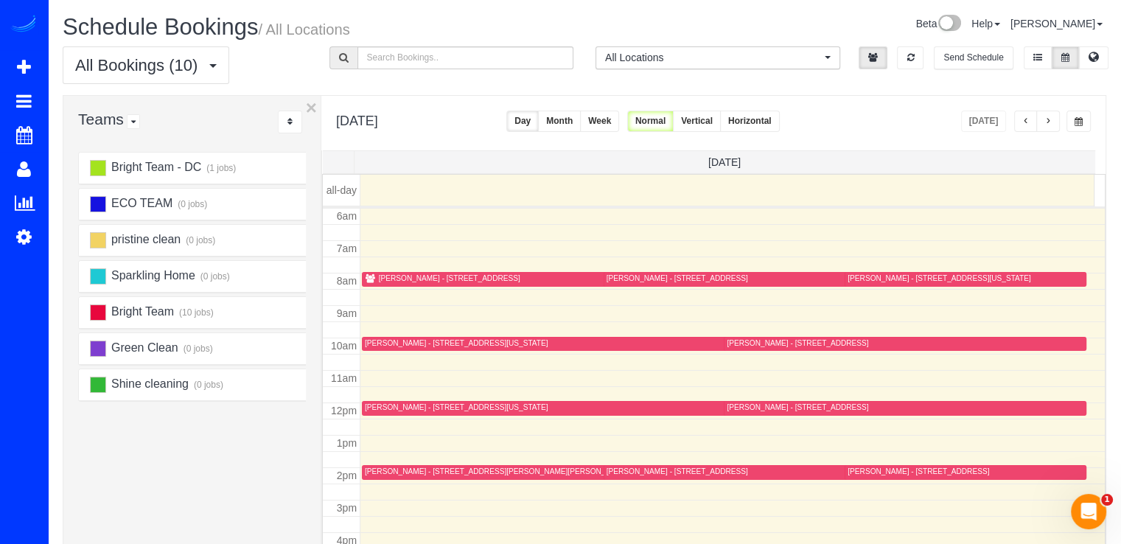
click at [1044, 119] on button "button" at bounding box center [1048, 121] width 24 height 21
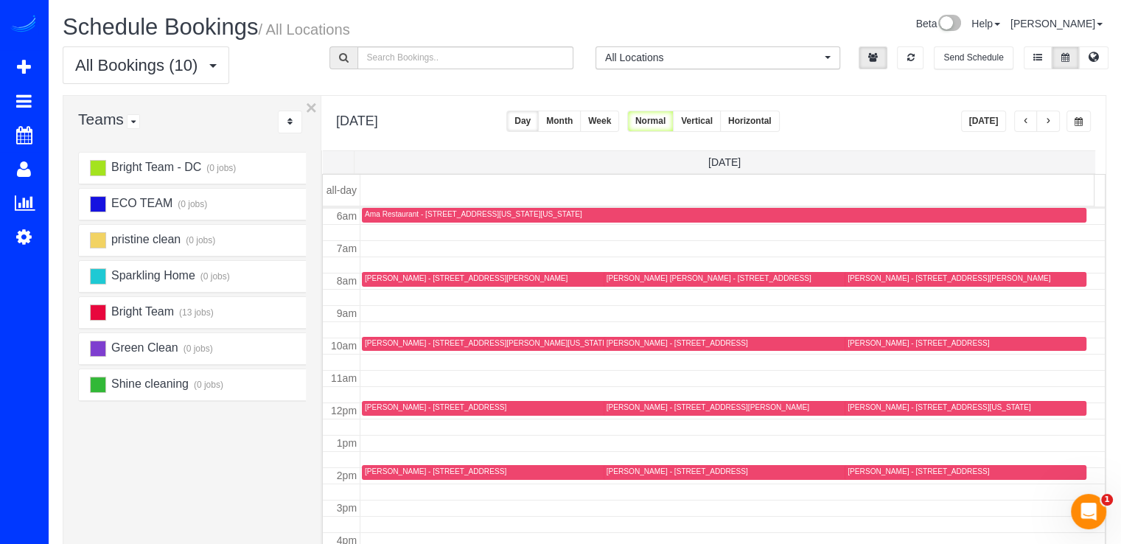
click at [1044, 119] on button "button" at bounding box center [1048, 121] width 24 height 21
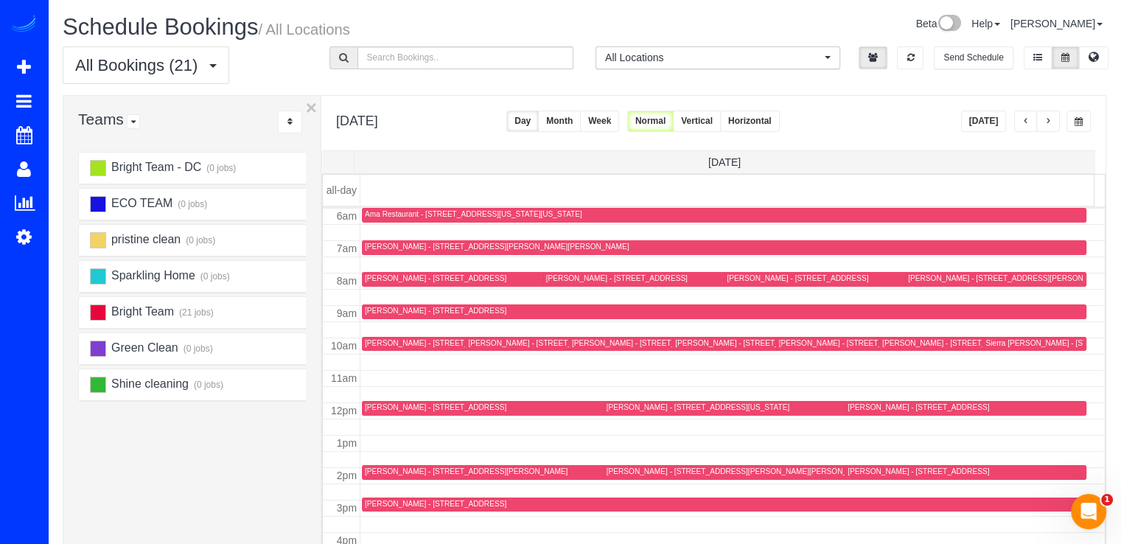
click at [921, 282] on div "[PERSON_NAME] - [STREET_ADDRESS][PERSON_NAME]" at bounding box center [1009, 278] width 203 height 10
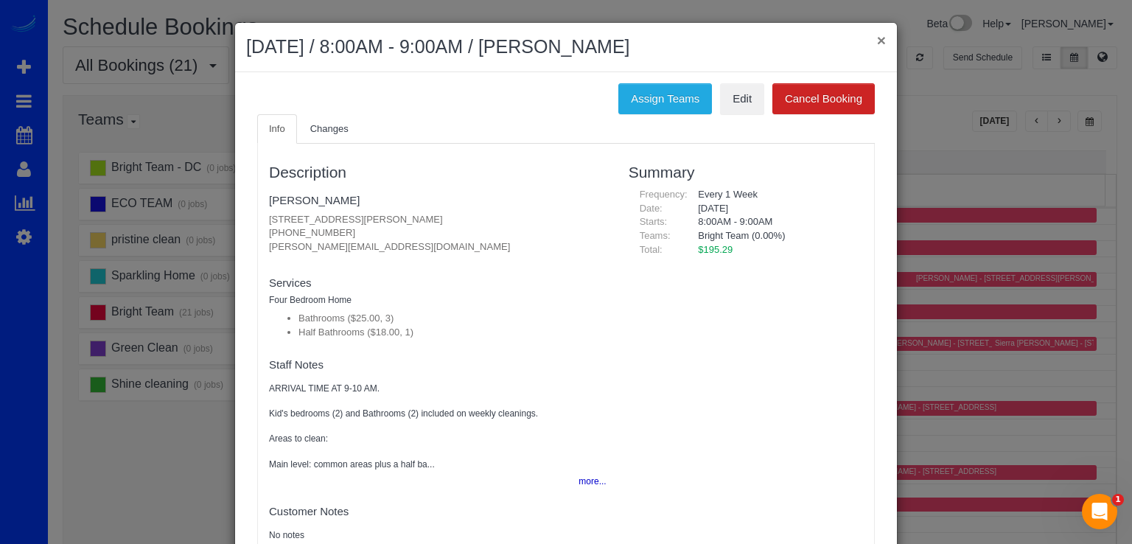
click at [879, 45] on button "×" at bounding box center [881, 39] width 9 height 15
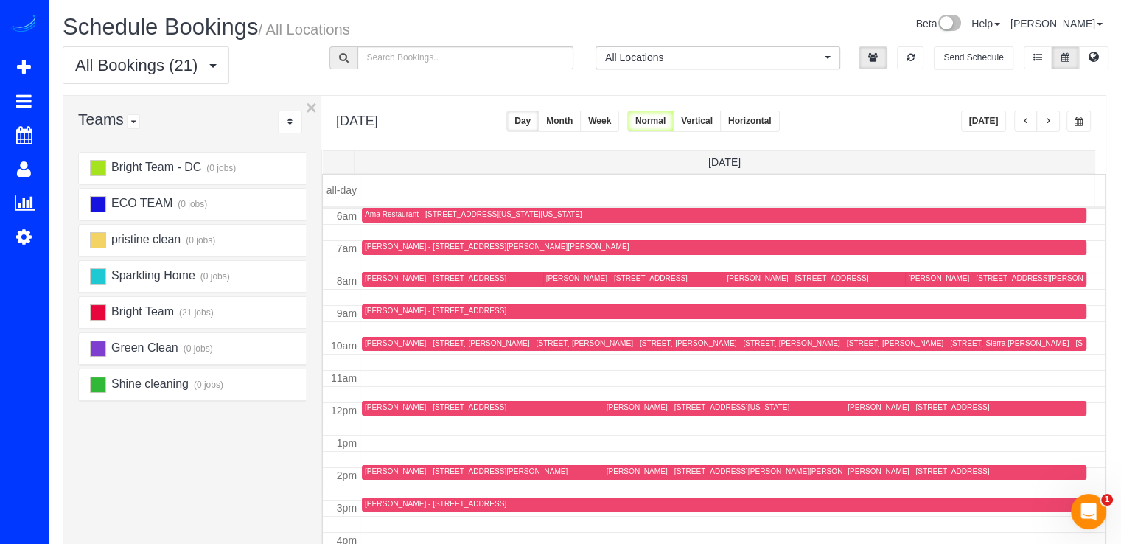
click at [909, 277] on div "[PERSON_NAME] - [STREET_ADDRESS][PERSON_NAME]" at bounding box center [1009, 278] width 203 height 10
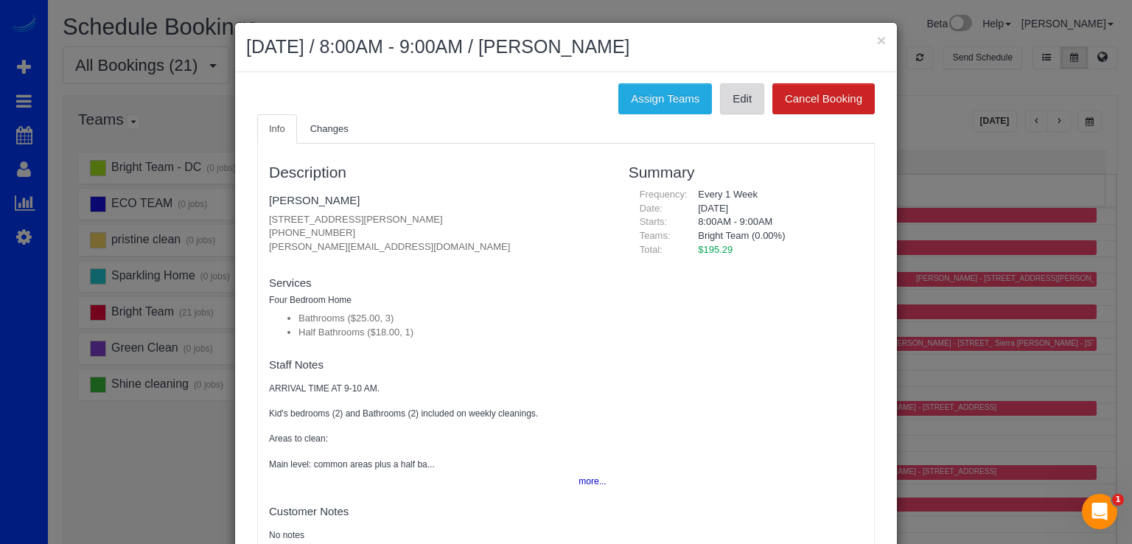
click at [735, 107] on link "Edit" at bounding box center [742, 98] width 44 height 31
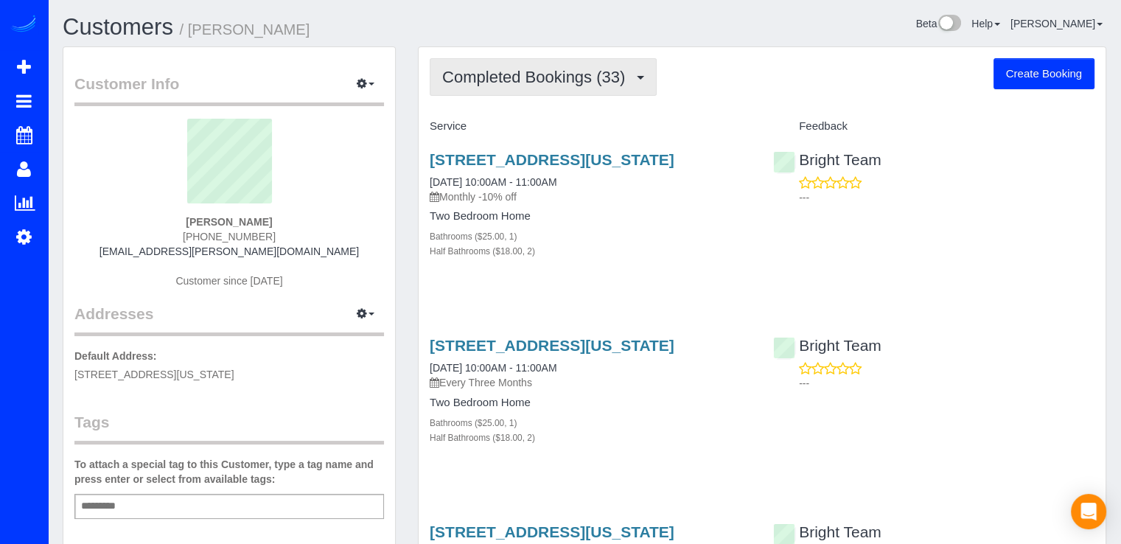
click at [607, 74] on span "Completed Bookings (33)" at bounding box center [537, 77] width 190 height 18
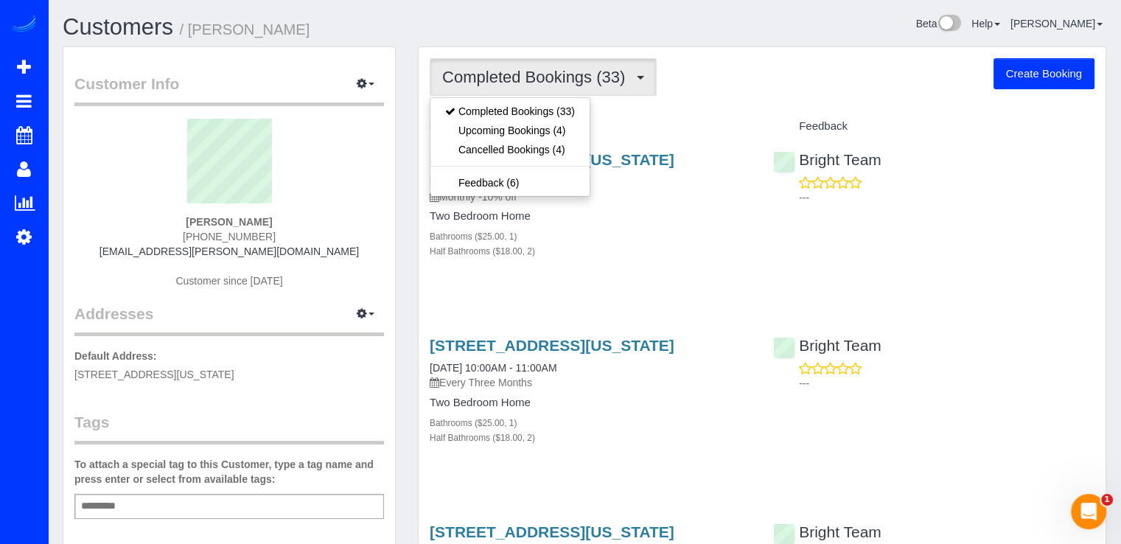
click at [629, 89] on button "Completed Bookings (33)" at bounding box center [543, 77] width 227 height 38
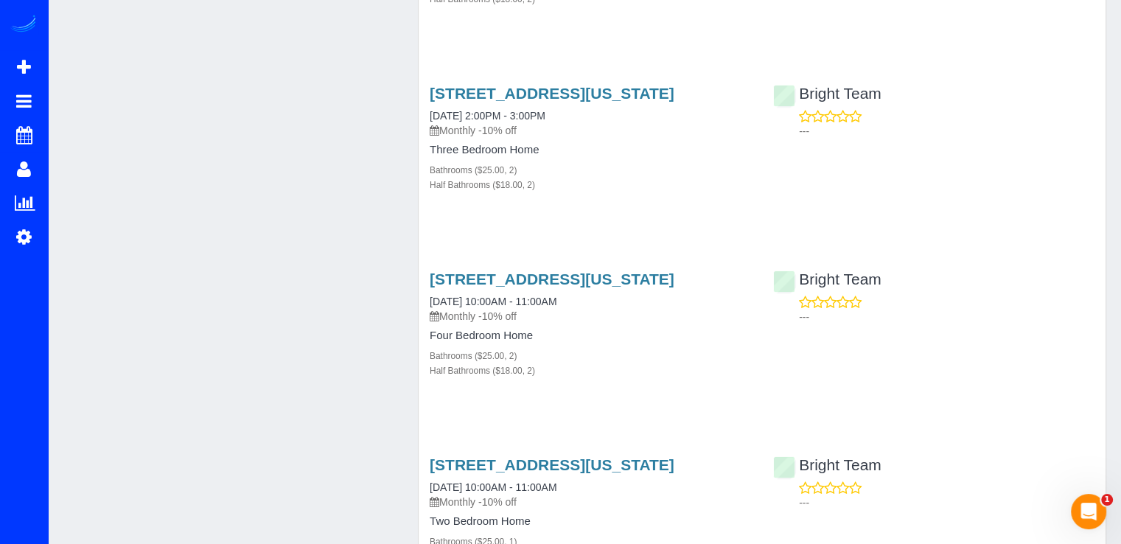
scroll to position [1369, 0]
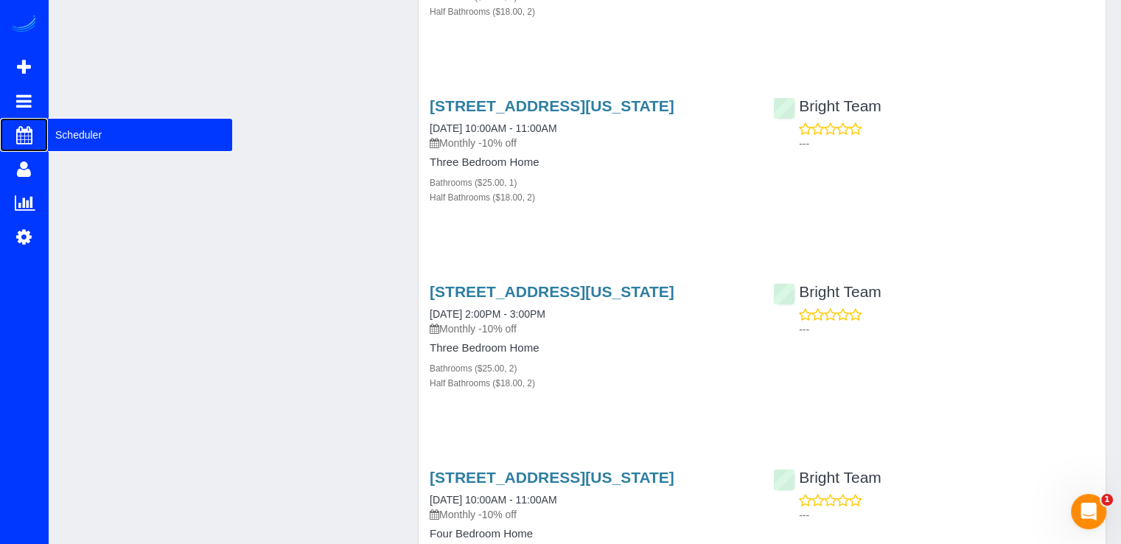
click at [80, 136] on span "Scheduler" at bounding box center [140, 135] width 184 height 34
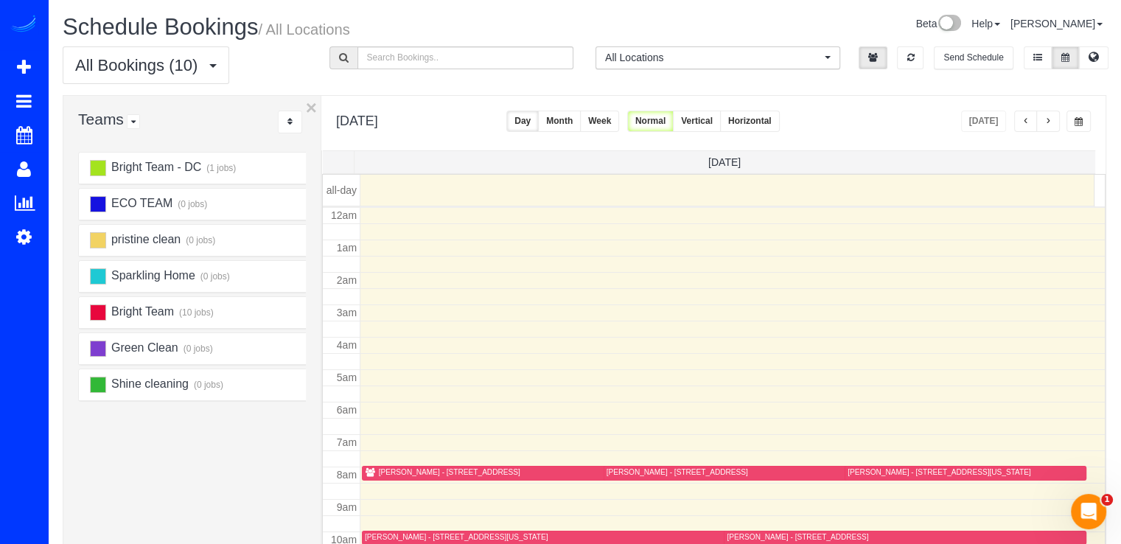
scroll to position [194, 0]
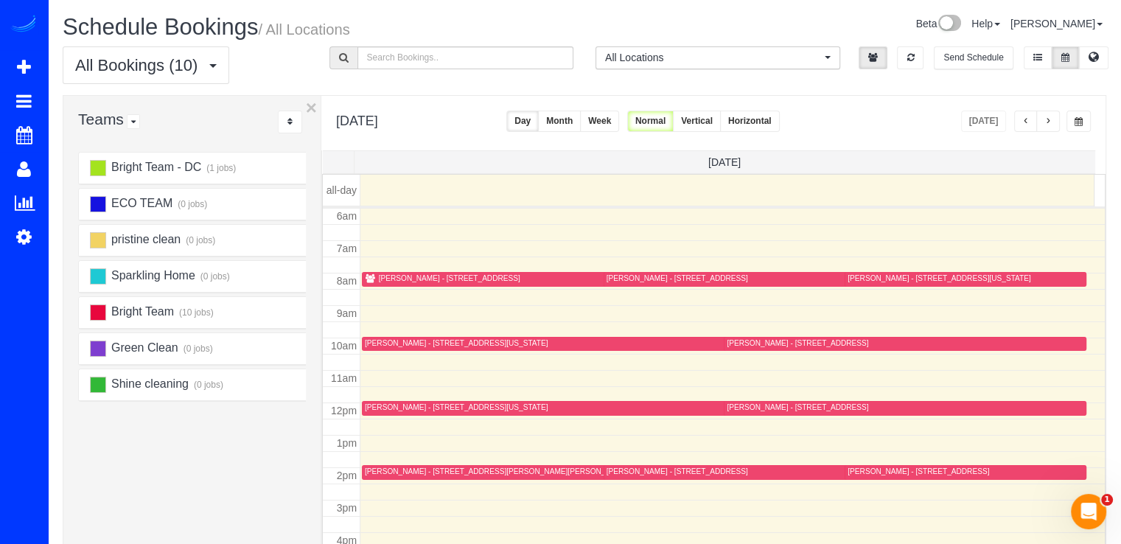
click at [1047, 119] on span "button" at bounding box center [1047, 121] width 7 height 9
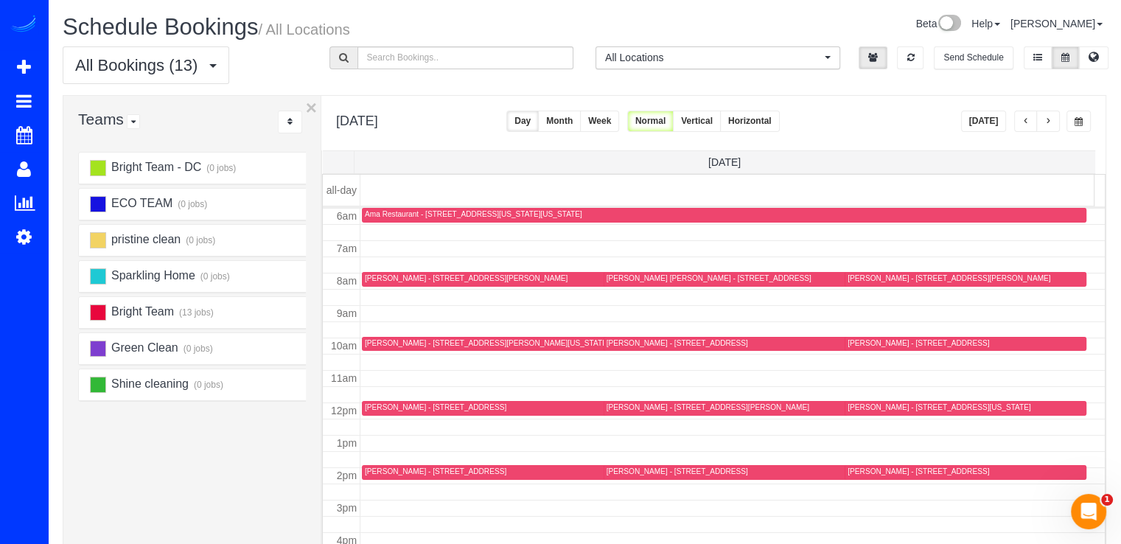
click at [1047, 123] on span "button" at bounding box center [1047, 121] width 7 height 9
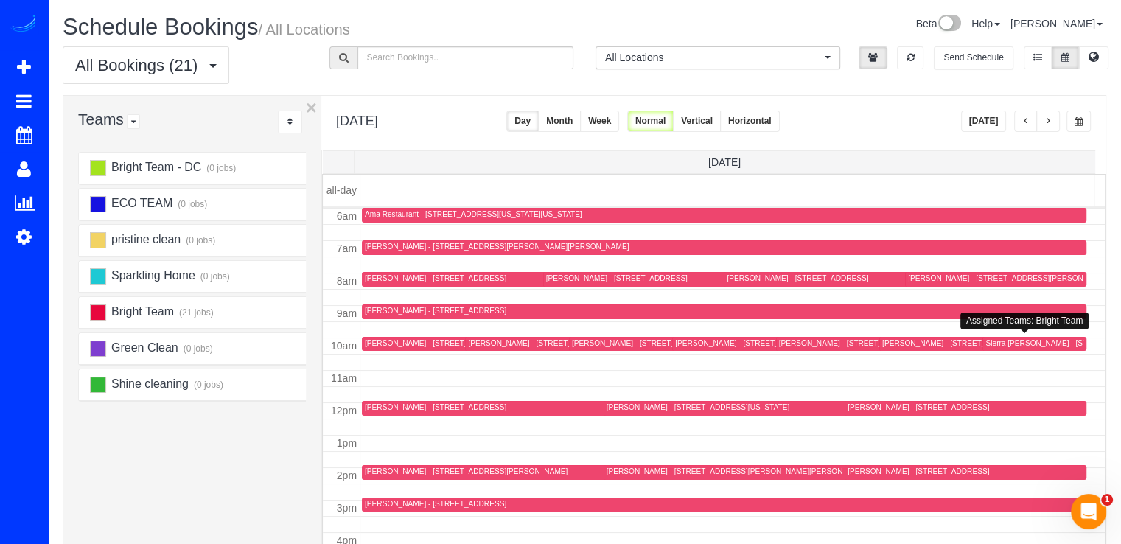
click at [997, 346] on div "Sierra [PERSON_NAME] - [STREET_ADDRESS]" at bounding box center [1067, 343] width 164 height 10
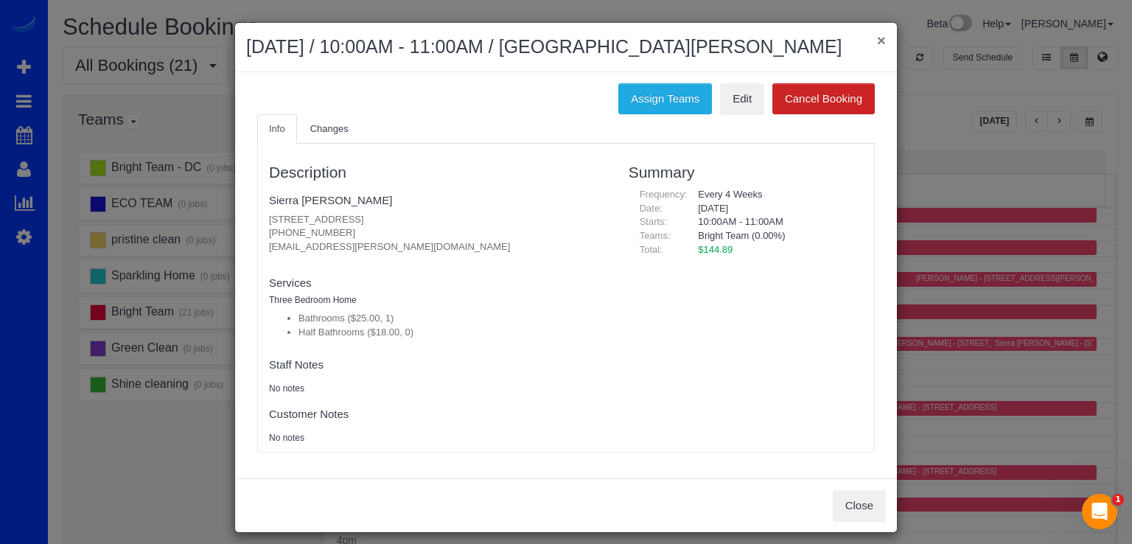
click at [879, 36] on button "×" at bounding box center [881, 39] width 9 height 15
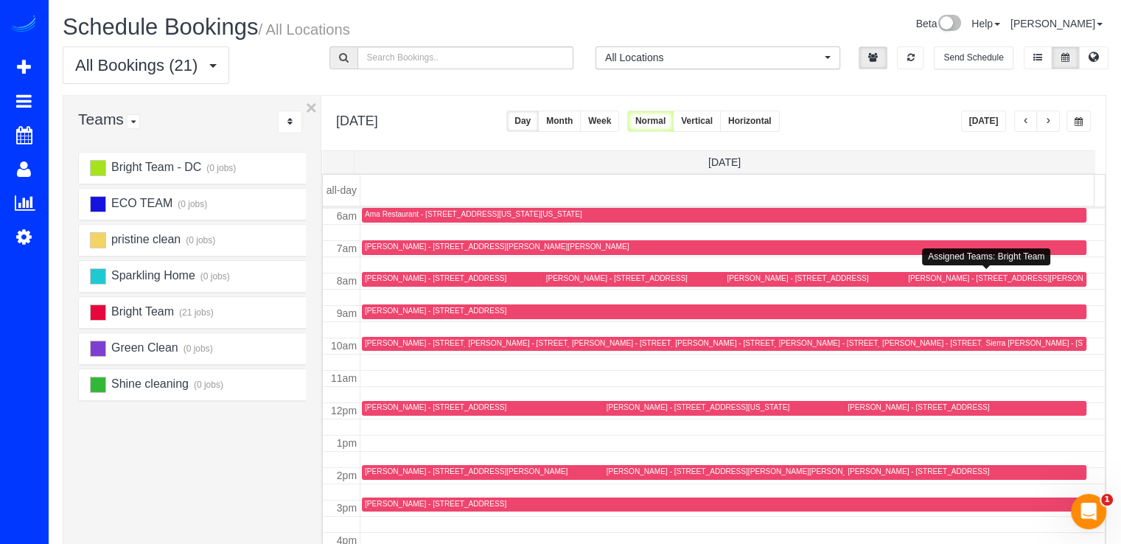
click at [921, 276] on div "[PERSON_NAME] - [STREET_ADDRESS][PERSON_NAME]" at bounding box center [1009, 278] width 203 height 10
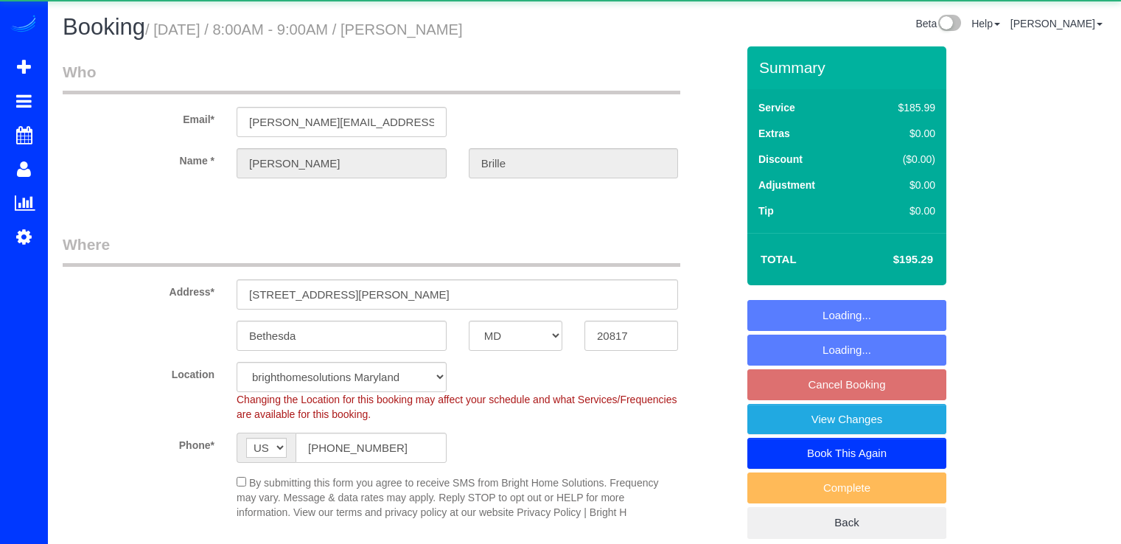
select select "MD"
select select "3"
select select "1"
select select "spot1"
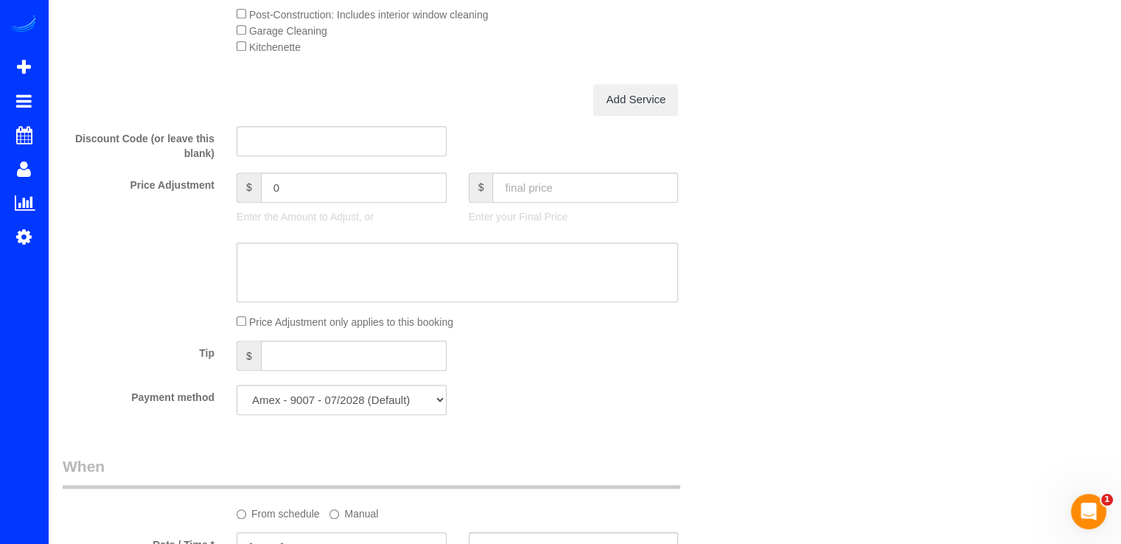
scroll to position [1474, 0]
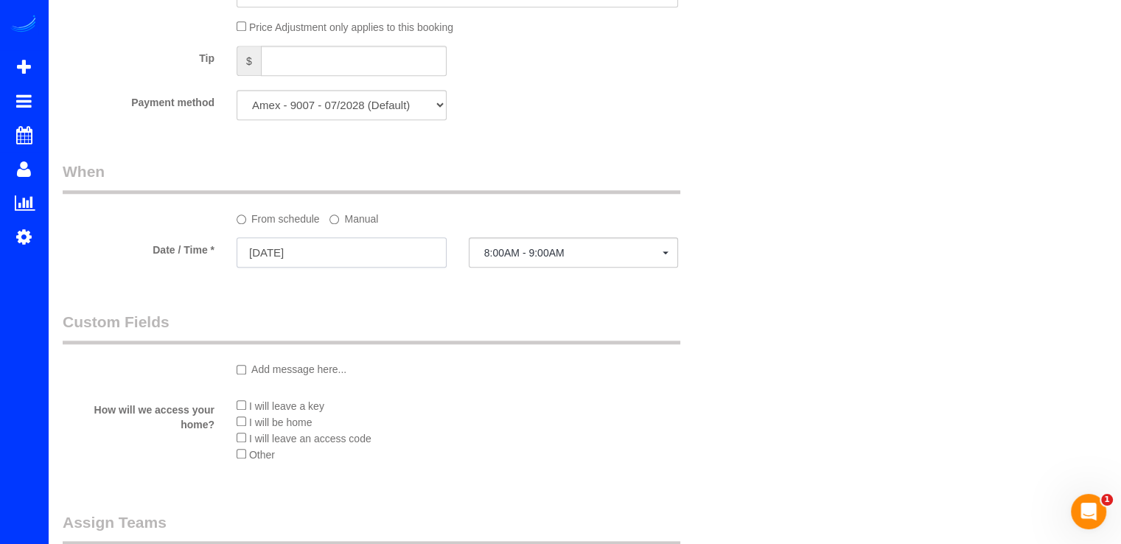
click at [386, 268] on input "[DATE]" at bounding box center [342, 252] width 210 height 30
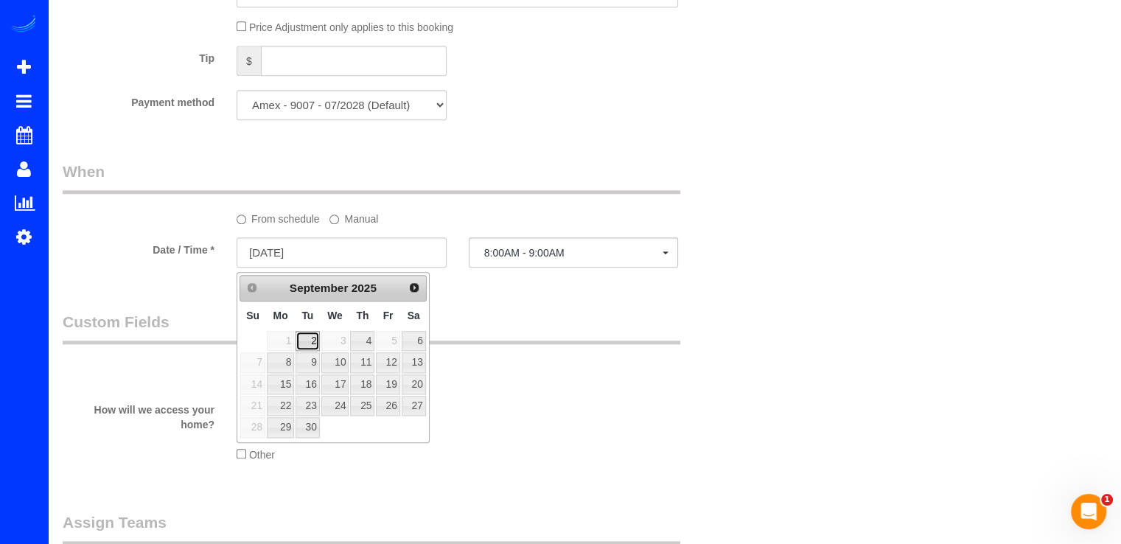
click at [310, 340] on link "2" at bounding box center [308, 341] width 24 height 20
type input "[DATE]"
select select "spot12"
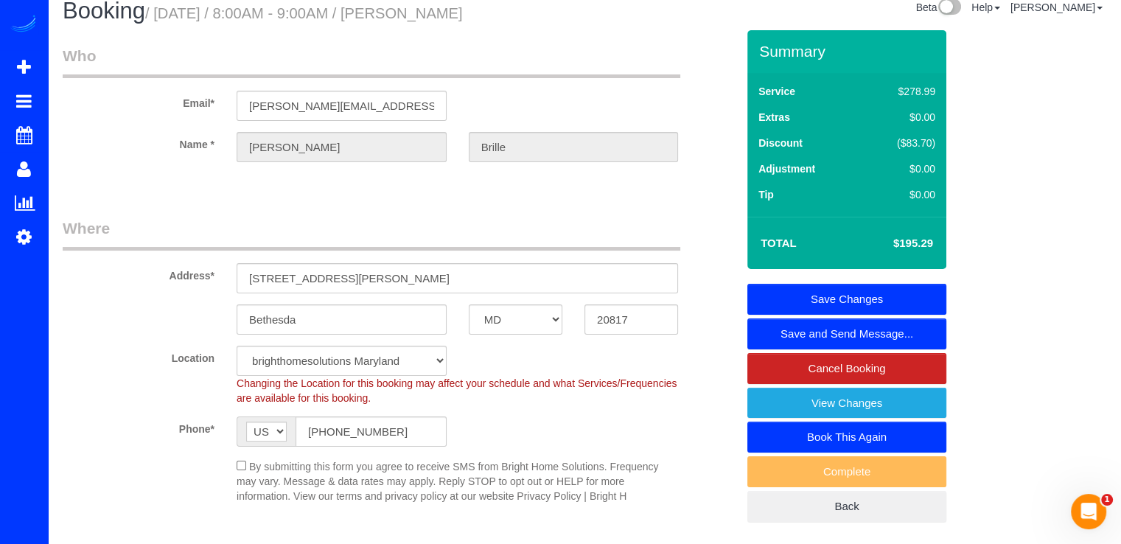
scroll to position [0, 0]
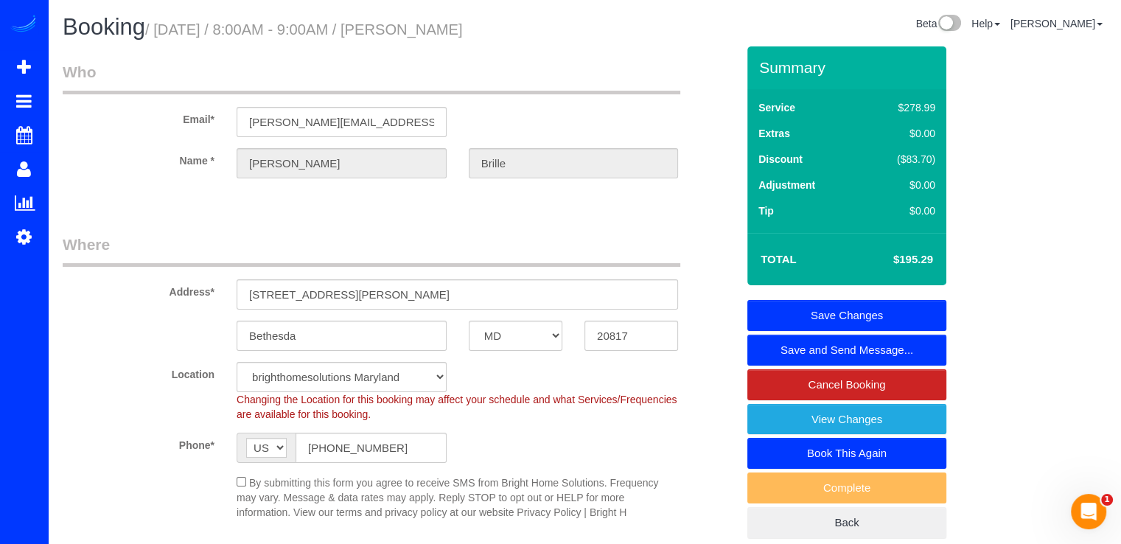
click at [882, 305] on link "Save Changes" at bounding box center [846, 315] width 199 height 31
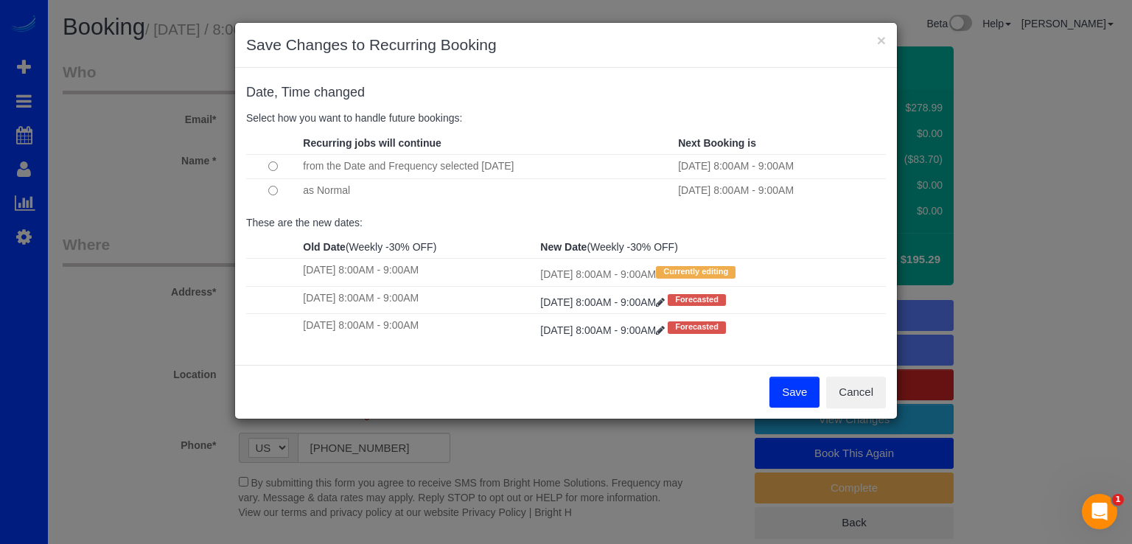
click at [781, 392] on button "Save" at bounding box center [794, 392] width 50 height 31
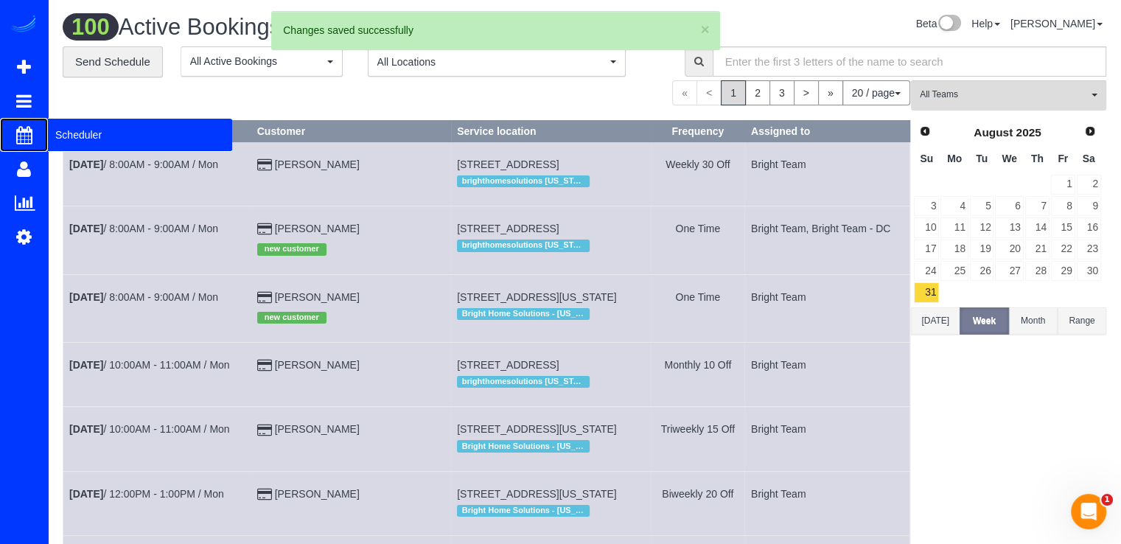
click at [67, 133] on span "Scheduler" at bounding box center [140, 135] width 184 height 34
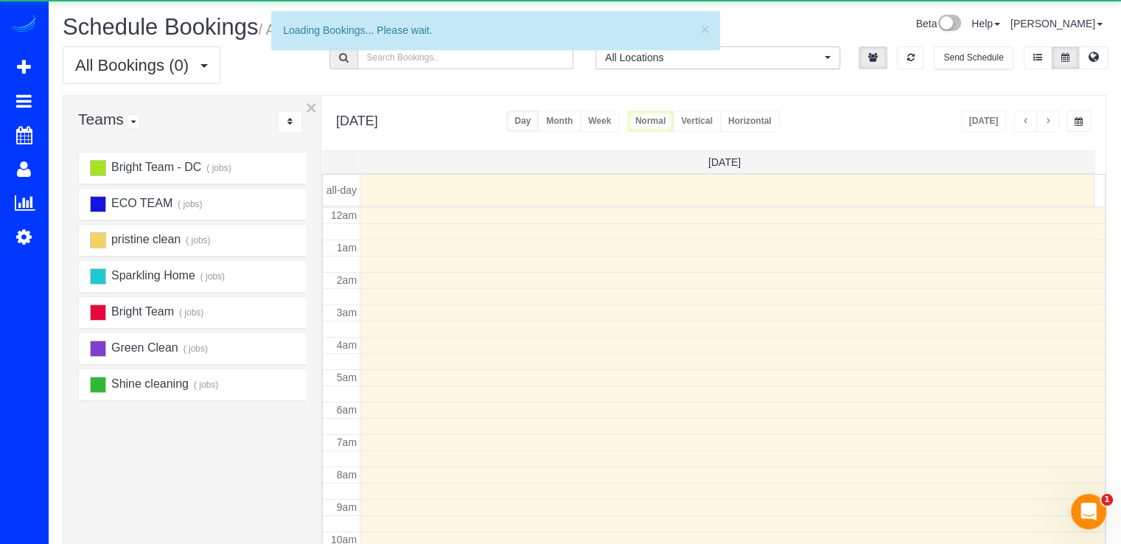
scroll to position [194, 0]
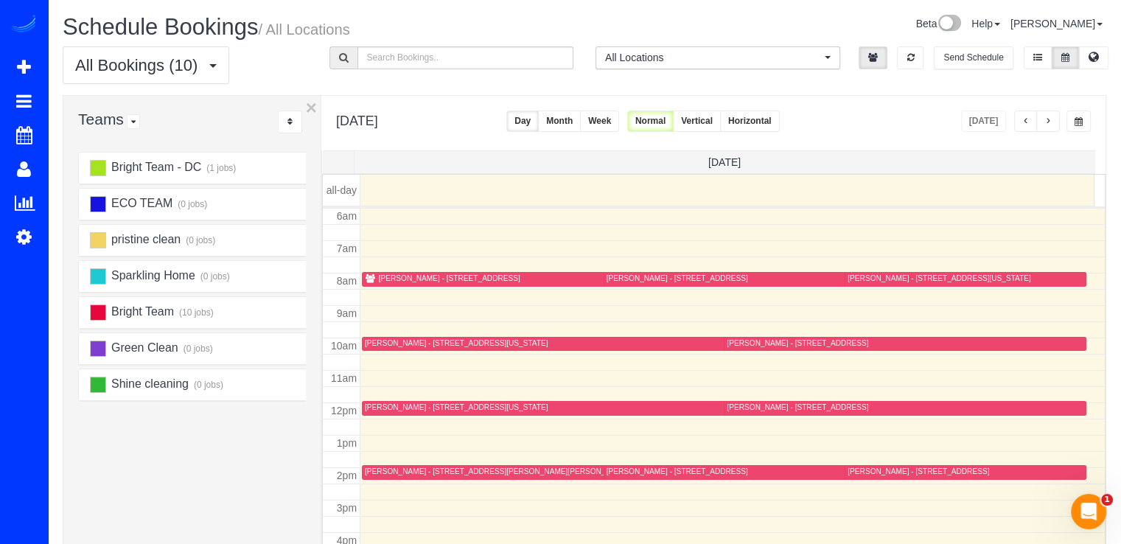
click at [1044, 122] on span "button" at bounding box center [1047, 121] width 7 height 9
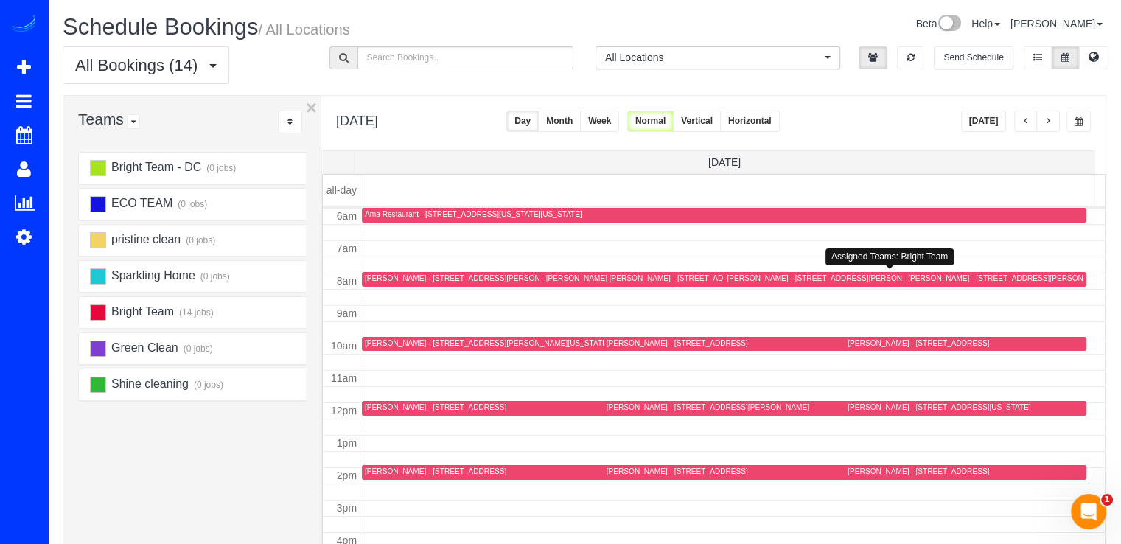
click at [749, 280] on div "[PERSON_NAME] - [STREET_ADDRESS][PERSON_NAME]" at bounding box center [828, 278] width 203 height 10
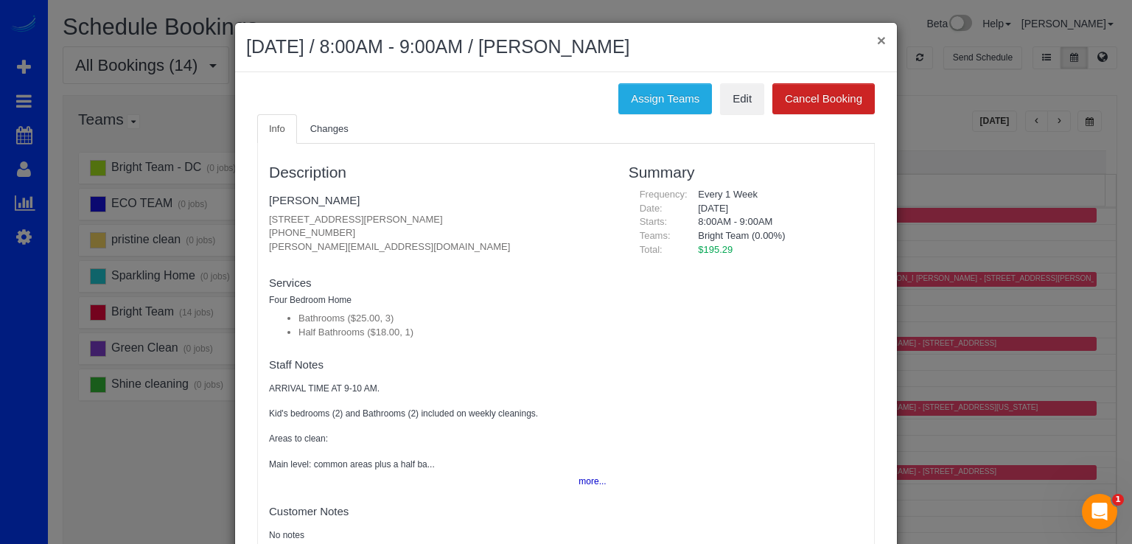
click at [877, 33] on button "×" at bounding box center [881, 39] width 9 height 15
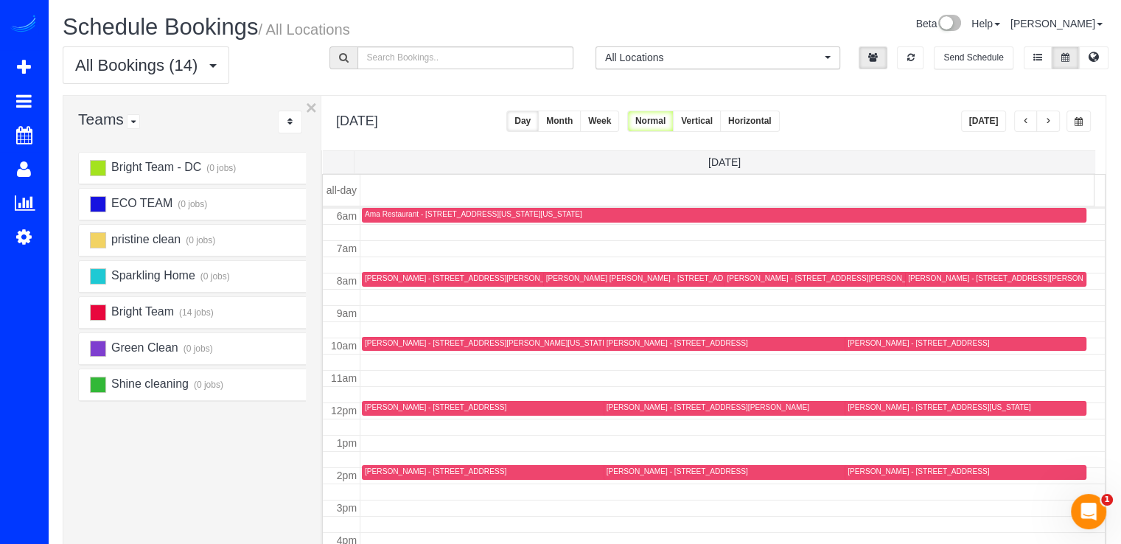
click at [1054, 125] on button "button" at bounding box center [1048, 121] width 24 height 21
